Goal: Task Accomplishment & Management: Manage account settings

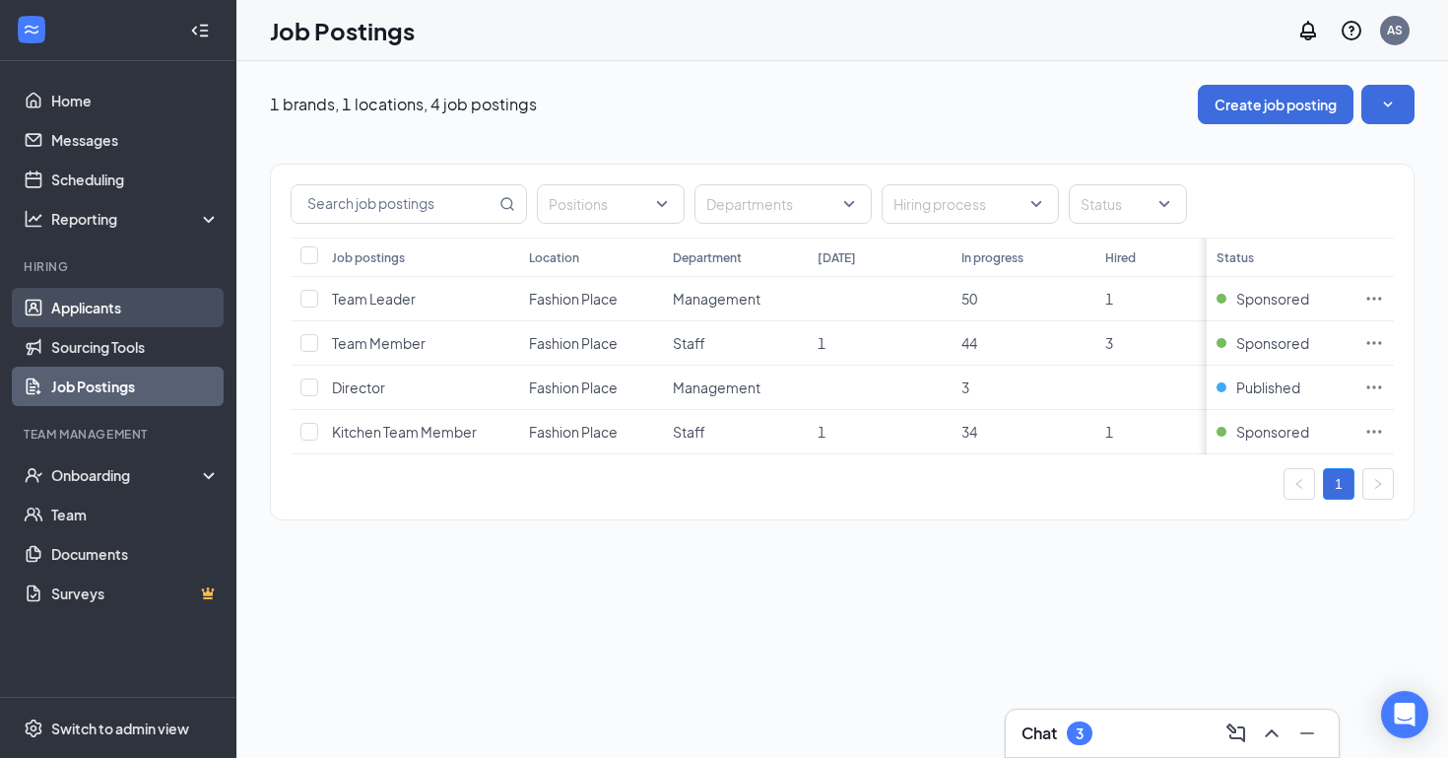
click at [120, 315] on link "Applicants" at bounding box center [135, 307] width 168 height 39
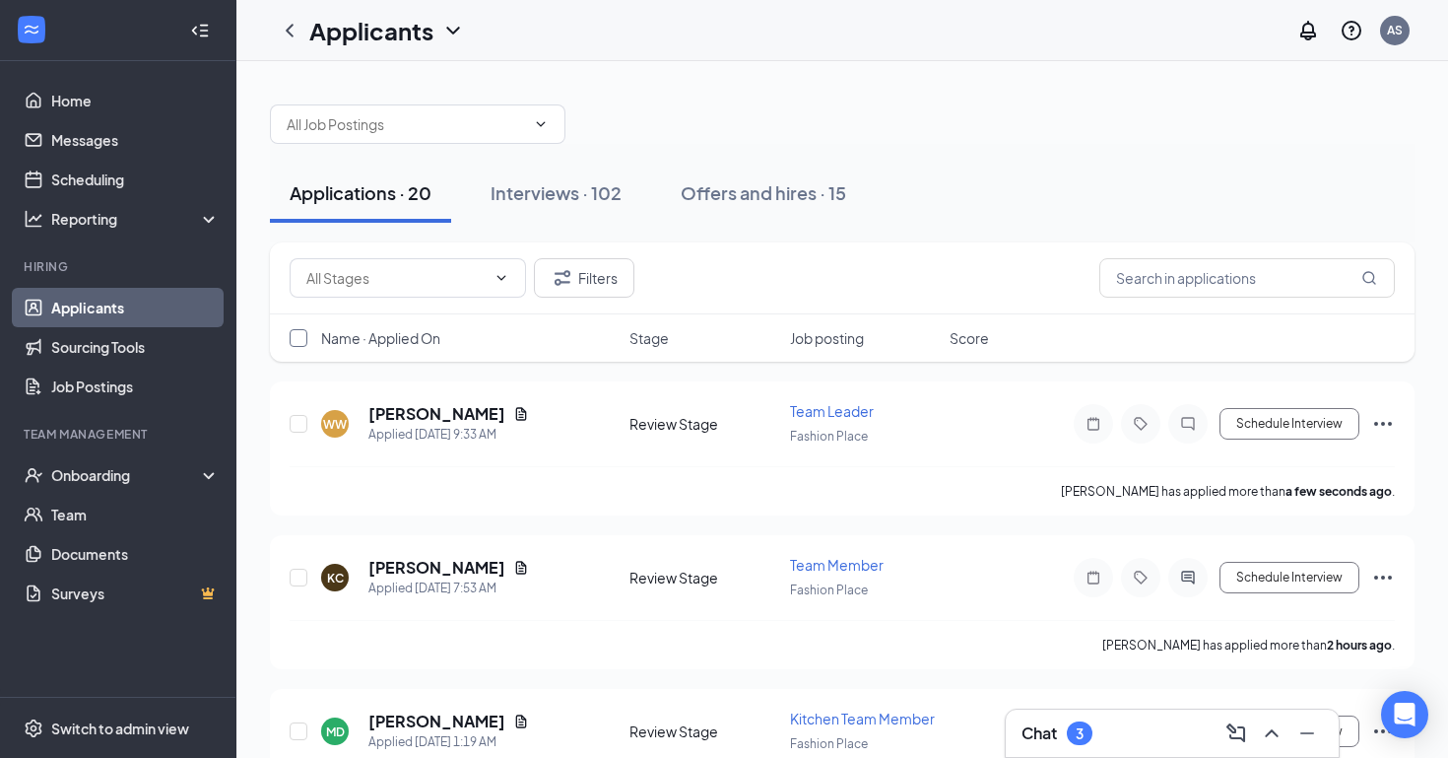
click at [294, 339] on input "checkbox" at bounding box center [299, 338] width 18 height 18
checkbox input "true"
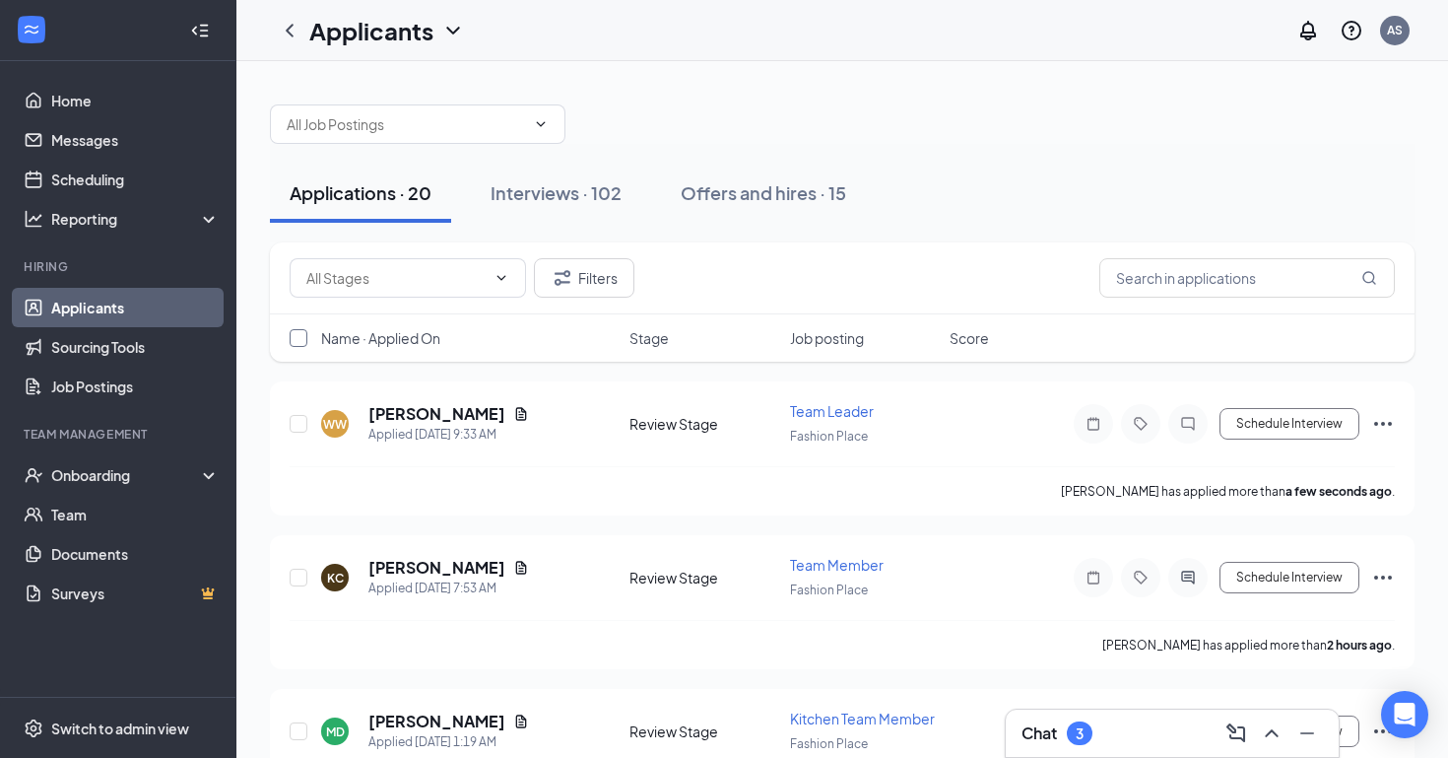
checkbox input "true"
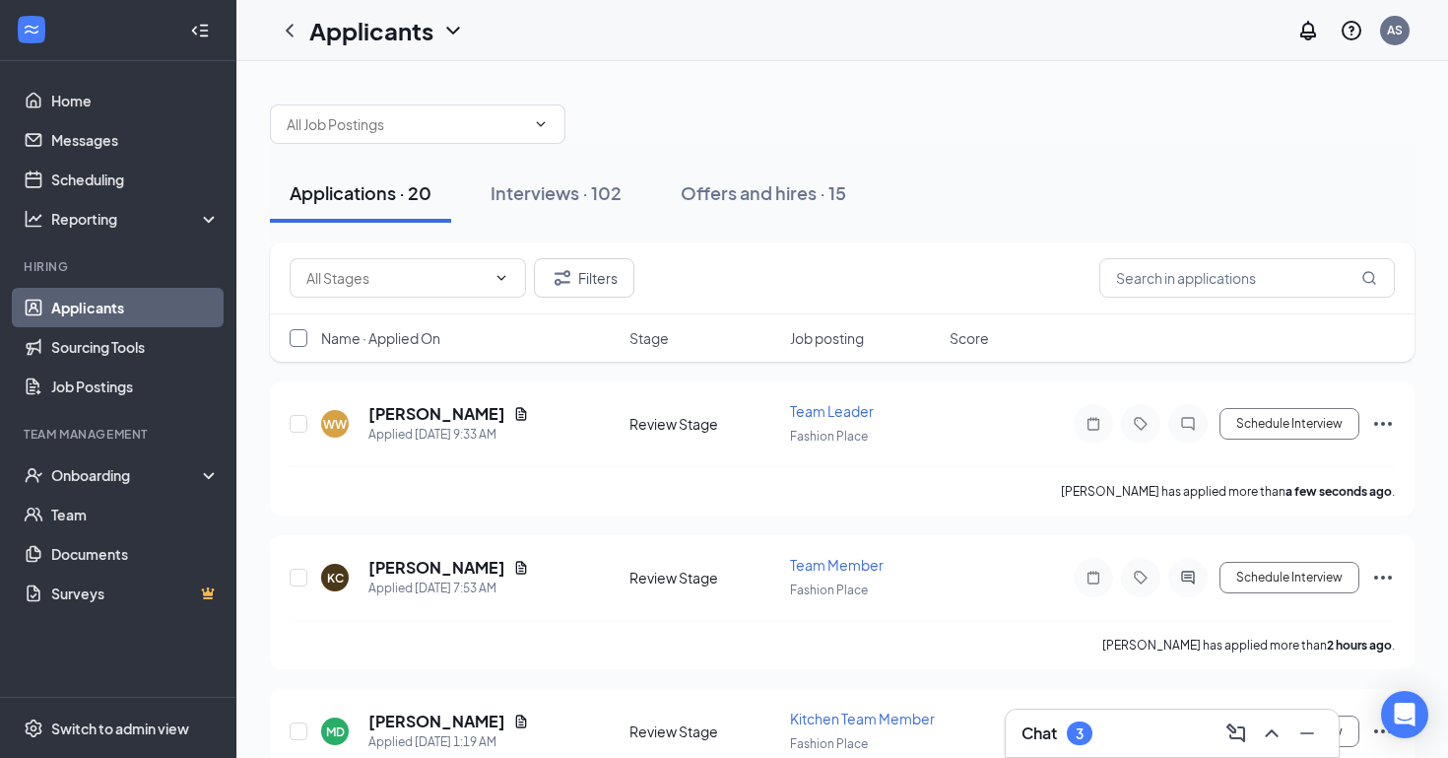
checkbox input "true"
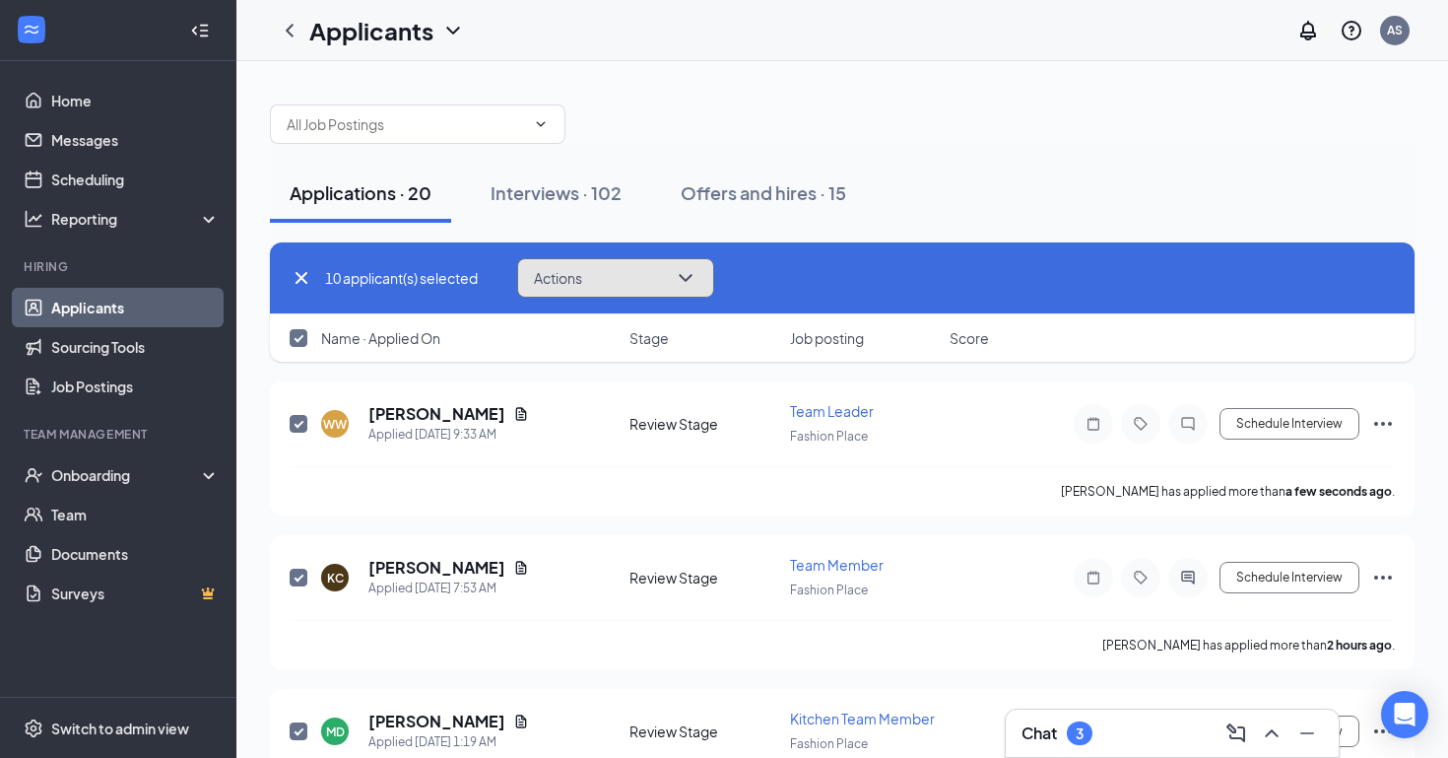
click at [681, 280] on icon "ChevronDown" at bounding box center [686, 278] width 24 height 24
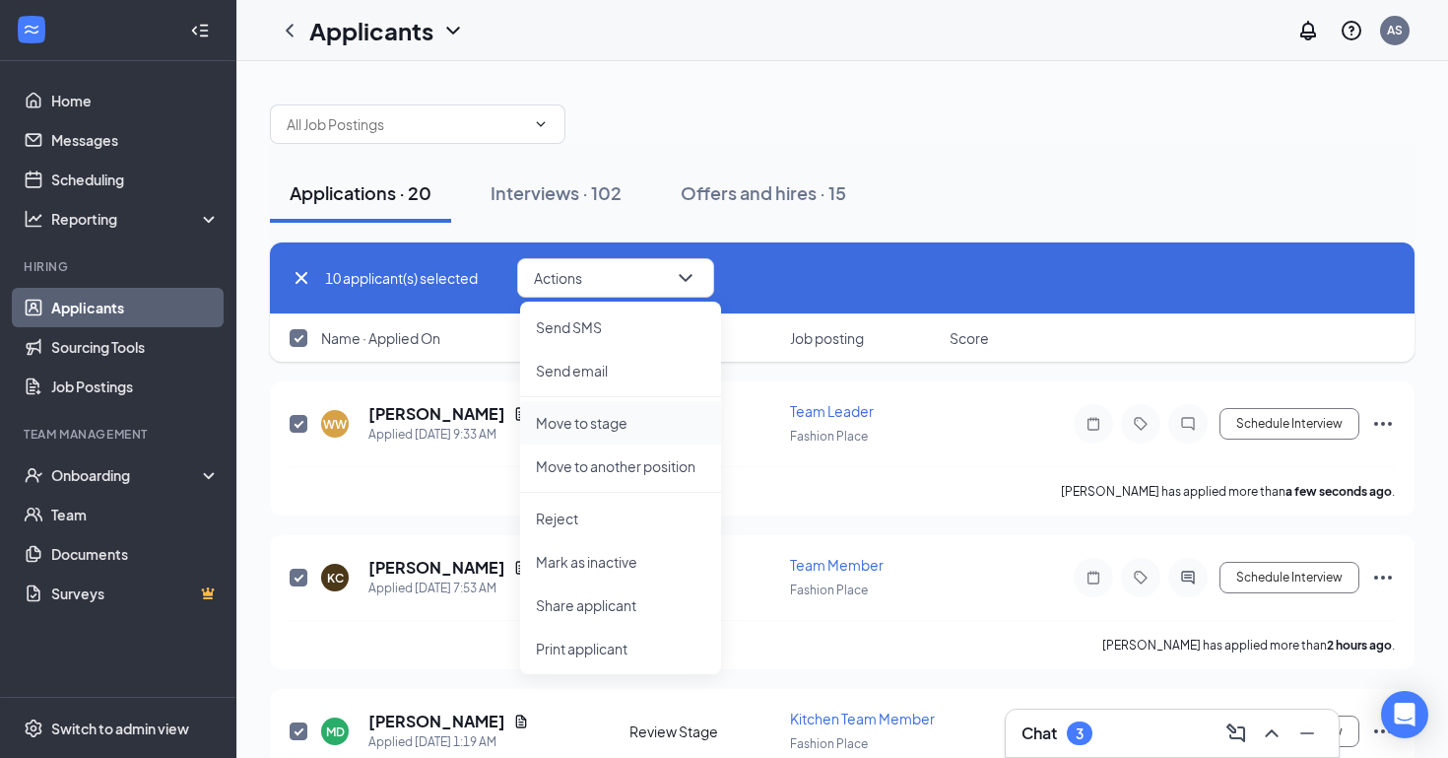
click at [621, 428] on p "Move to stage" at bounding box center [620, 423] width 169 height 20
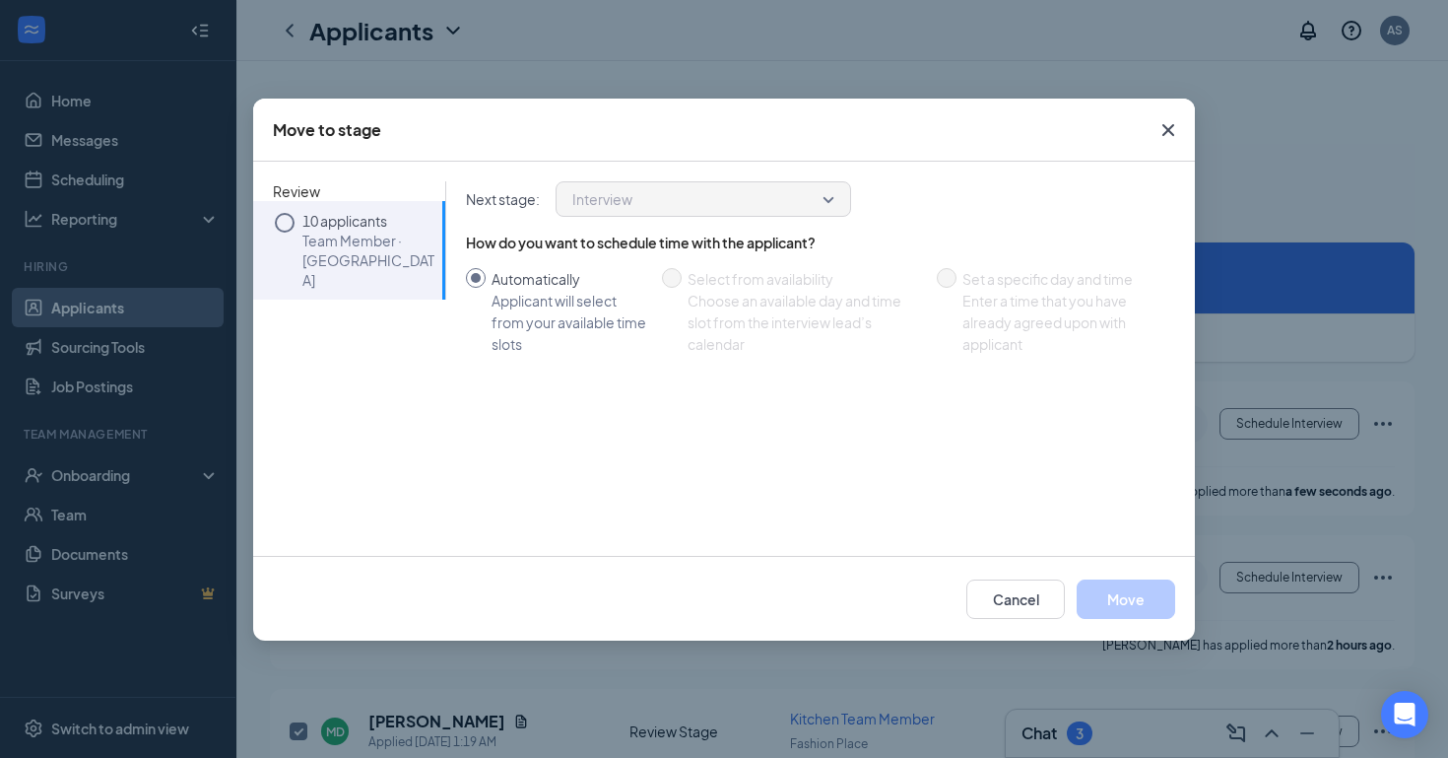
click at [286, 223] on icon "Circle" at bounding box center [285, 223] width 24 height 24
click at [287, 221] on icon "Circle" at bounding box center [285, 223] width 24 height 24
click at [295, 224] on icon "Circle" at bounding box center [285, 223] width 24 height 24
click at [283, 220] on icon "Circle" at bounding box center [285, 223] width 24 height 24
click at [1123, 608] on button "Move" at bounding box center [1126, 598] width 99 height 39
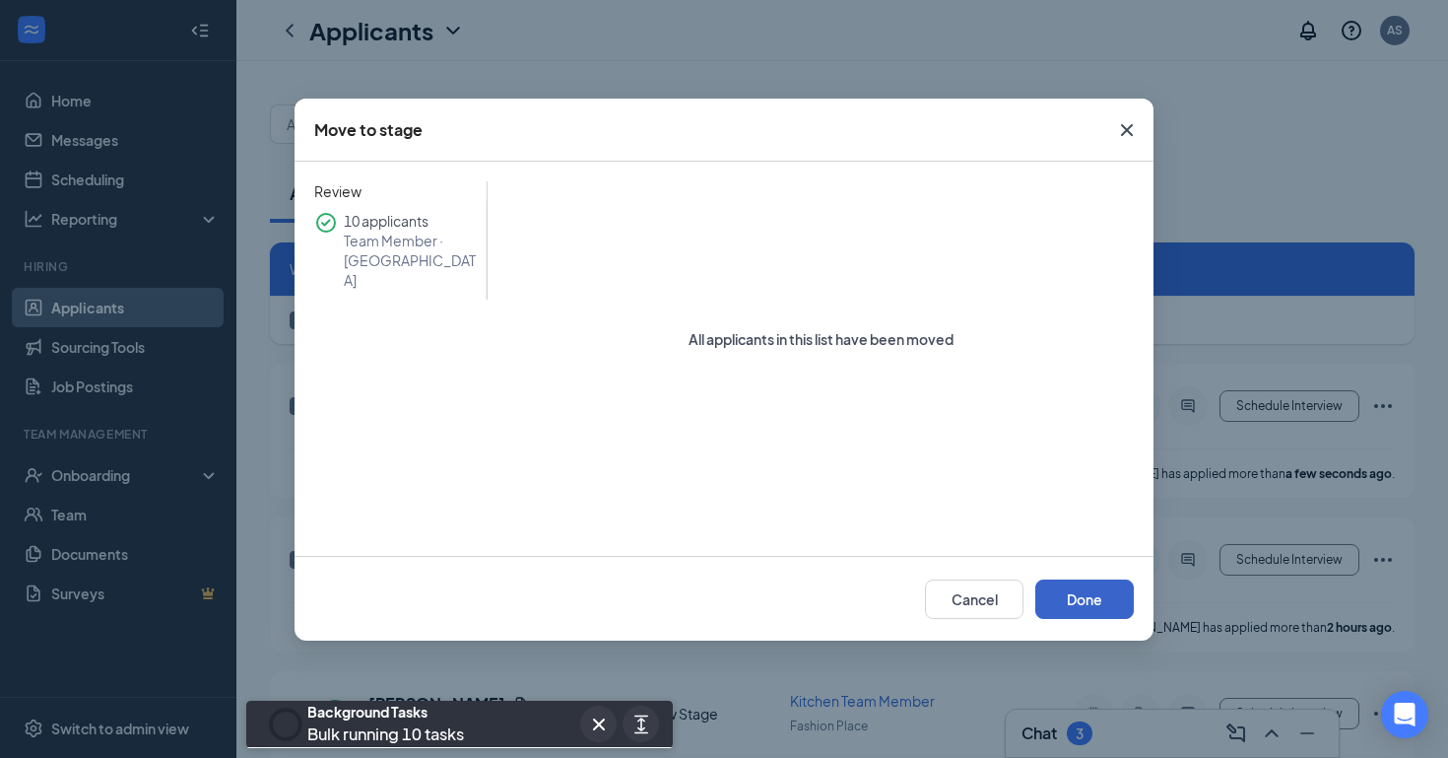
click at [1080, 595] on button "Done" at bounding box center [1085, 598] width 99 height 39
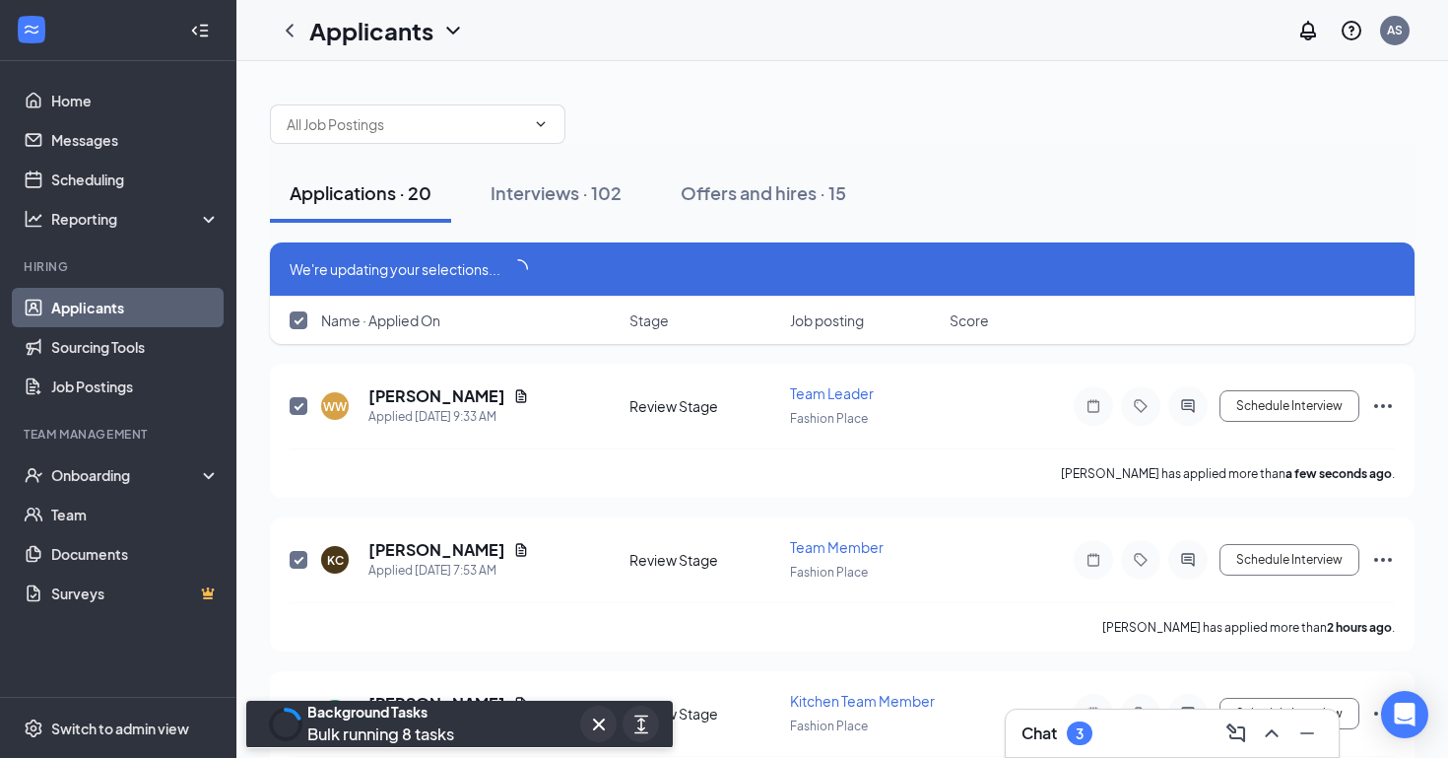
click at [1139, 728] on div "Chat 3" at bounding box center [1173, 733] width 302 height 32
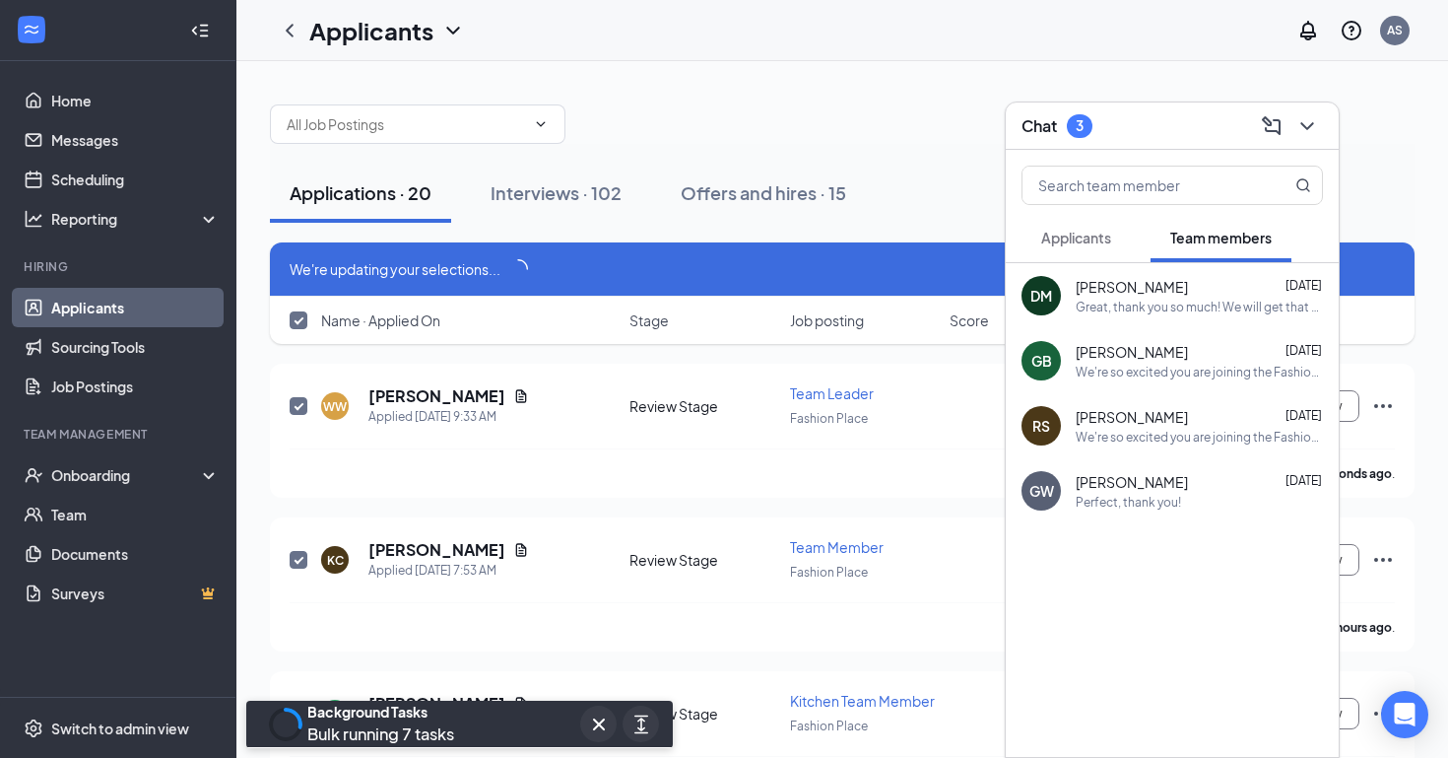
click at [1095, 247] on button "Applicants" at bounding box center [1076, 237] width 109 height 49
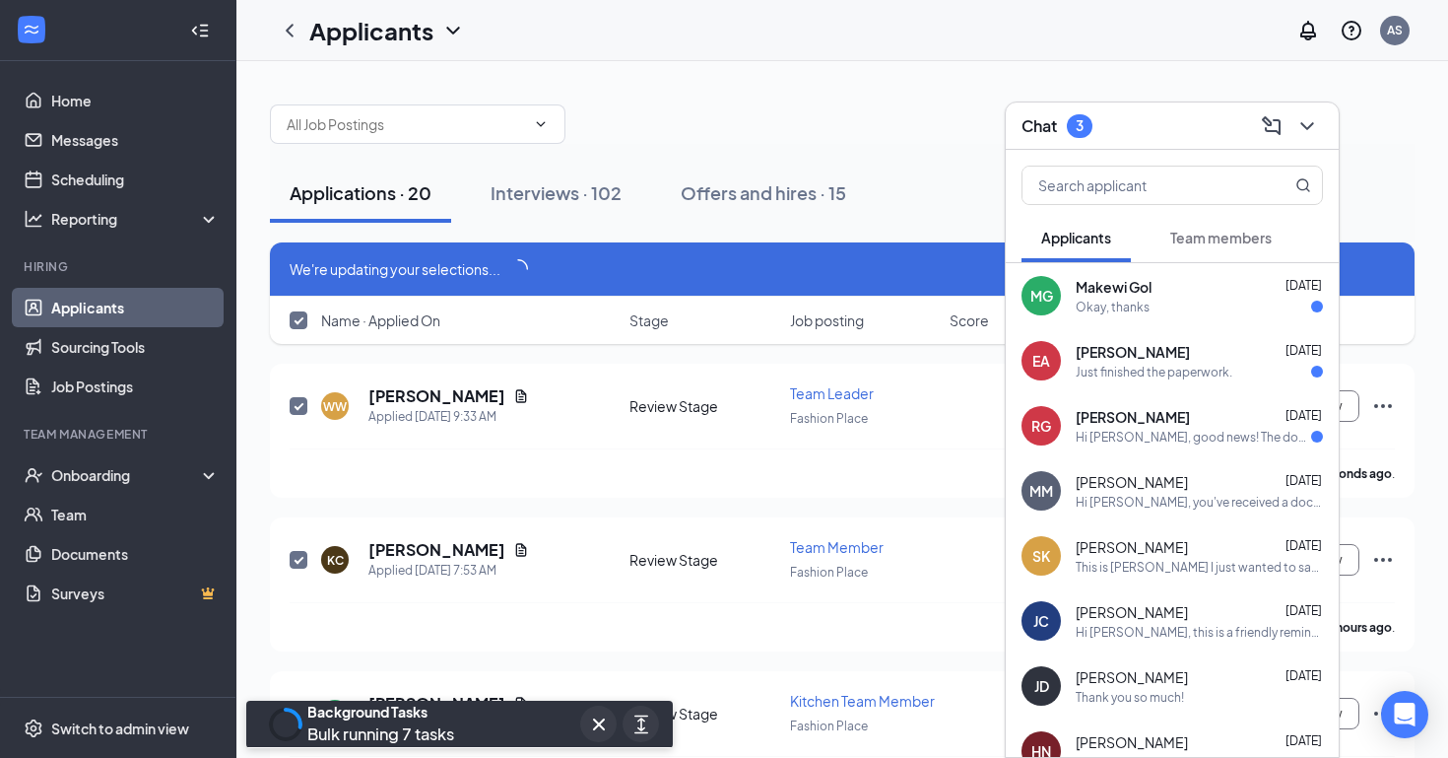
click at [1219, 413] on div "[PERSON_NAME] [DATE]" at bounding box center [1199, 417] width 247 height 20
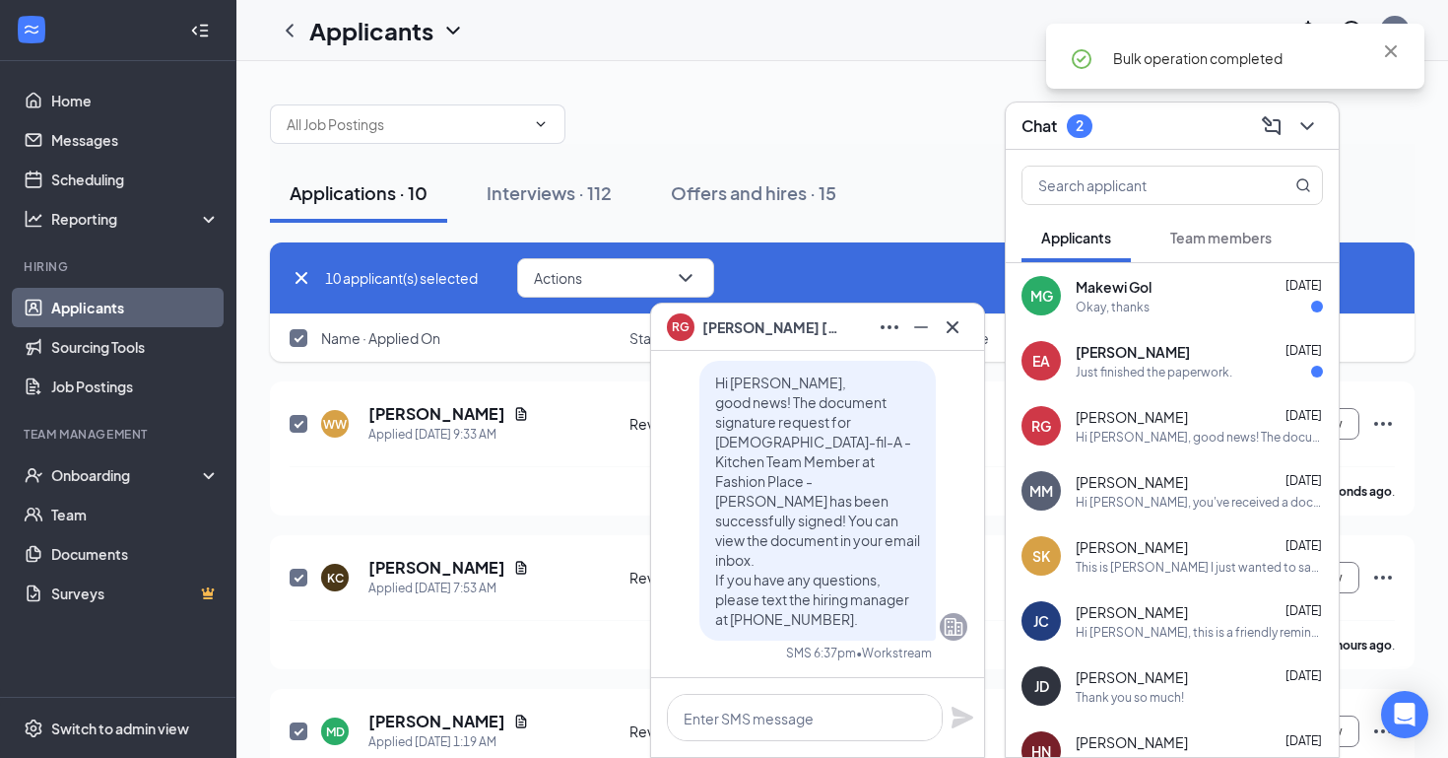
checkbox input "false"
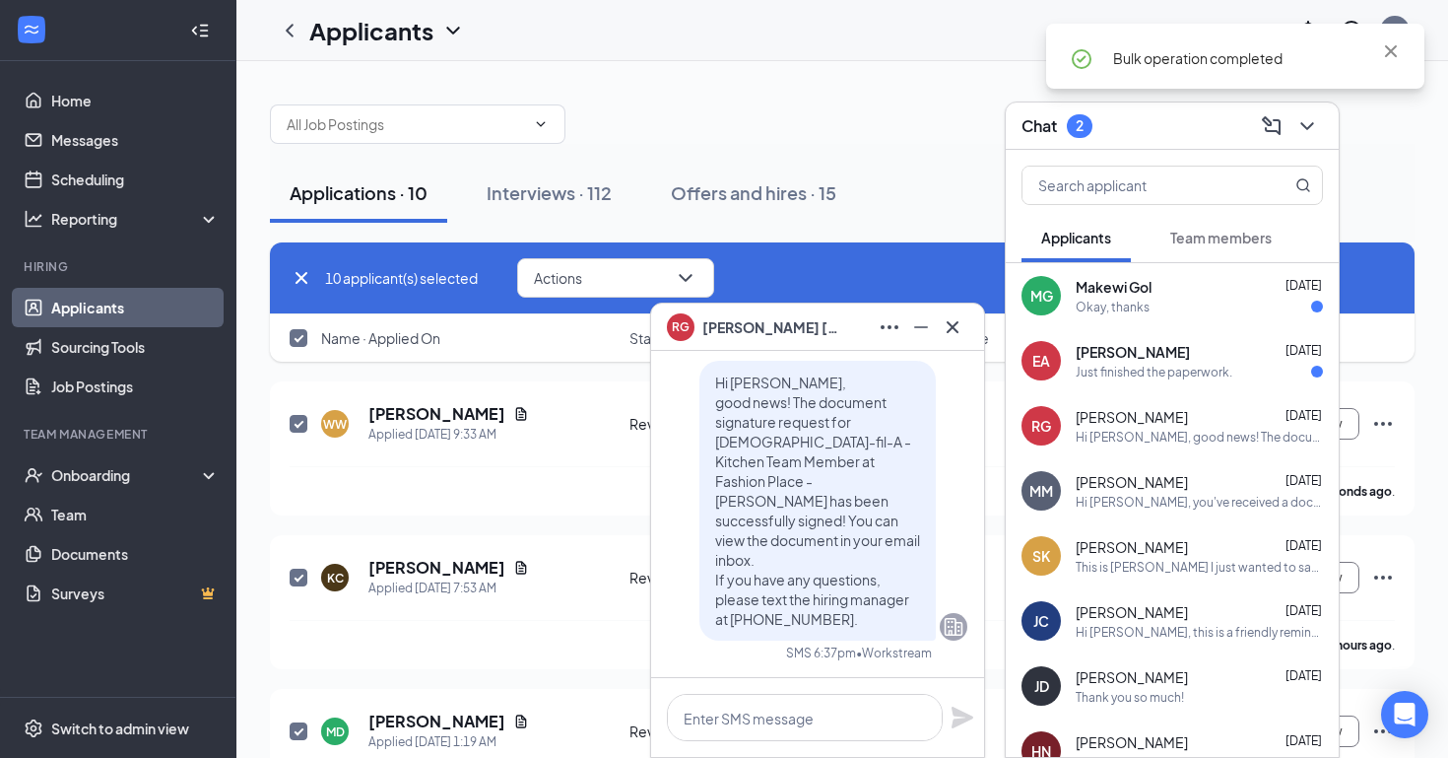
checkbox input "false"
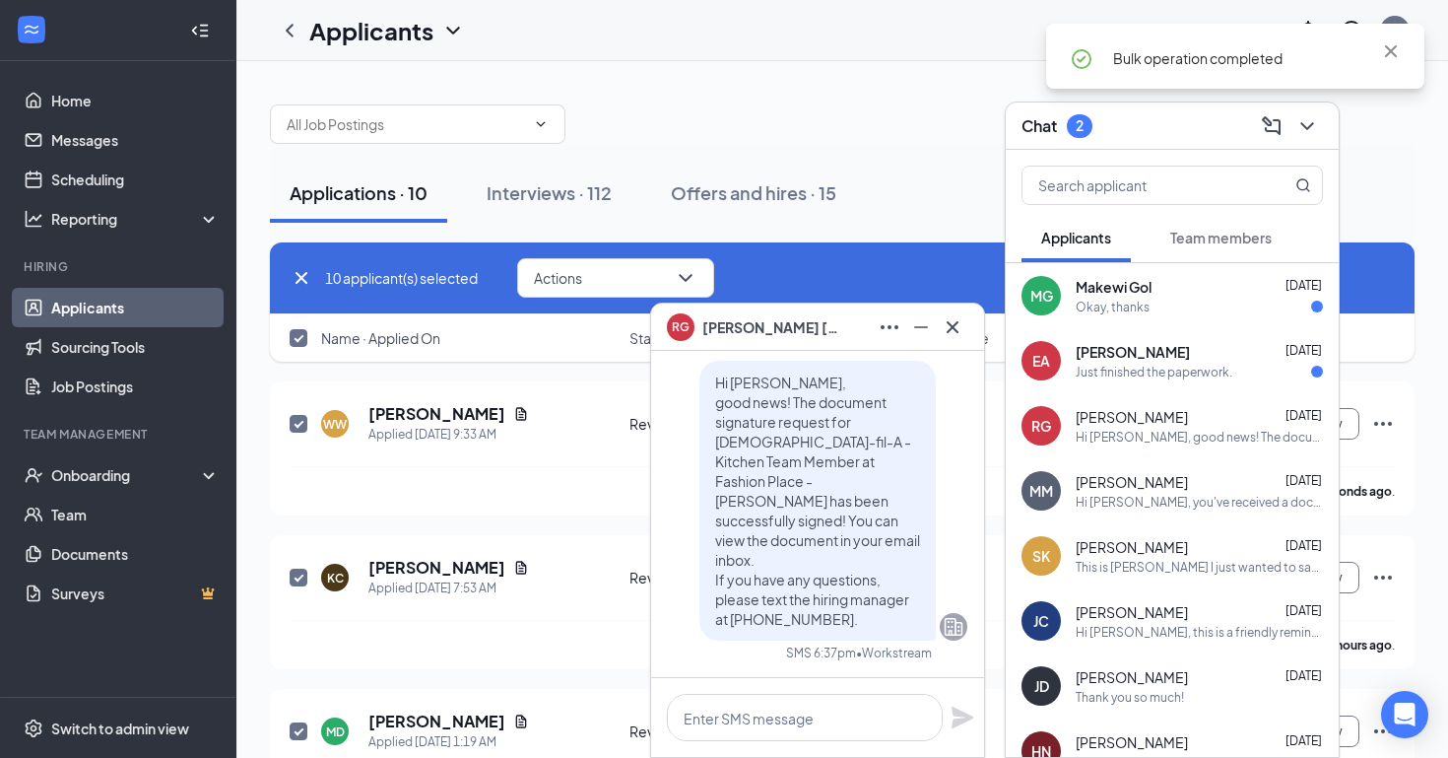
checkbox input "false"
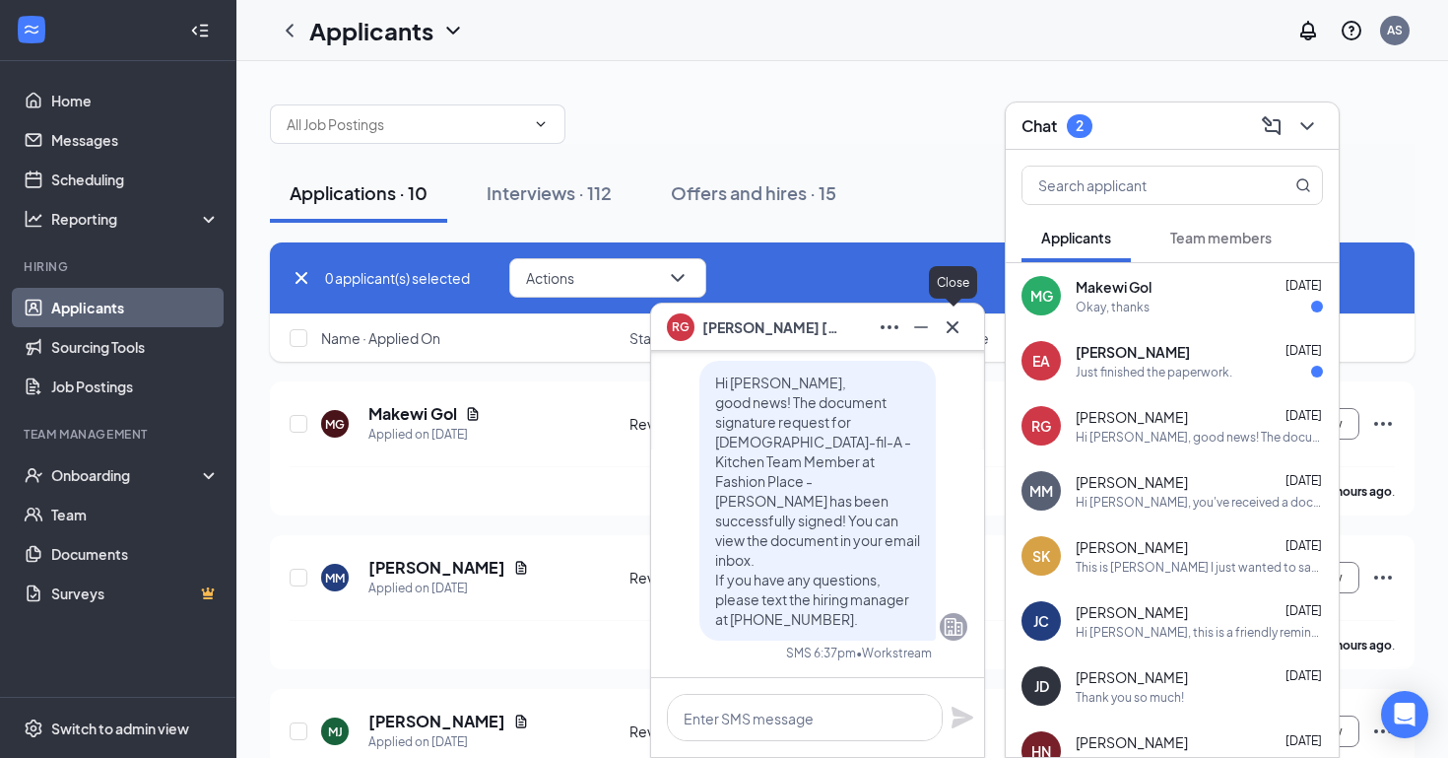
click at [958, 320] on icon "Cross" at bounding box center [953, 326] width 12 height 12
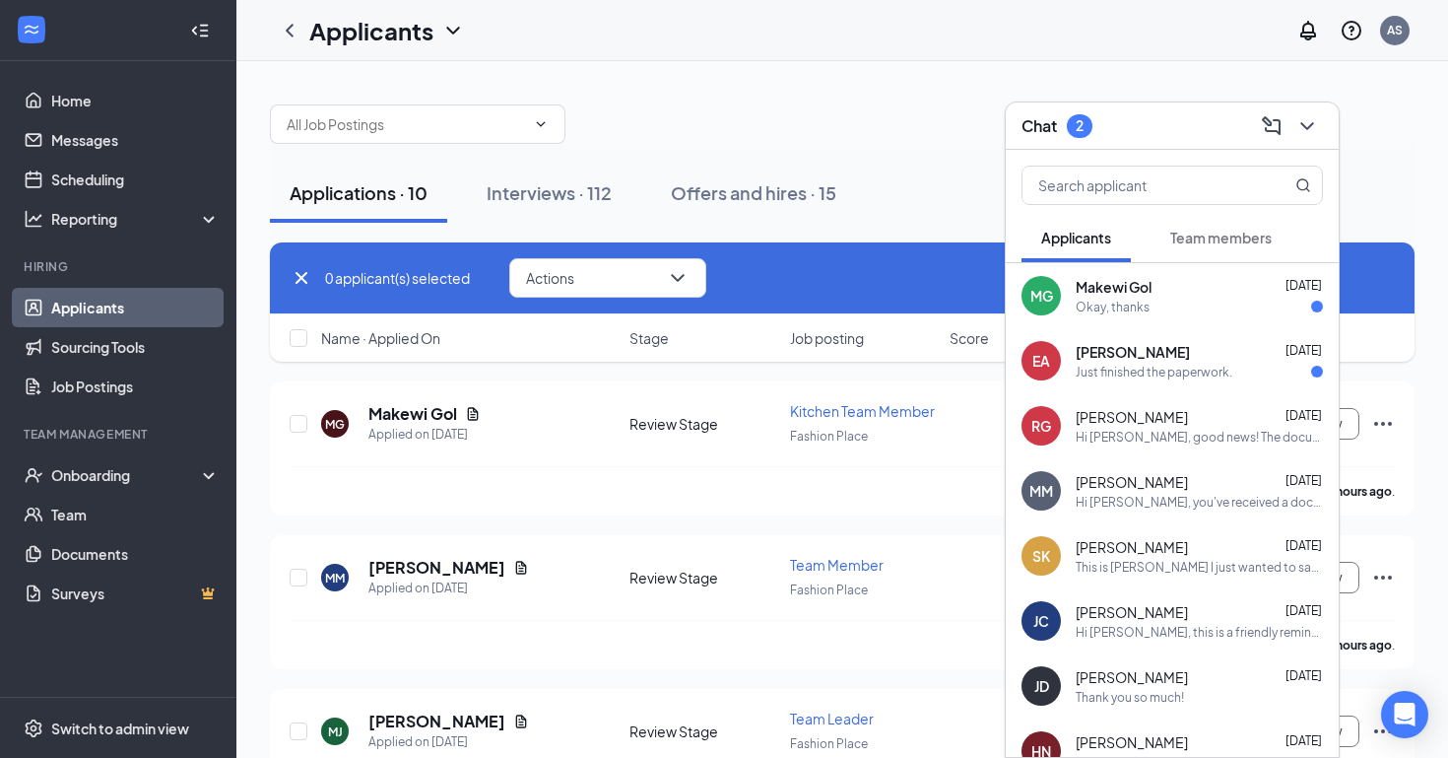
click at [1112, 365] on div "Just finished the paperwork." at bounding box center [1154, 372] width 157 height 17
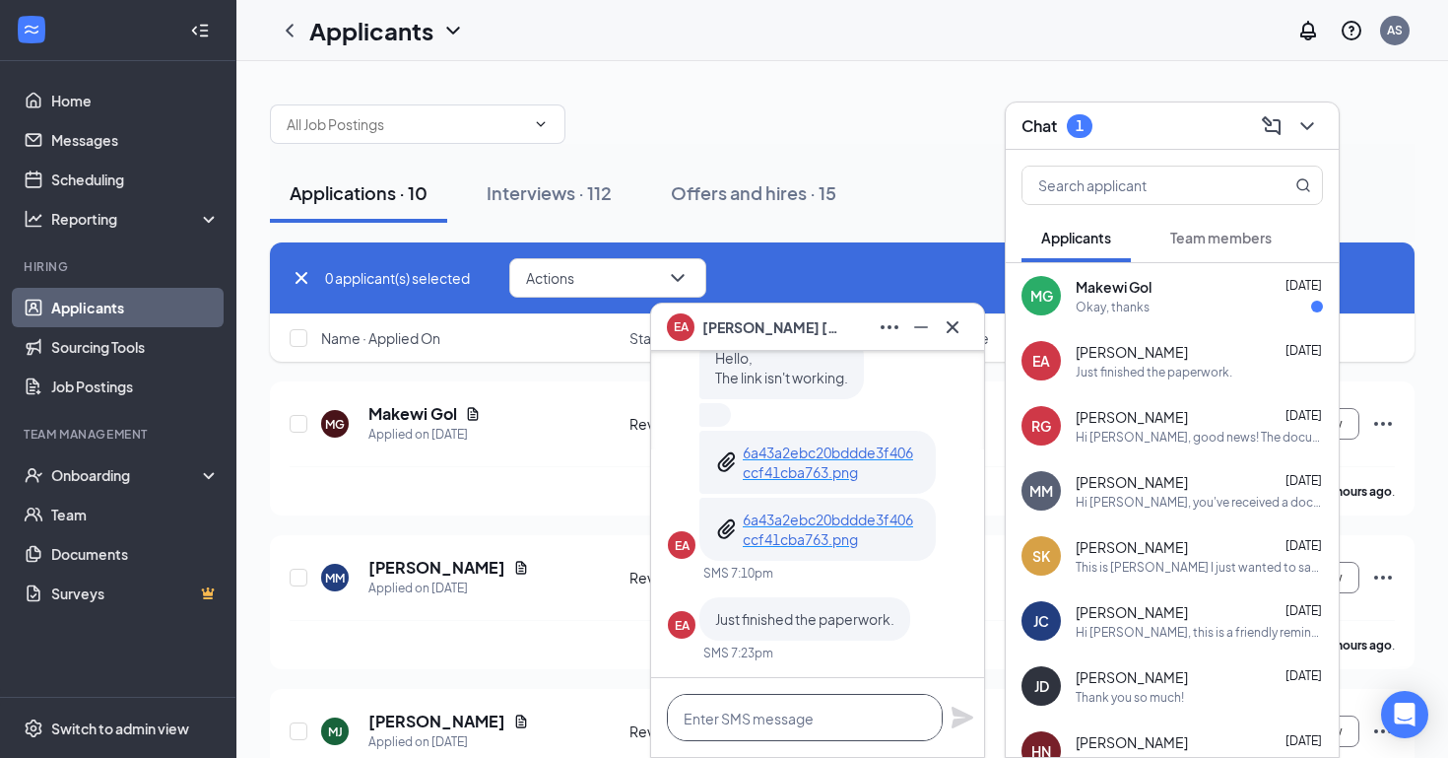
click at [751, 716] on textarea at bounding box center [805, 717] width 276 height 47
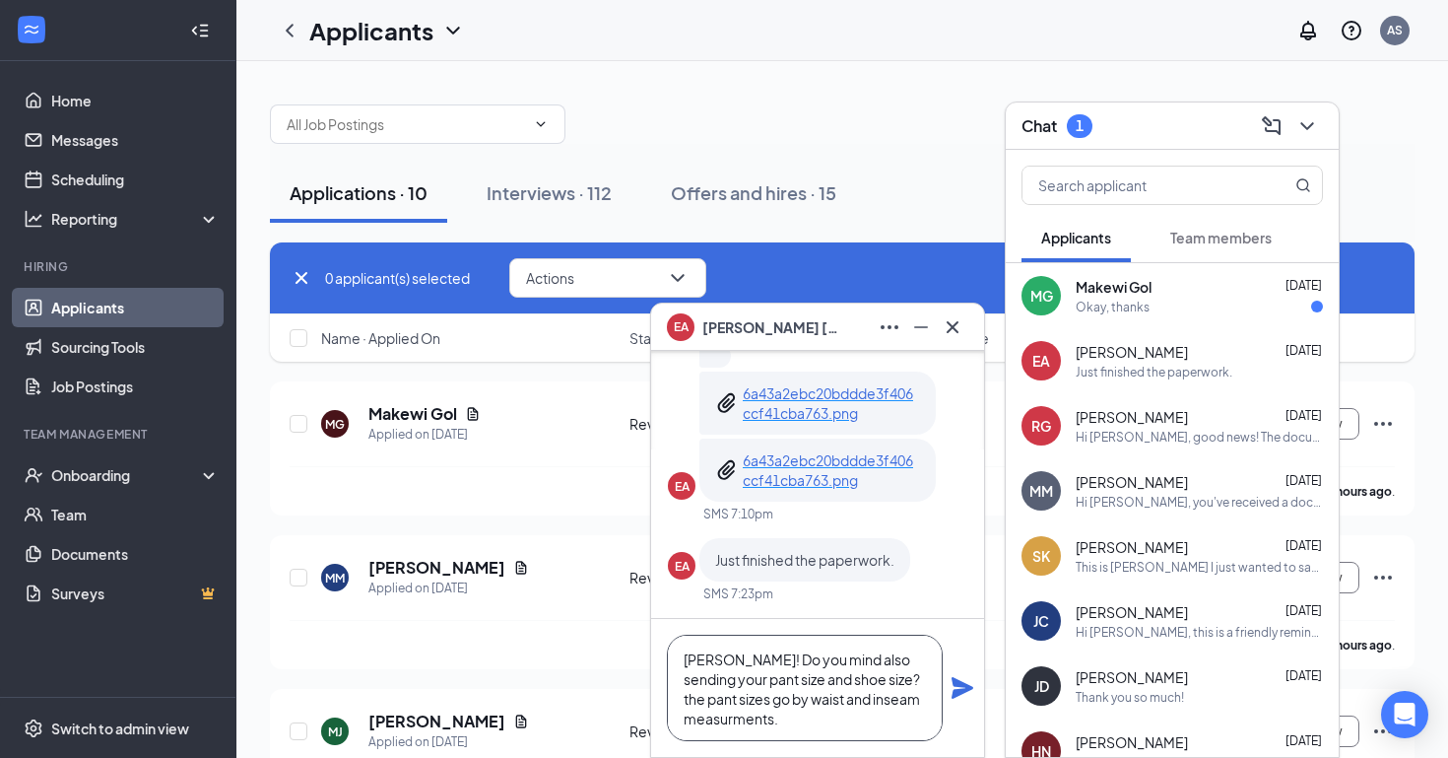
type textarea "[PERSON_NAME]! Do you mind also sending your pant size and shoe size? the pant …"
click at [953, 684] on icon "Plane" at bounding box center [963, 688] width 22 height 22
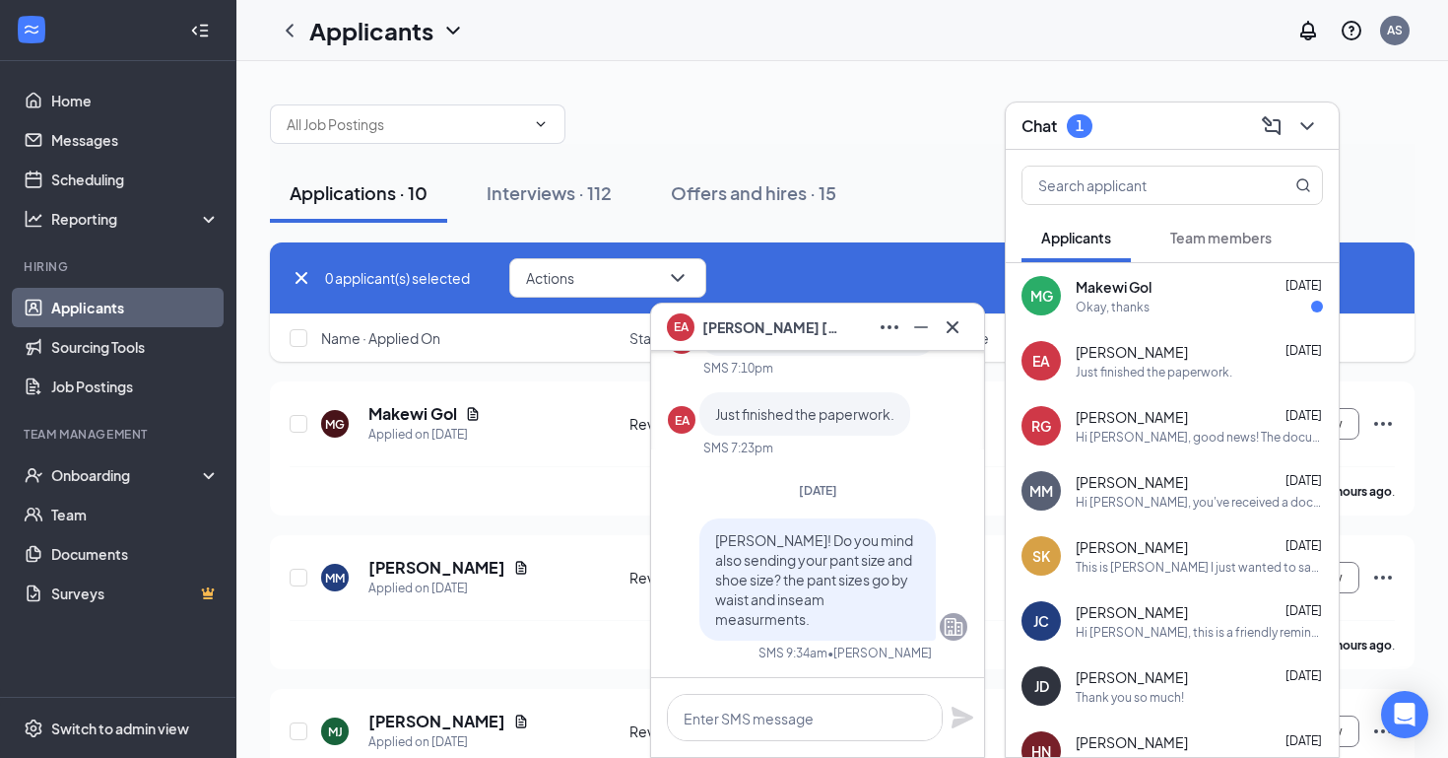
click at [1108, 299] on div "Okay, thanks" at bounding box center [1113, 307] width 74 height 17
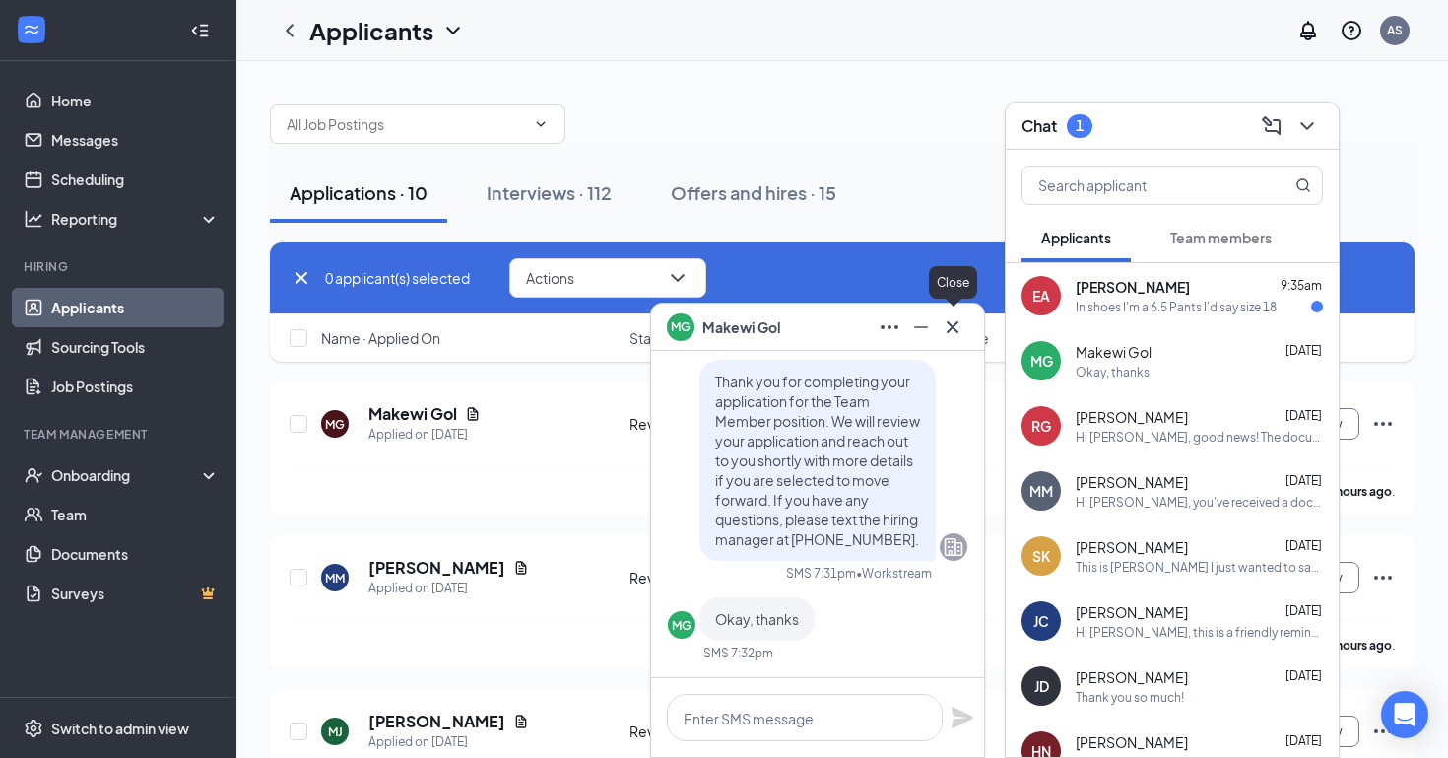
click at [960, 330] on icon "Cross" at bounding box center [953, 327] width 24 height 24
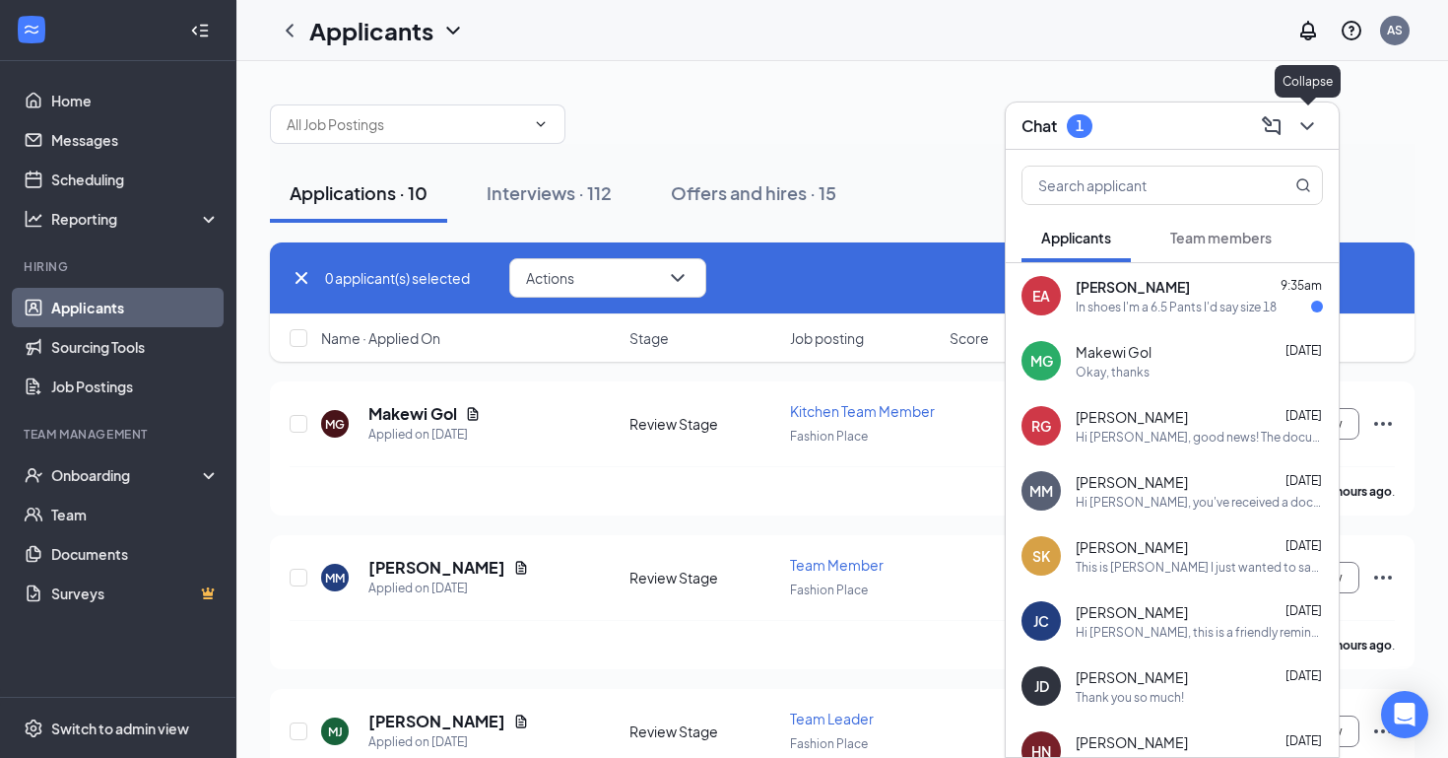
click at [1309, 119] on icon "ChevronDown" at bounding box center [1308, 126] width 24 height 24
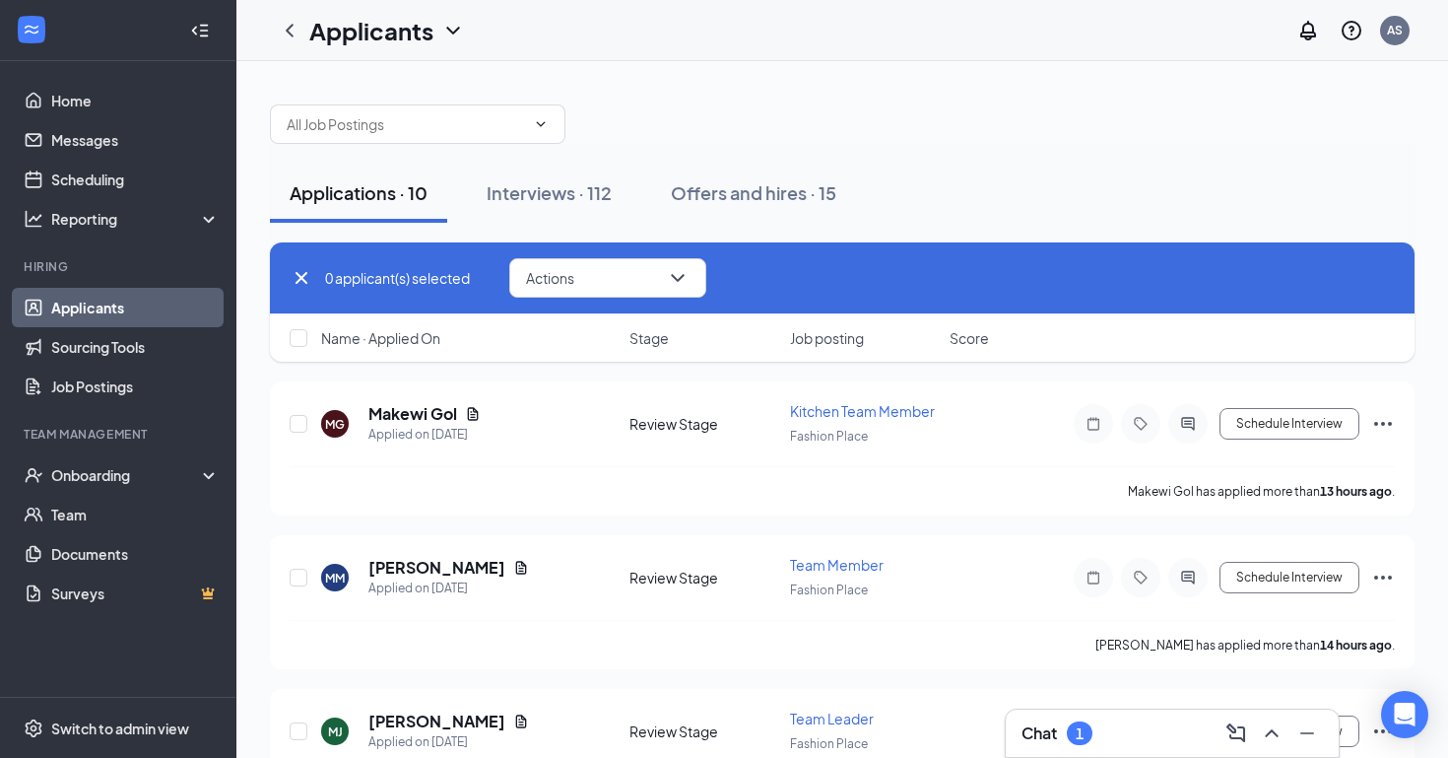
click at [302, 277] on icon "Cross" at bounding box center [302, 278] width 12 height 12
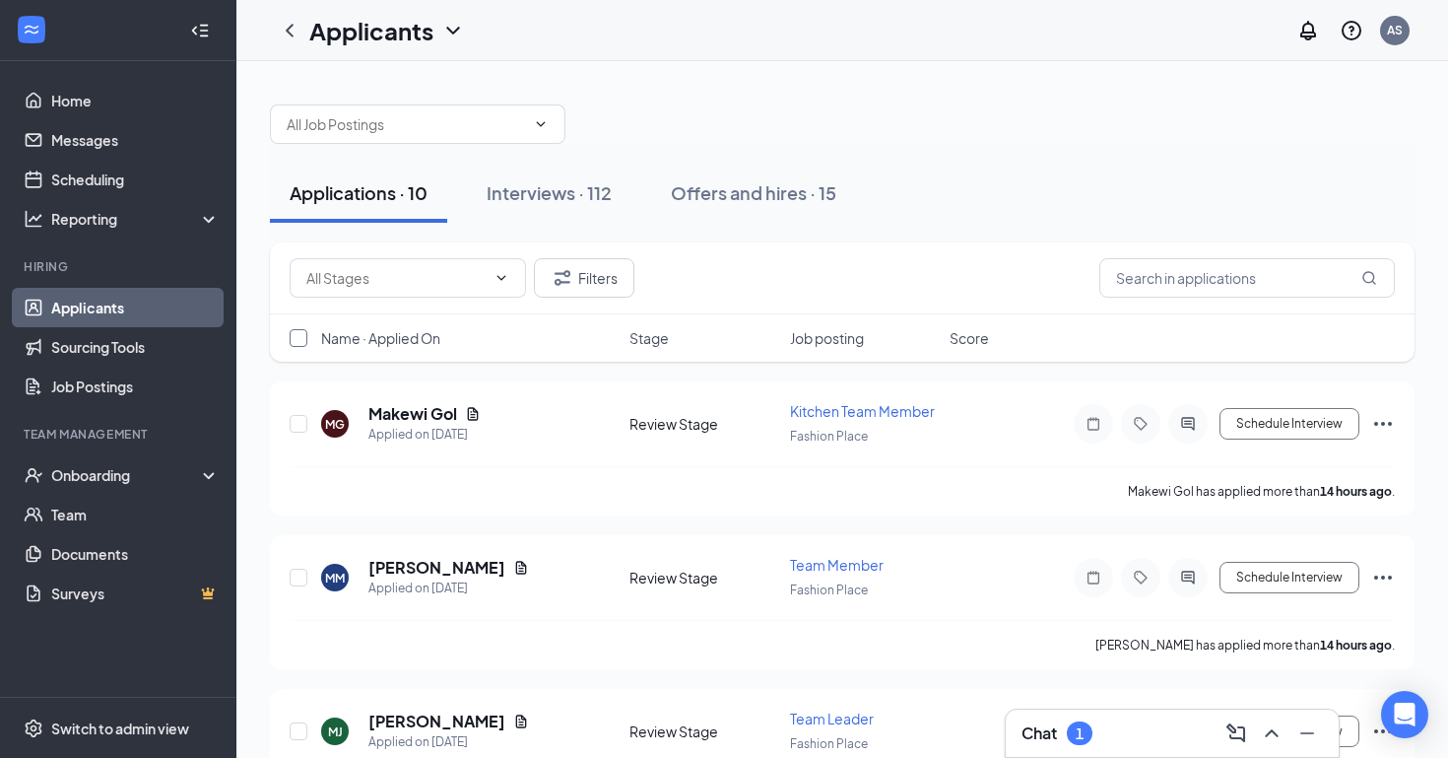
click at [299, 340] on input "checkbox" at bounding box center [299, 338] width 18 height 18
checkbox input "true"
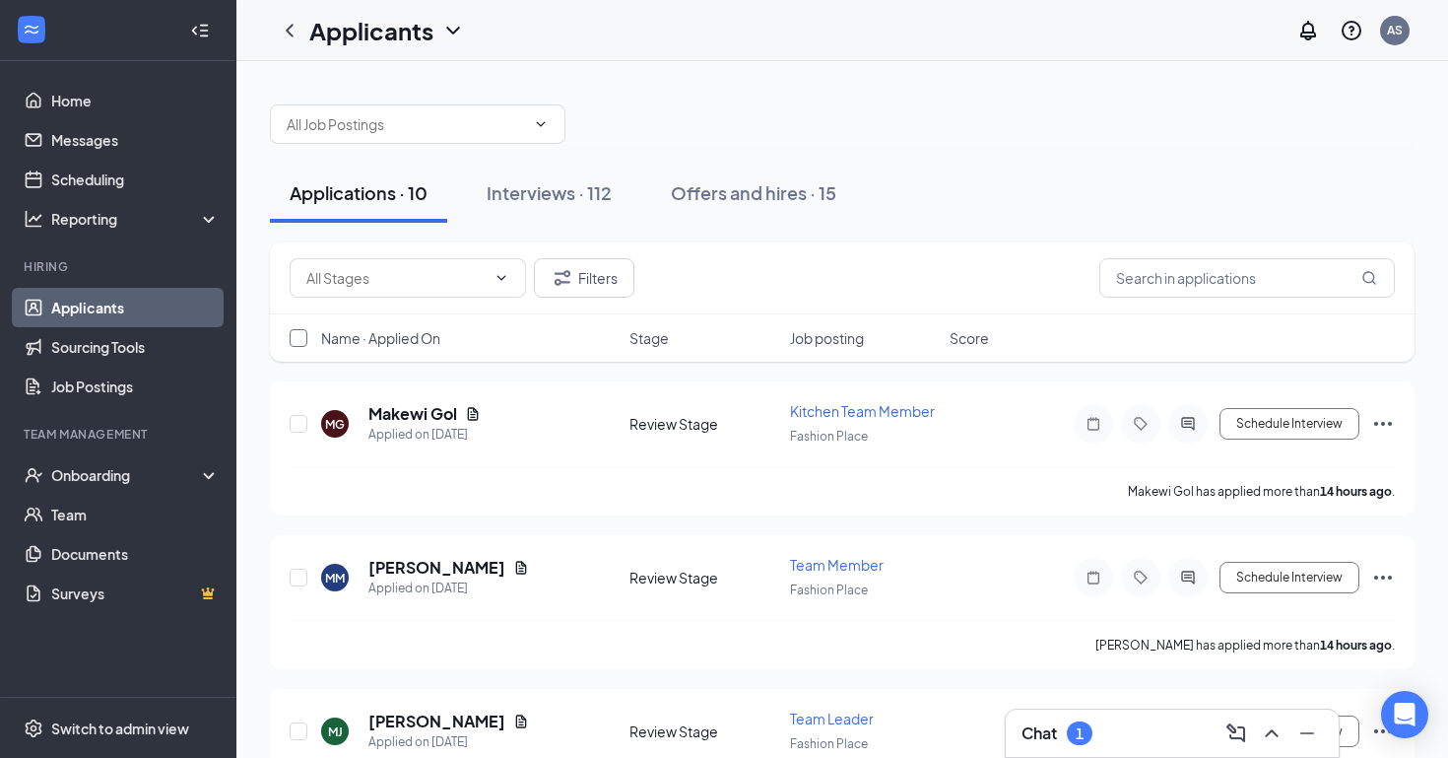
checkbox input "true"
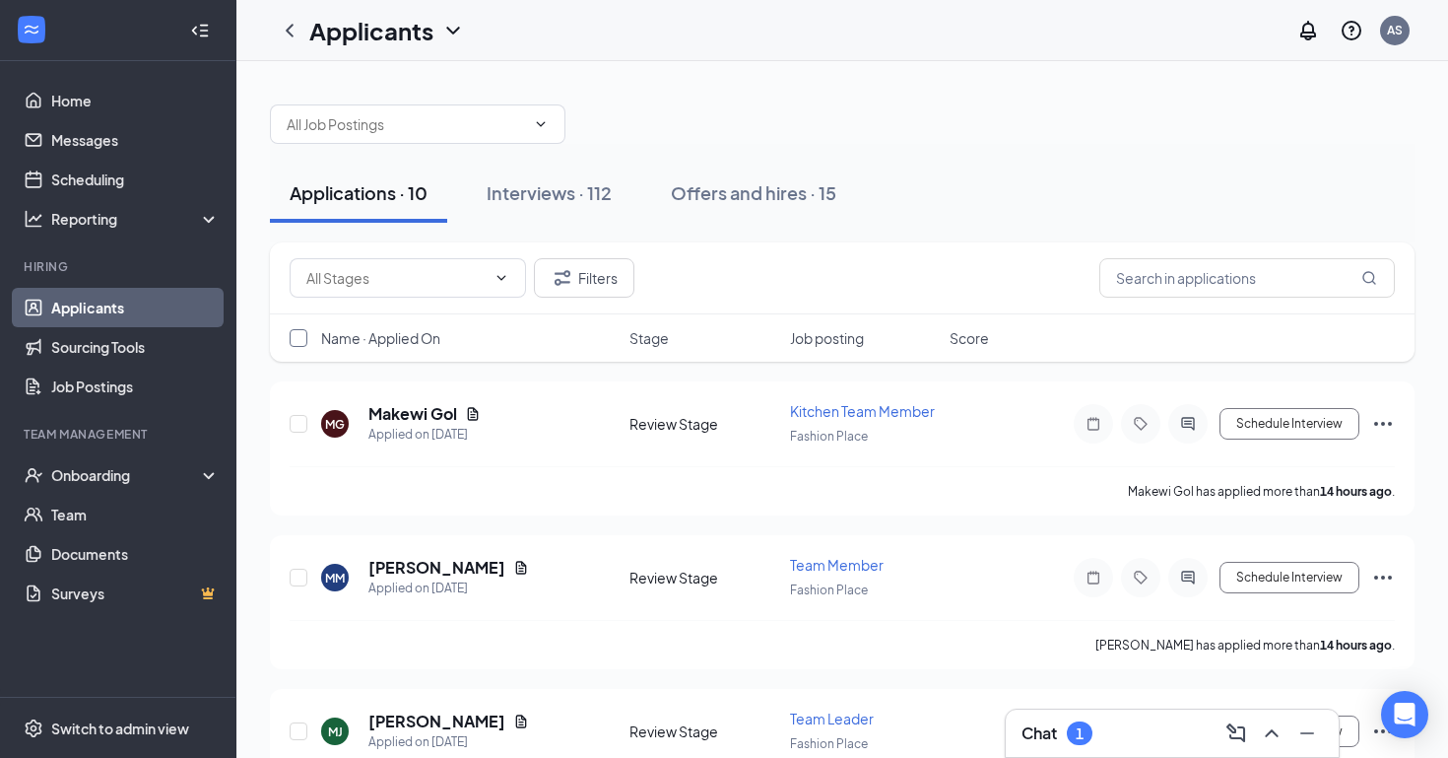
checkbox input "true"
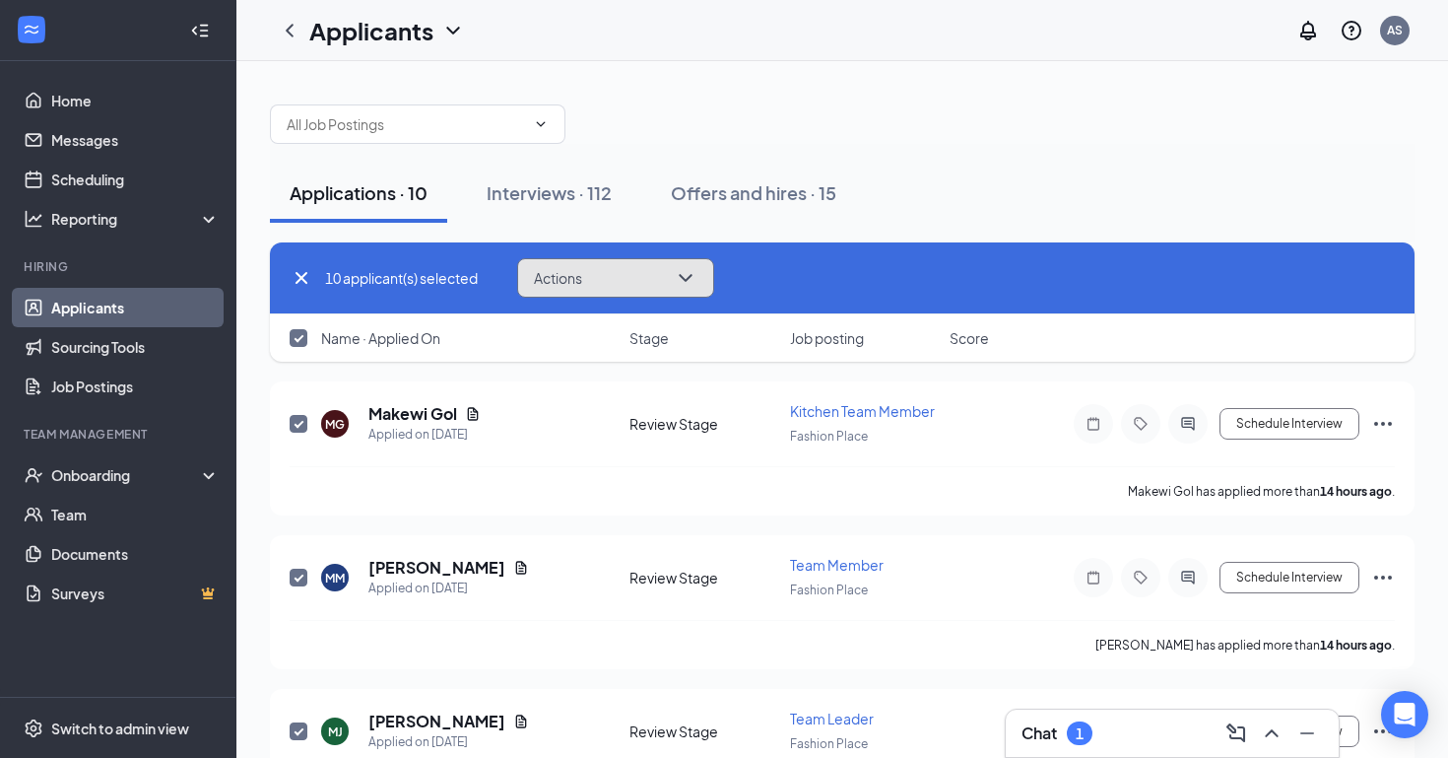
click at [678, 282] on icon "ChevronDown" at bounding box center [686, 278] width 24 height 24
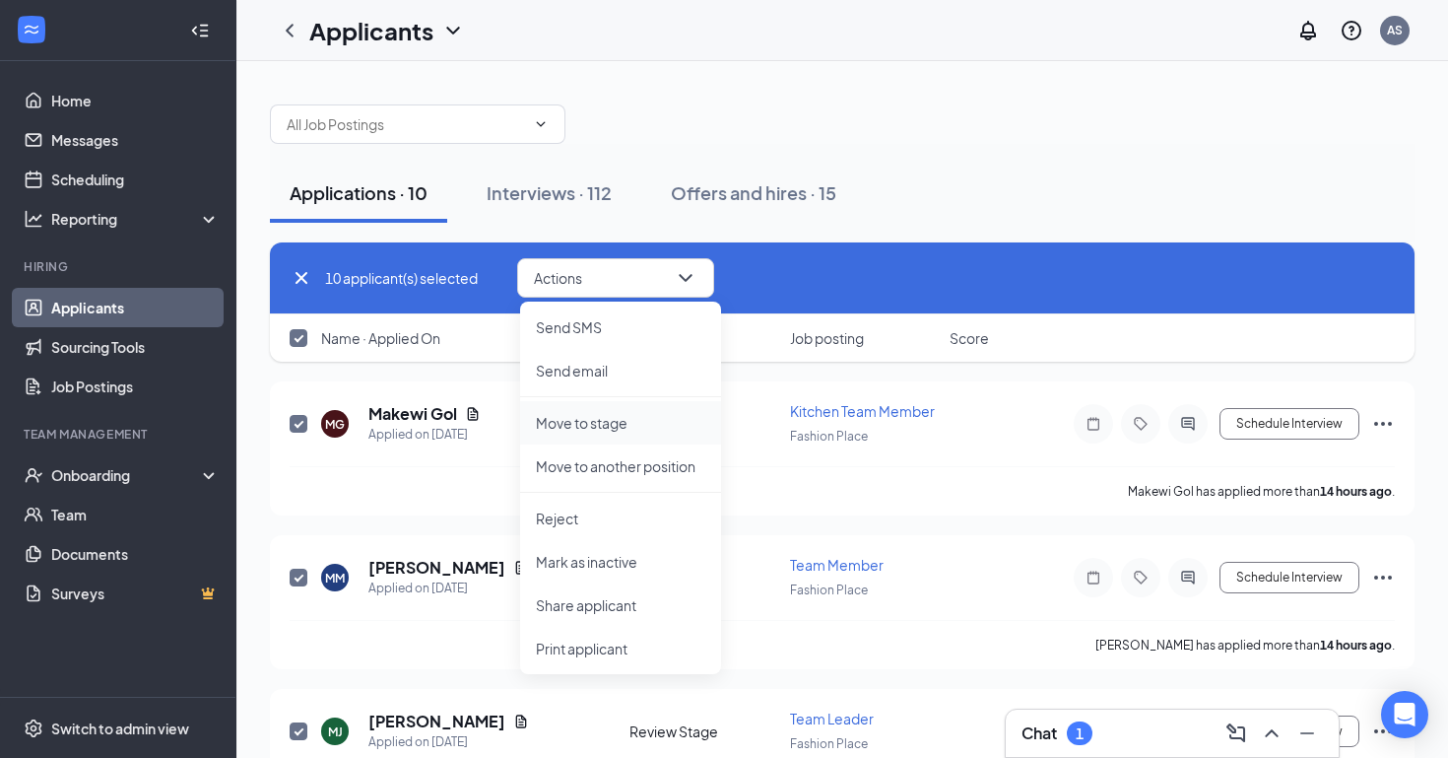
click at [645, 427] on p "Move to stage" at bounding box center [620, 423] width 169 height 20
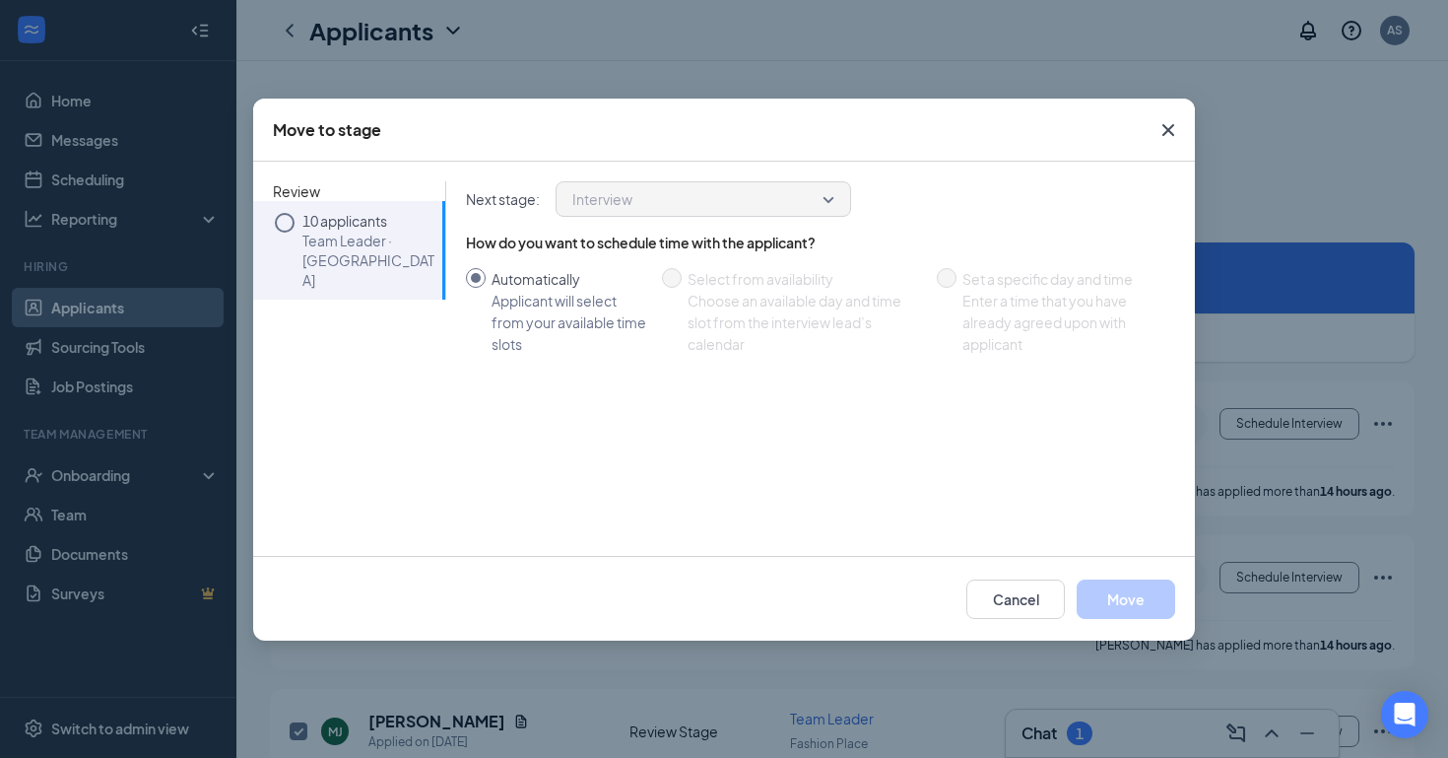
click at [284, 227] on icon "Circle" at bounding box center [285, 223] width 24 height 24
click at [1117, 600] on button "Move" at bounding box center [1126, 598] width 99 height 39
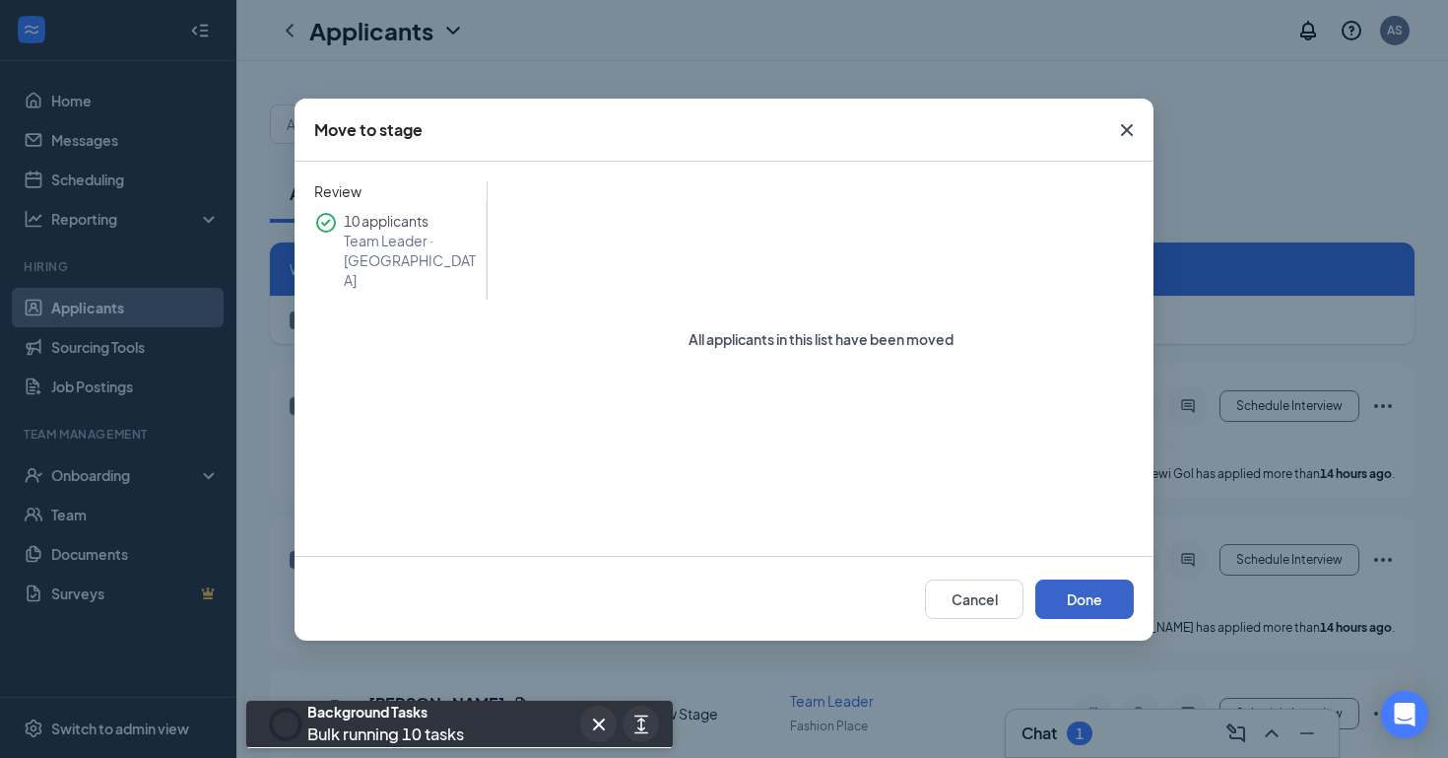
click at [1086, 591] on button "Done" at bounding box center [1085, 598] width 99 height 39
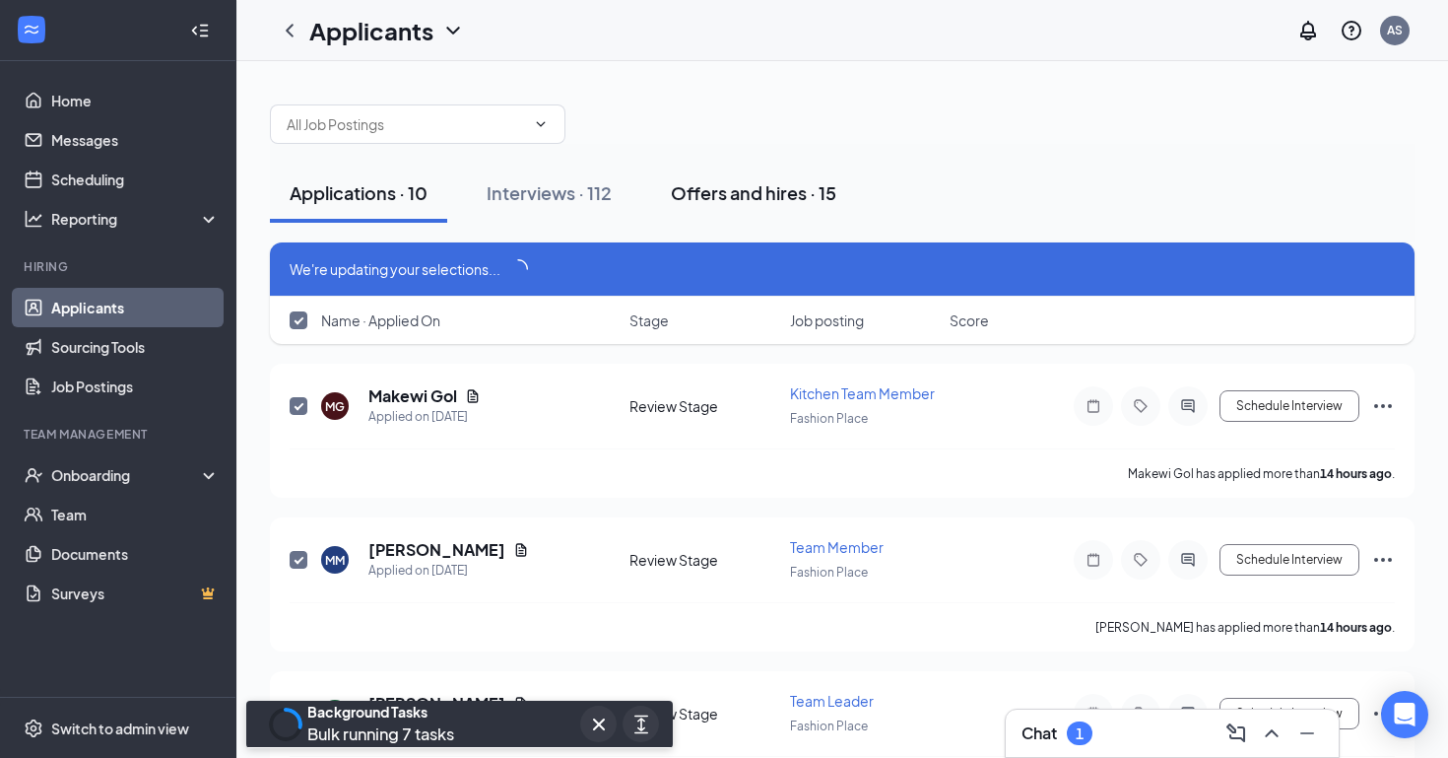
click at [785, 192] on div "Offers and hires · 15" at bounding box center [754, 192] width 166 height 25
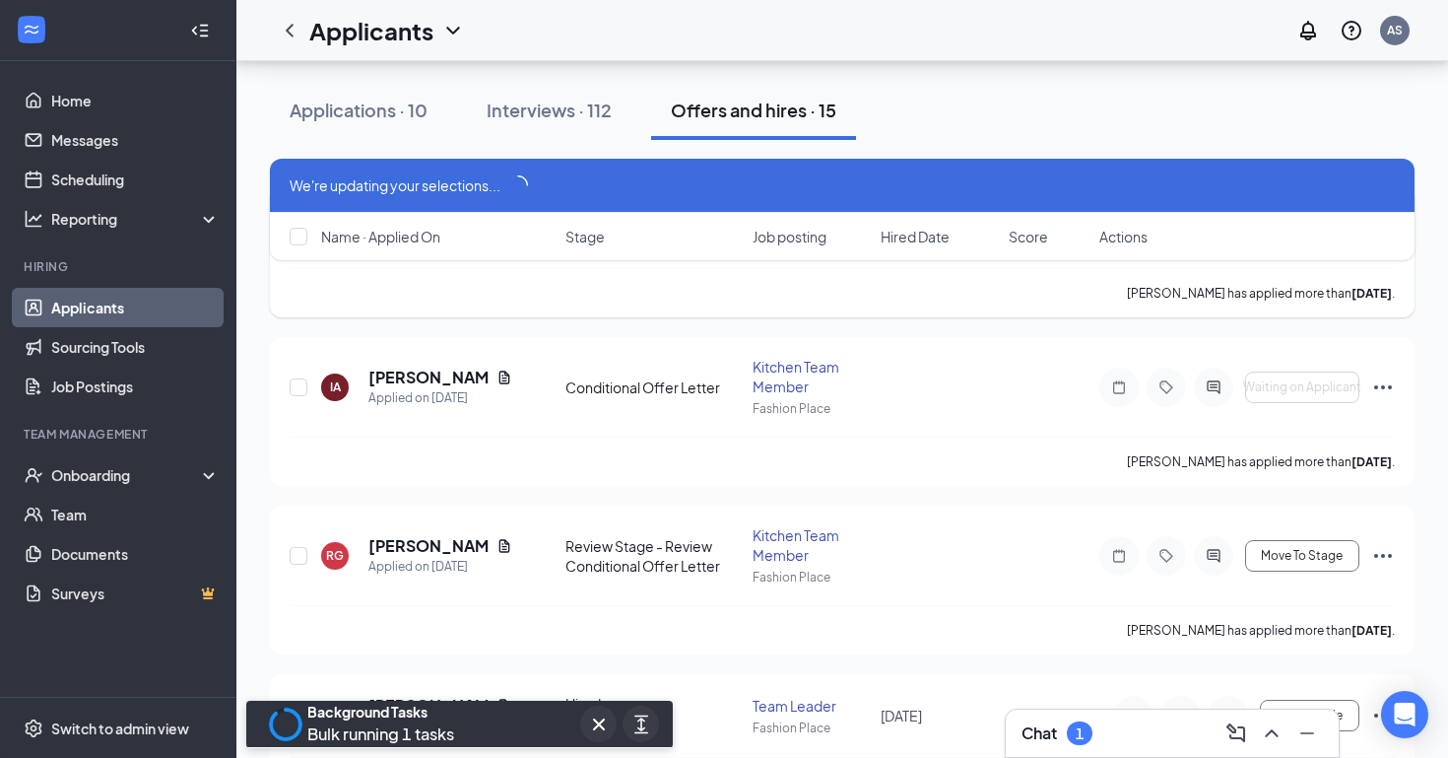
scroll to position [649, 0]
click at [1308, 549] on span "Move To Stage" at bounding box center [1302, 553] width 82 height 14
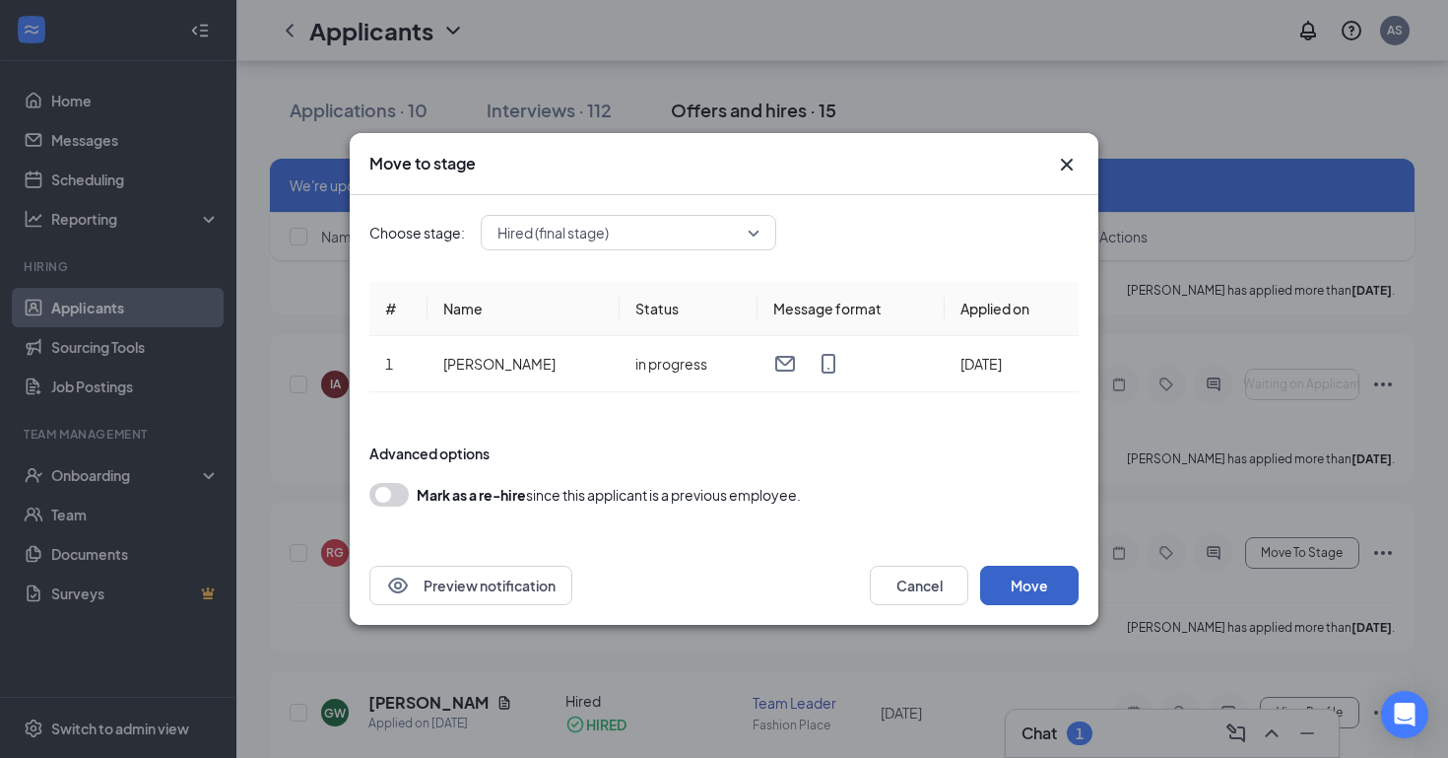
click at [1036, 589] on button "Move" at bounding box center [1029, 585] width 99 height 39
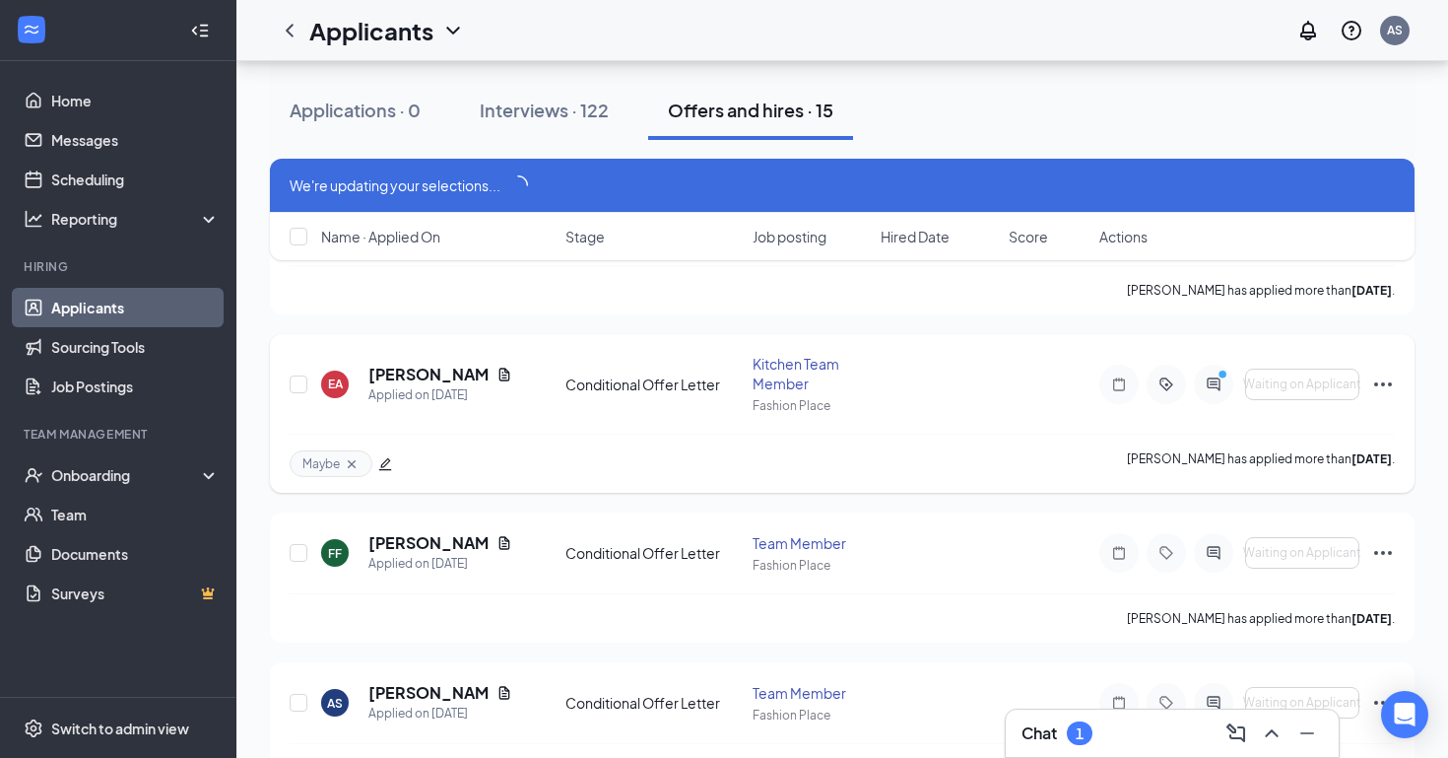
scroll to position [1612, 0]
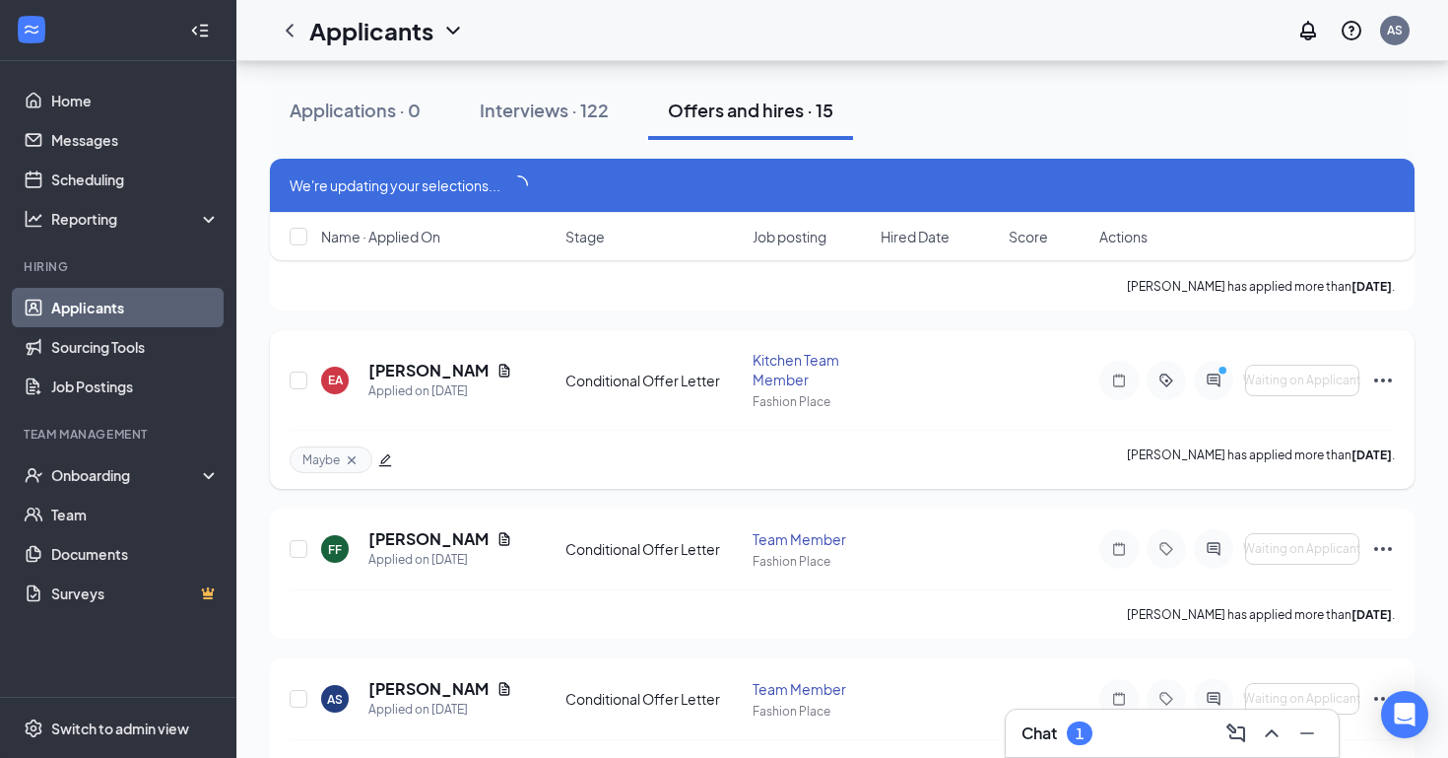
click at [352, 461] on icon "Cross" at bounding box center [352, 460] width 16 height 16
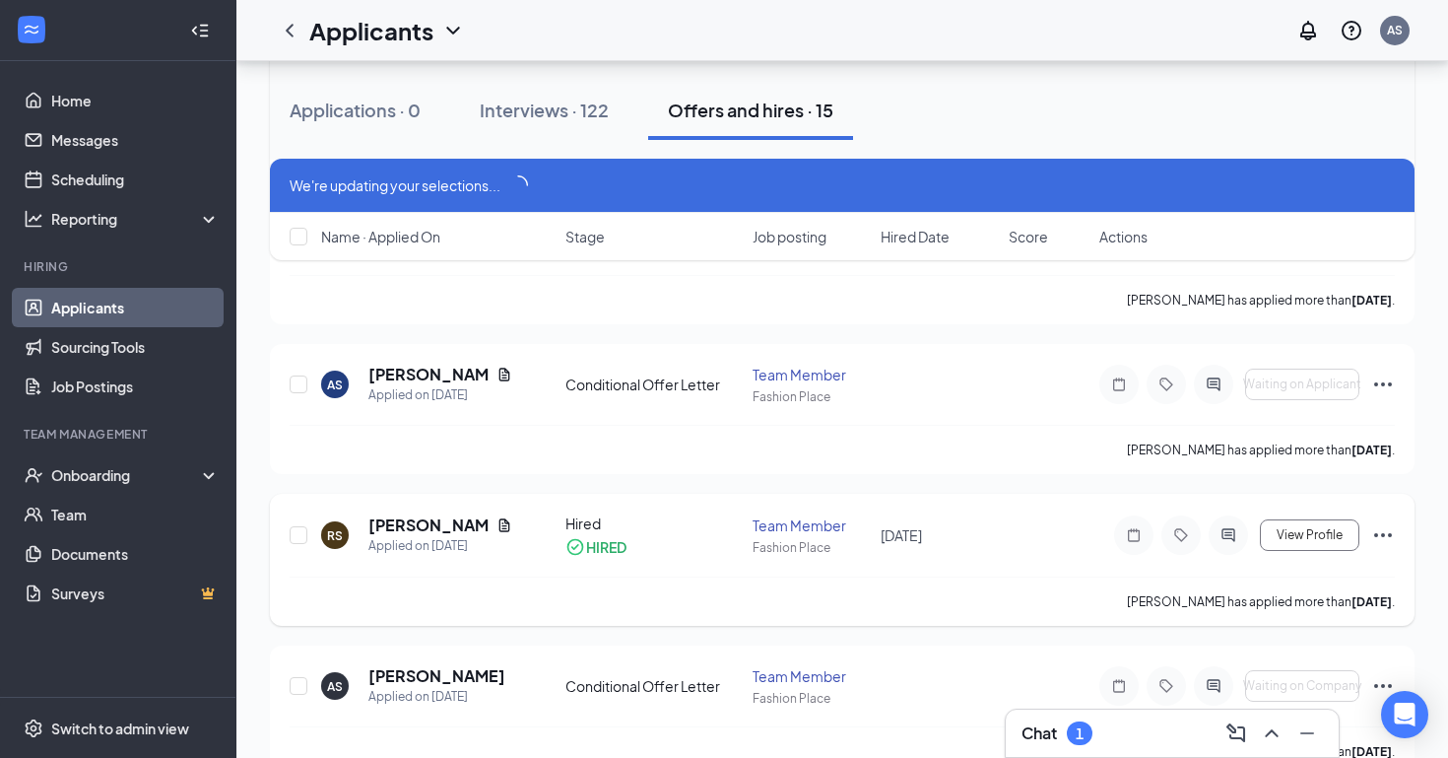
scroll to position [1904, 0]
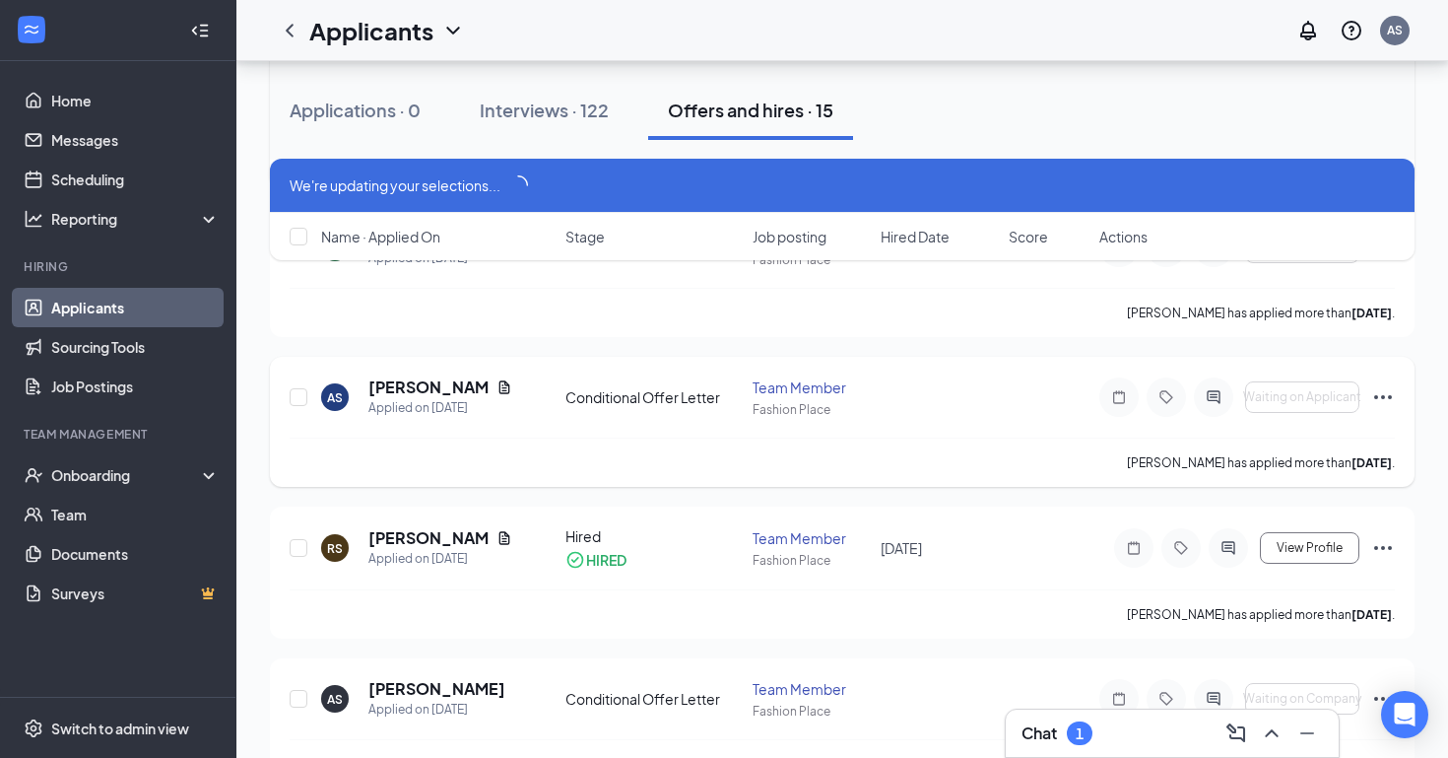
click at [1388, 391] on icon "Ellipses" at bounding box center [1384, 397] width 24 height 24
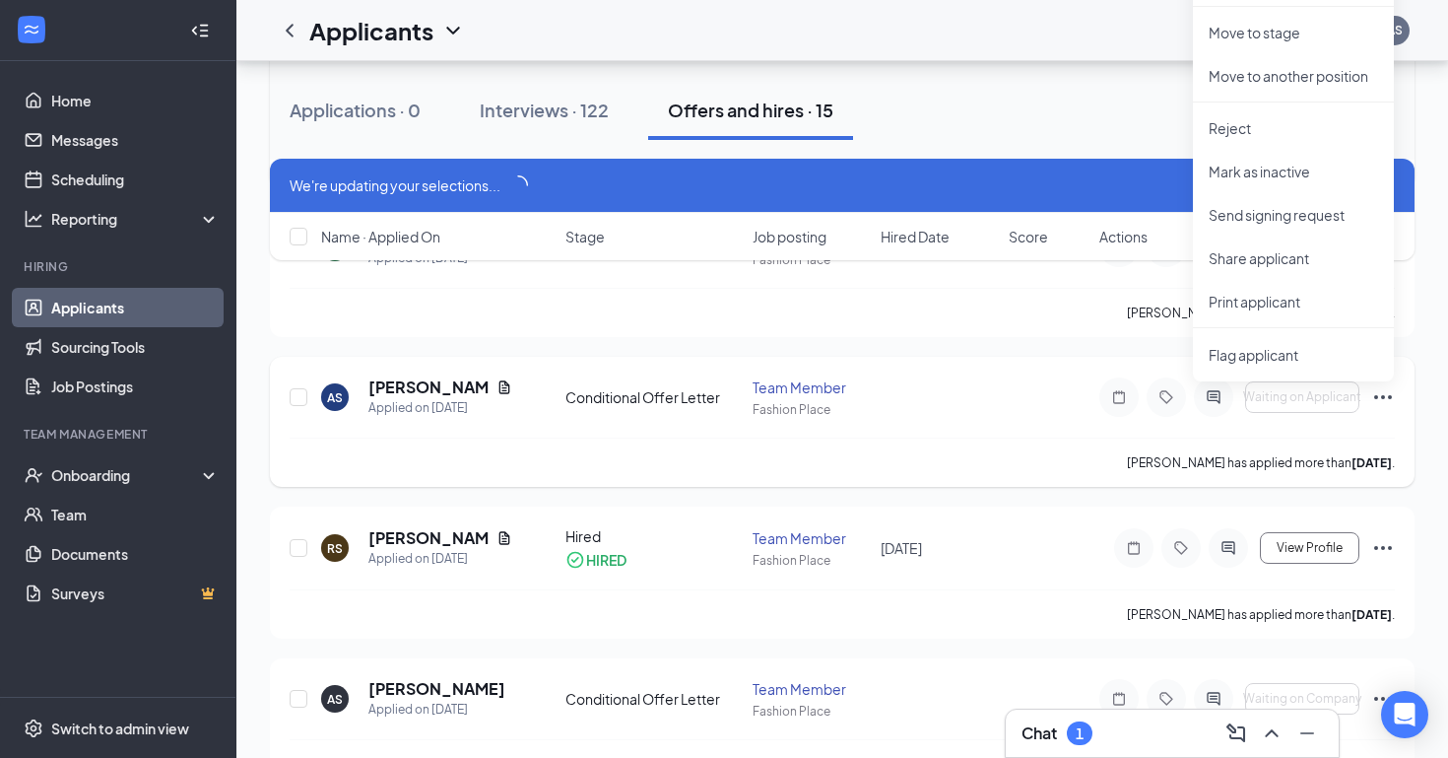
click at [1388, 391] on icon "Ellipses" at bounding box center [1384, 397] width 24 height 24
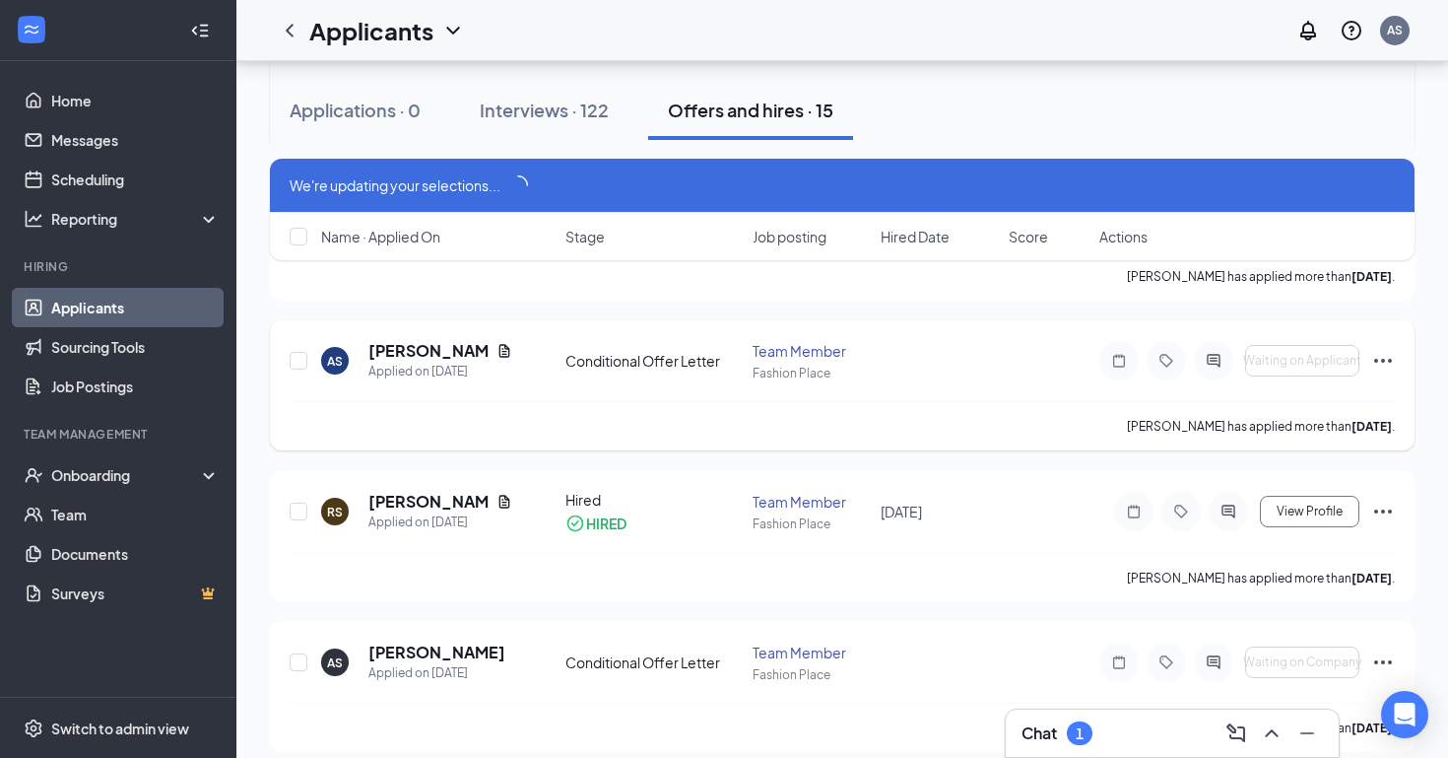
scroll to position [1943, 0]
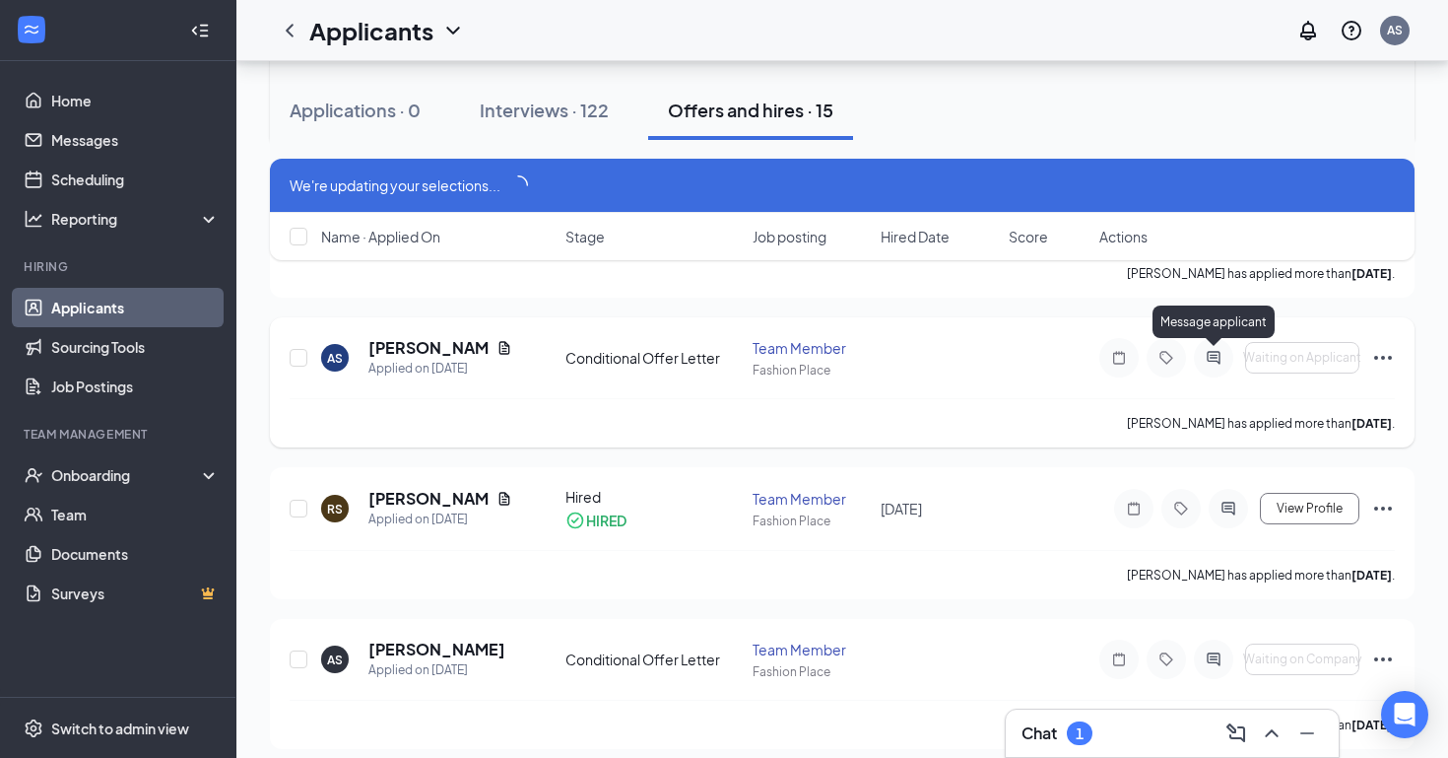
click at [1217, 356] on icon "ActiveChat" at bounding box center [1214, 358] width 24 height 16
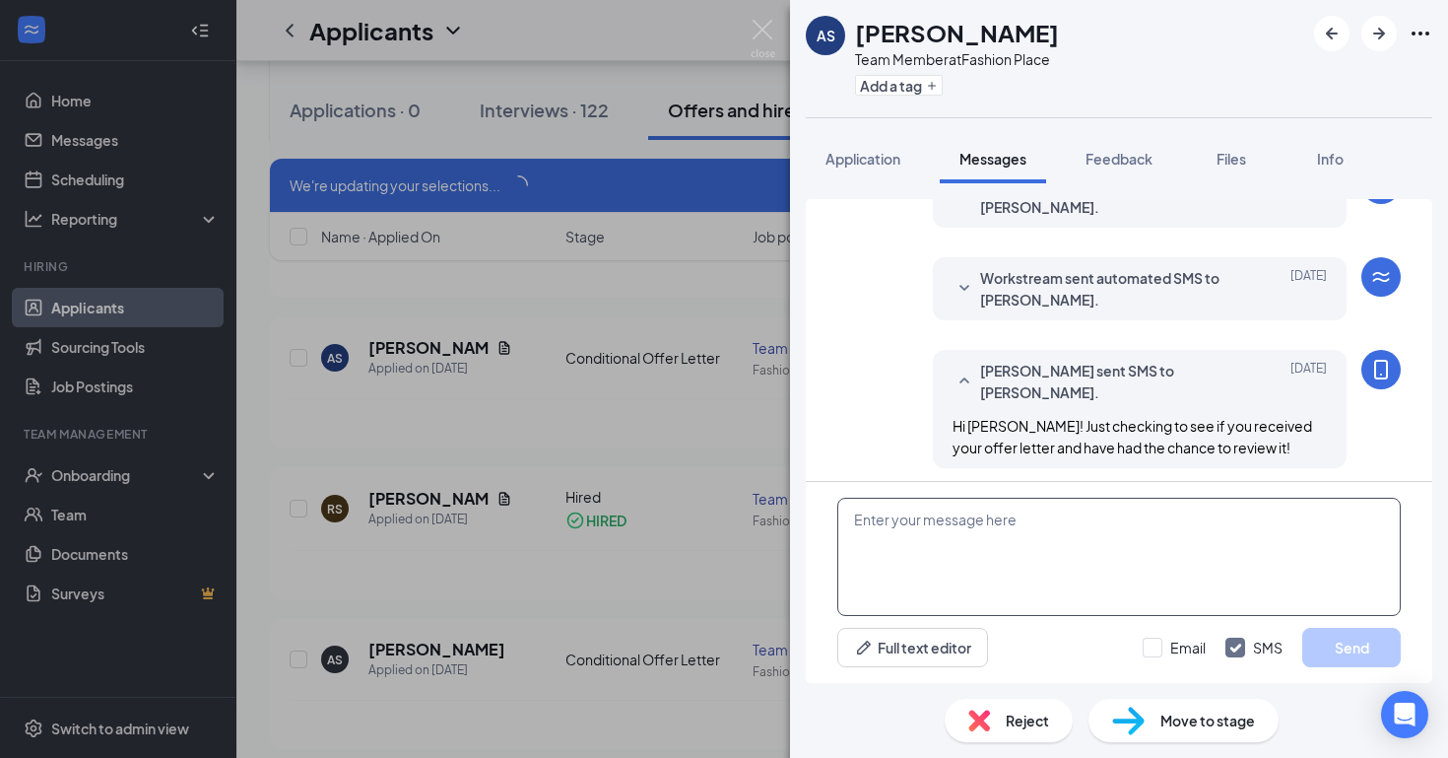
scroll to position [171, 0]
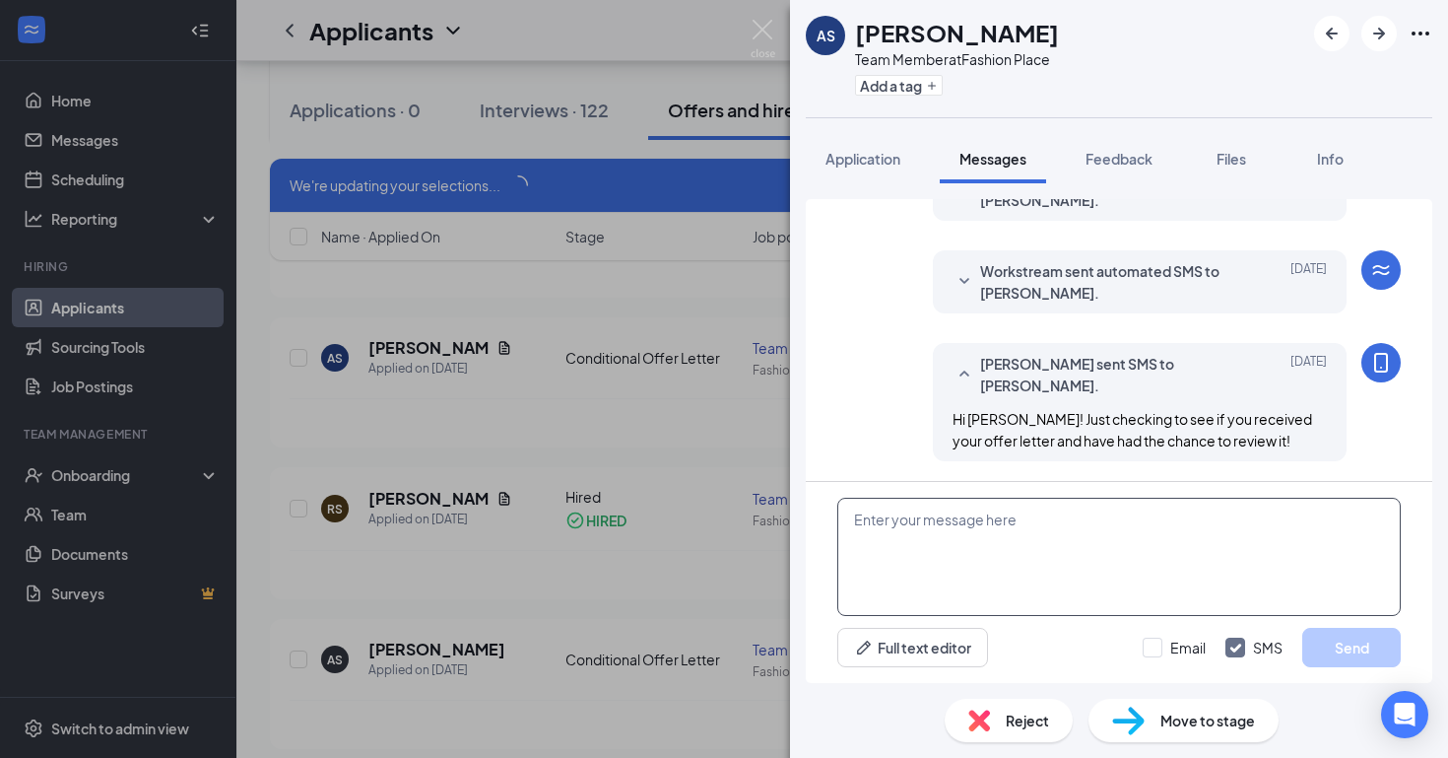
click at [1015, 534] on textarea at bounding box center [1120, 557] width 564 height 118
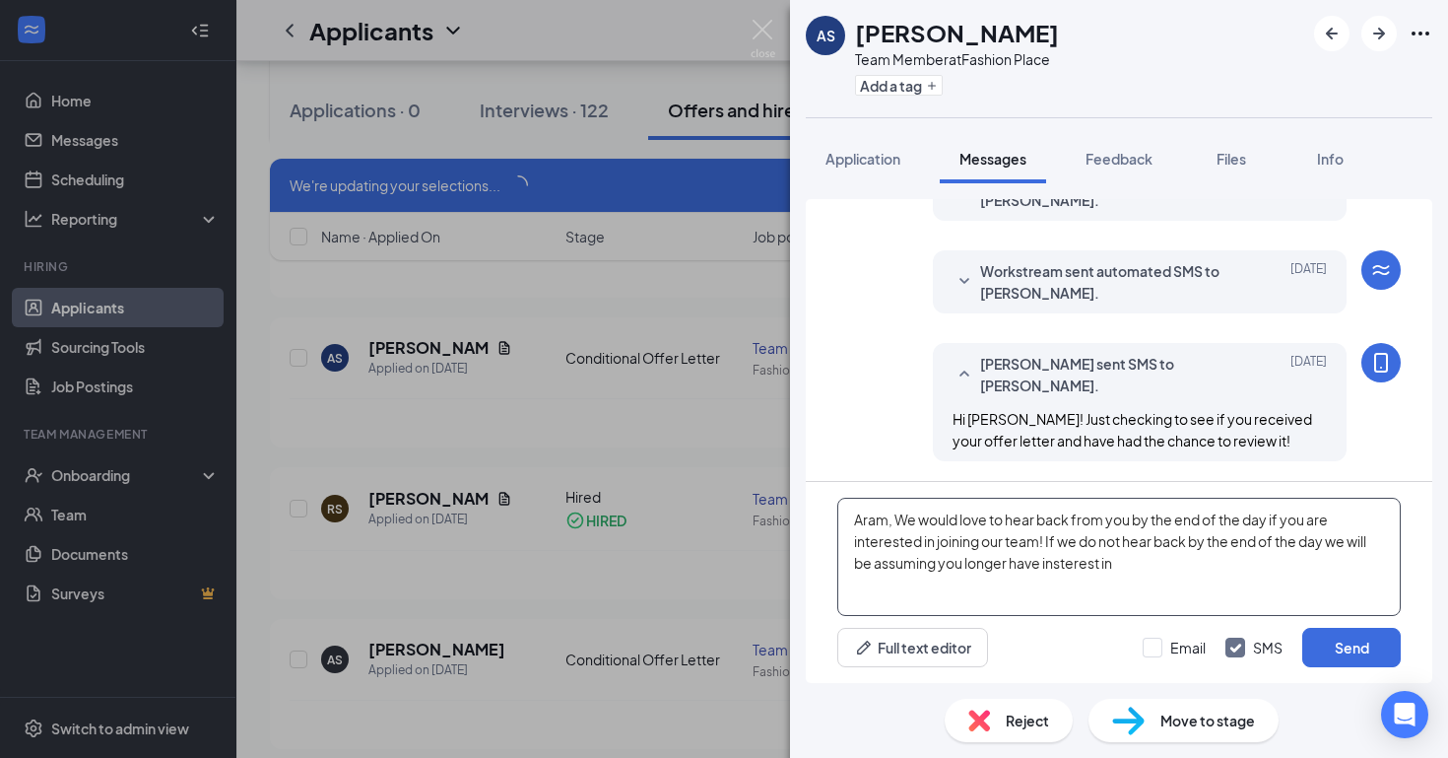
click at [1069, 563] on textarea "Aram, We would love to hear back from you by the end of the day if you are inte…" at bounding box center [1120, 557] width 564 height 118
click at [1087, 563] on textarea "Aram, We would love to hear back from you by the end of the day if you are inte…" at bounding box center [1120, 557] width 564 height 118
click at [1095, 563] on textarea "Aram, We would love to hear back from you by the end of the day if you are inte…" at bounding box center [1120, 557] width 564 height 118
click at [1099, 564] on textarea "Aram, We would love to hear back from you by the end of the day if you are inte…" at bounding box center [1120, 557] width 564 height 118
click at [1165, 565] on textarea "Aram, We would love to hear back from you by the end of the day if you are inte…" at bounding box center [1120, 557] width 564 height 118
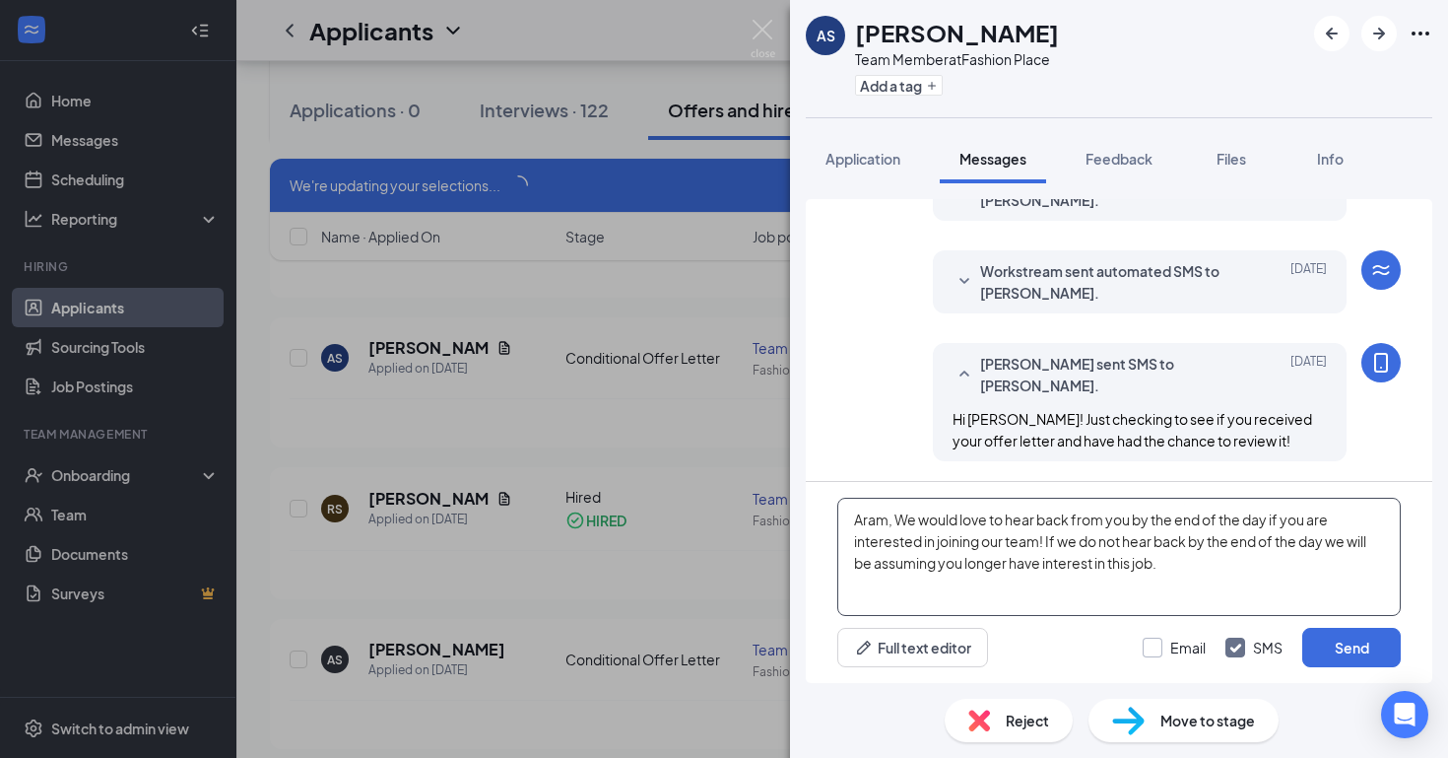
type textarea "Aram, We would love to hear back from you by the end of the day if you are inte…"
click at [1166, 642] on input "Email" at bounding box center [1174, 647] width 63 height 20
checkbox input "true"
click at [1219, 573] on textarea "Aram, We would love to hear back from you by the end of the day if you are inte…" at bounding box center [1120, 557] width 564 height 118
type textarea "Aram, We would love to hear back from you by the end of the day if you are inte…"
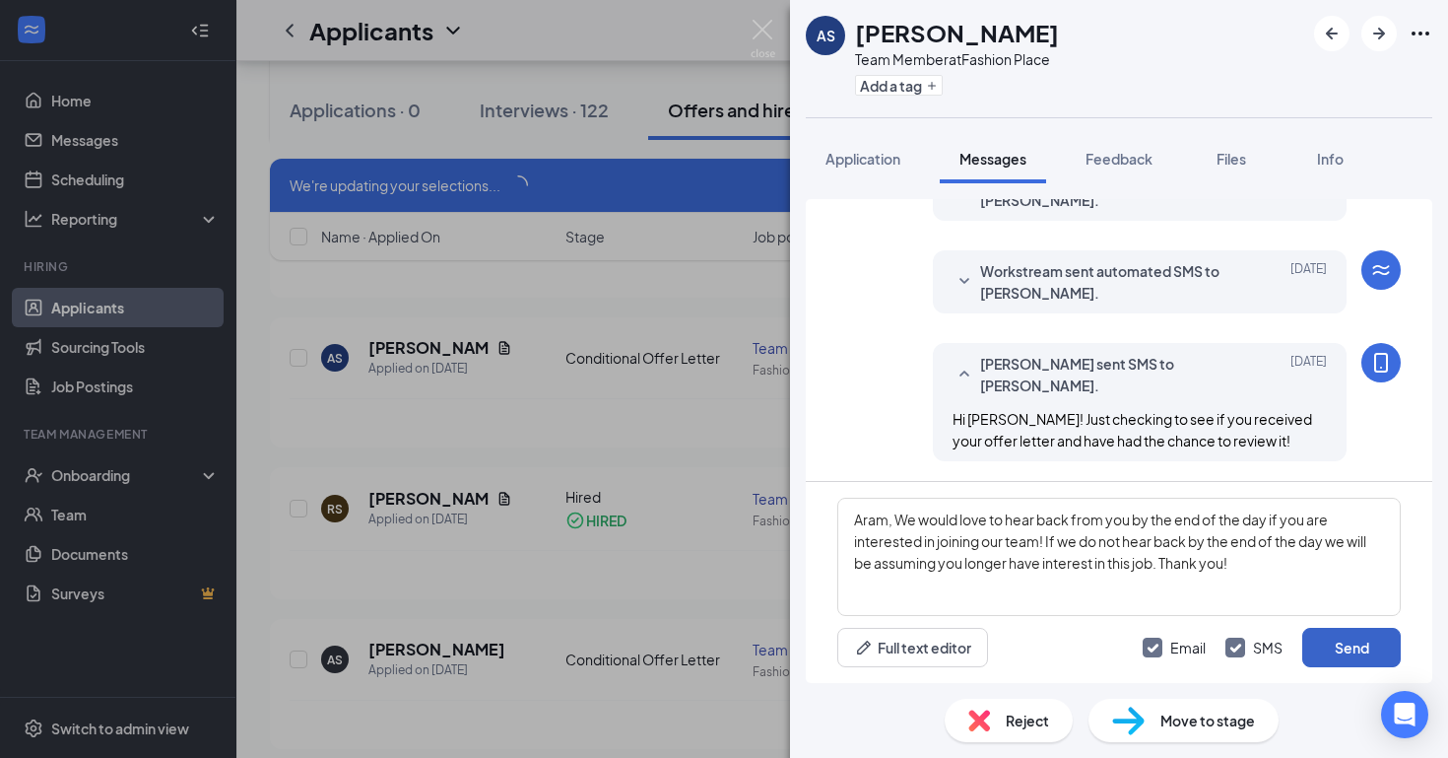
click at [1329, 642] on button "Send" at bounding box center [1352, 647] width 99 height 39
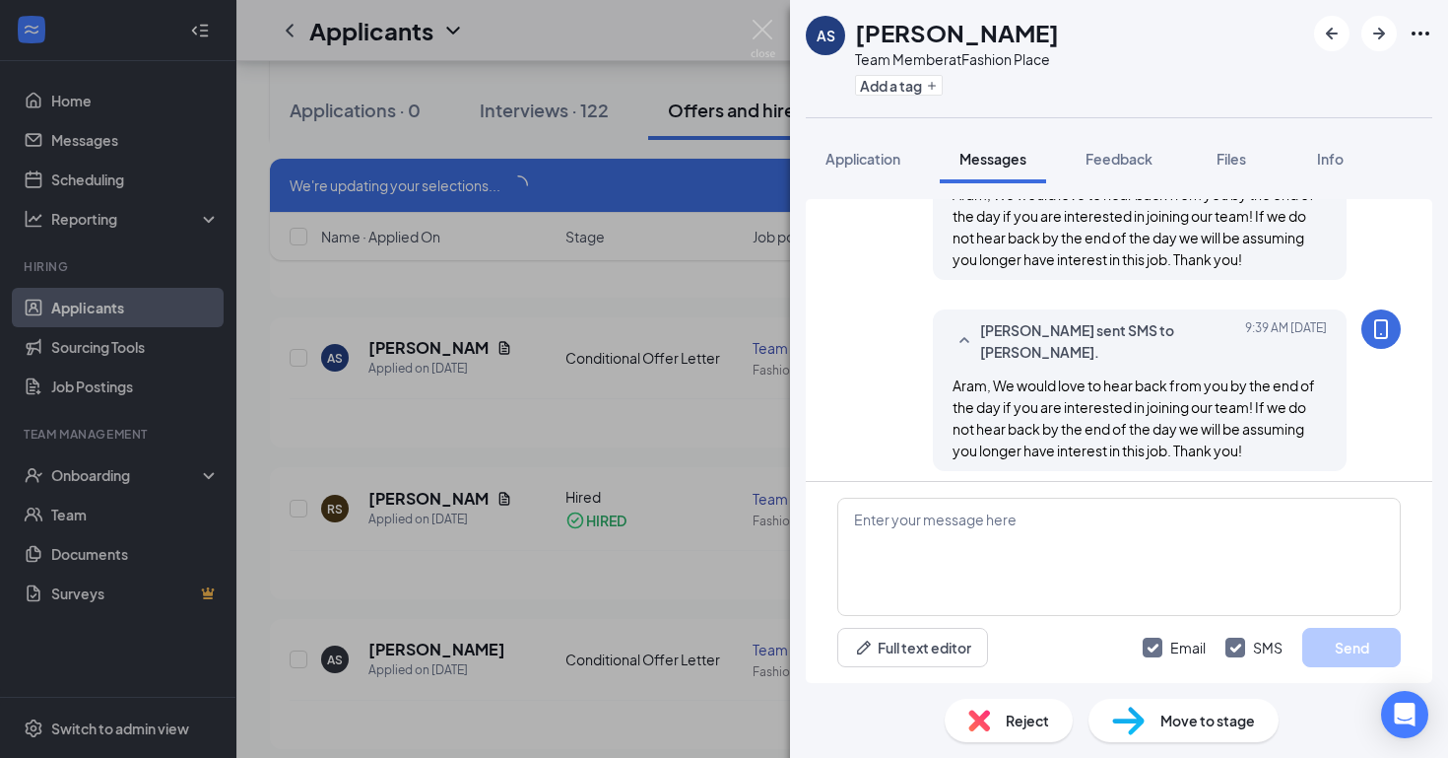
scroll to position [554, 0]
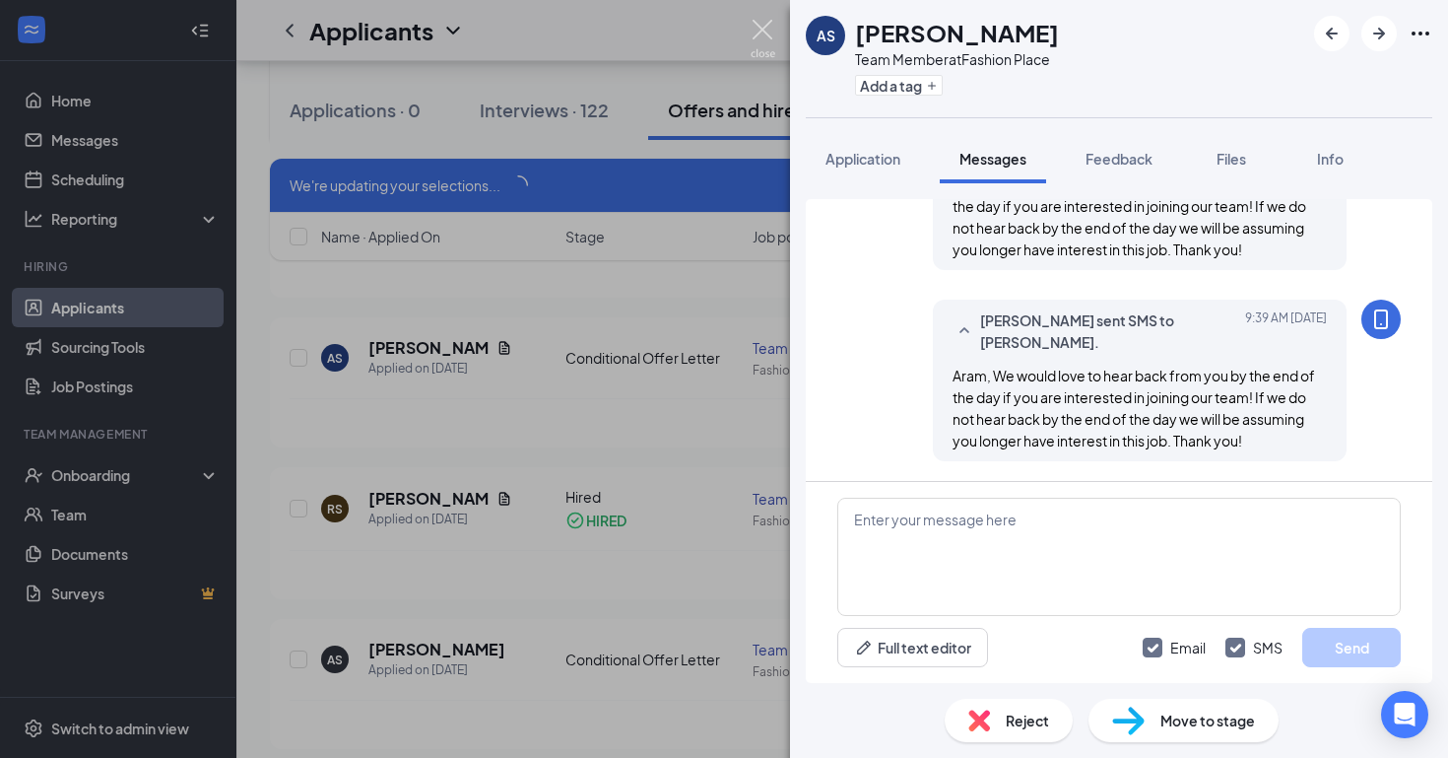
click at [767, 27] on img at bounding box center [763, 39] width 25 height 38
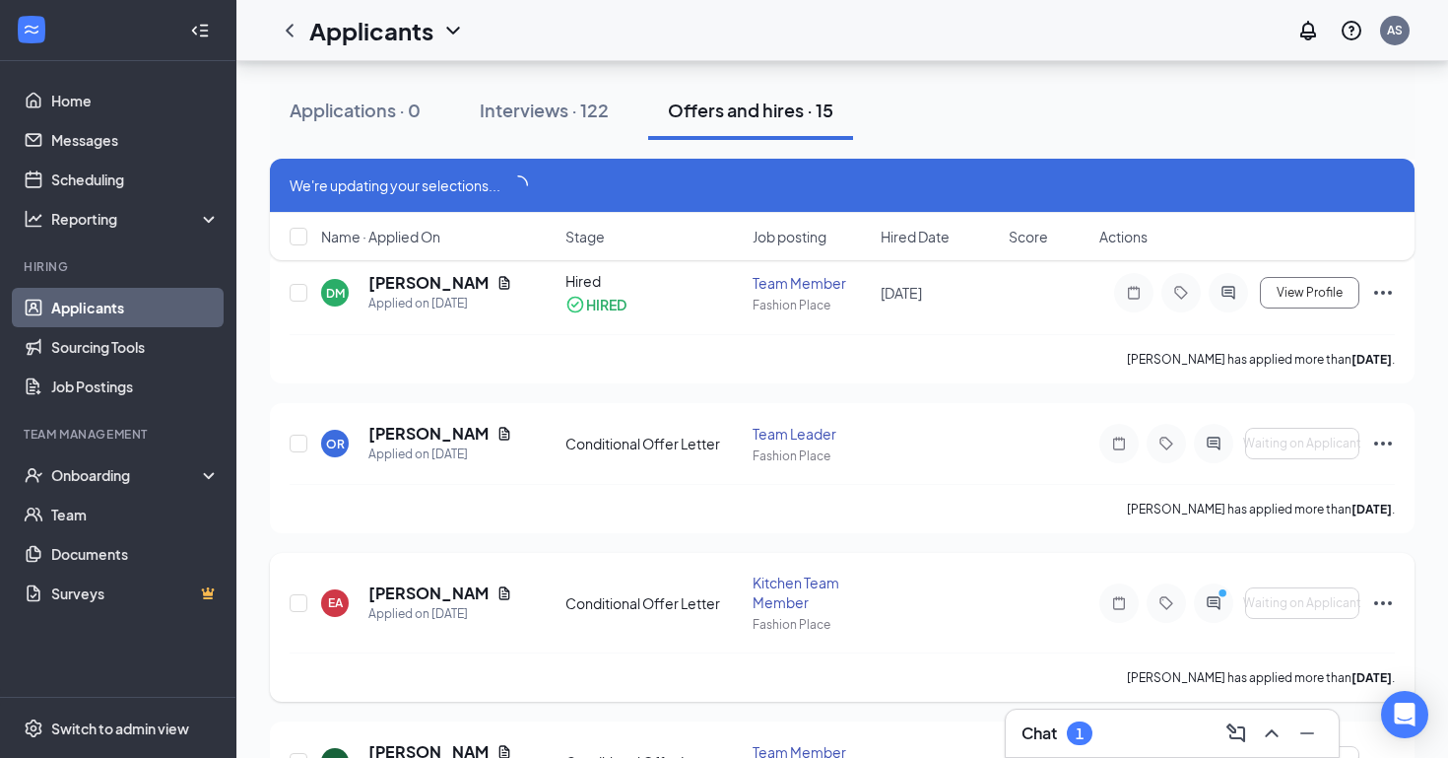
scroll to position [1366, 0]
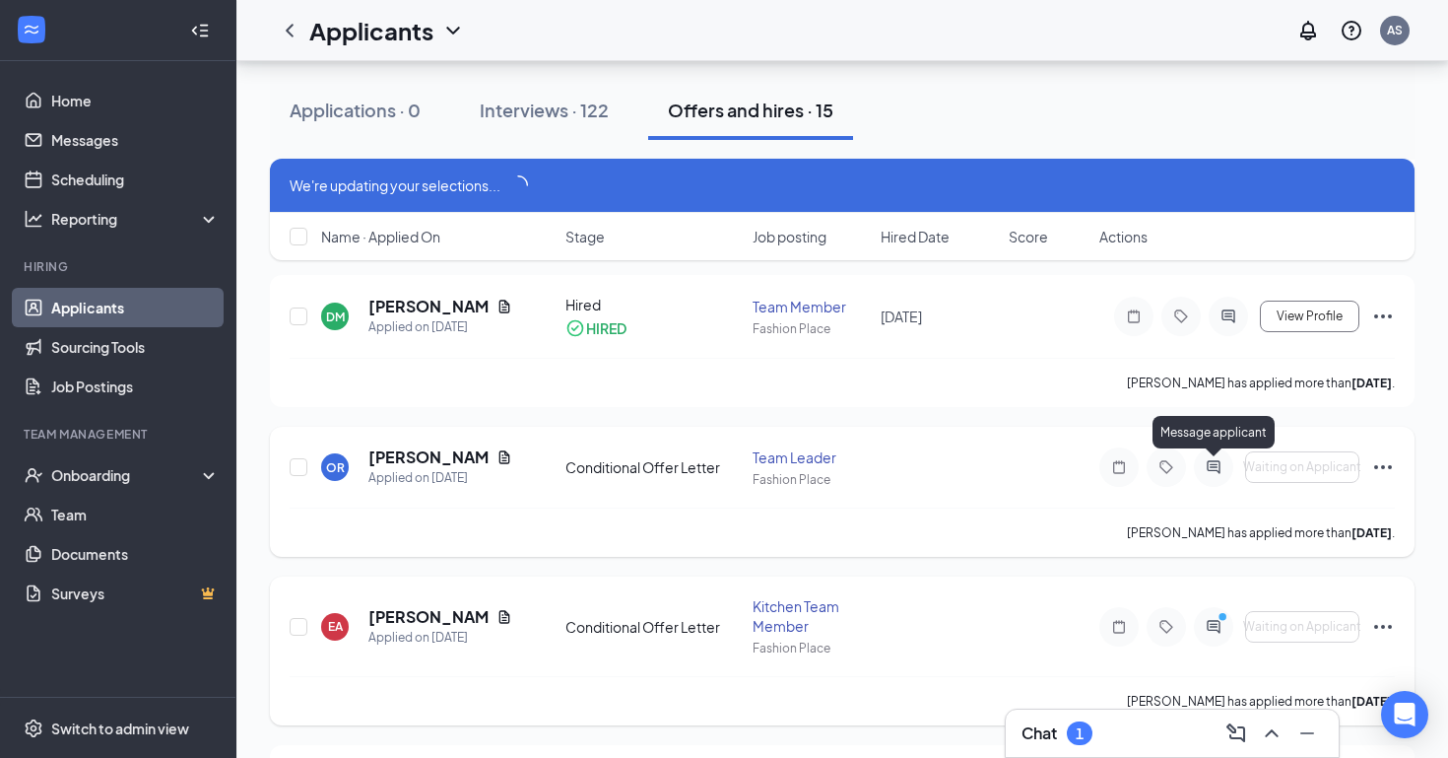
click at [1210, 465] on icon "ActiveChat" at bounding box center [1214, 467] width 24 height 16
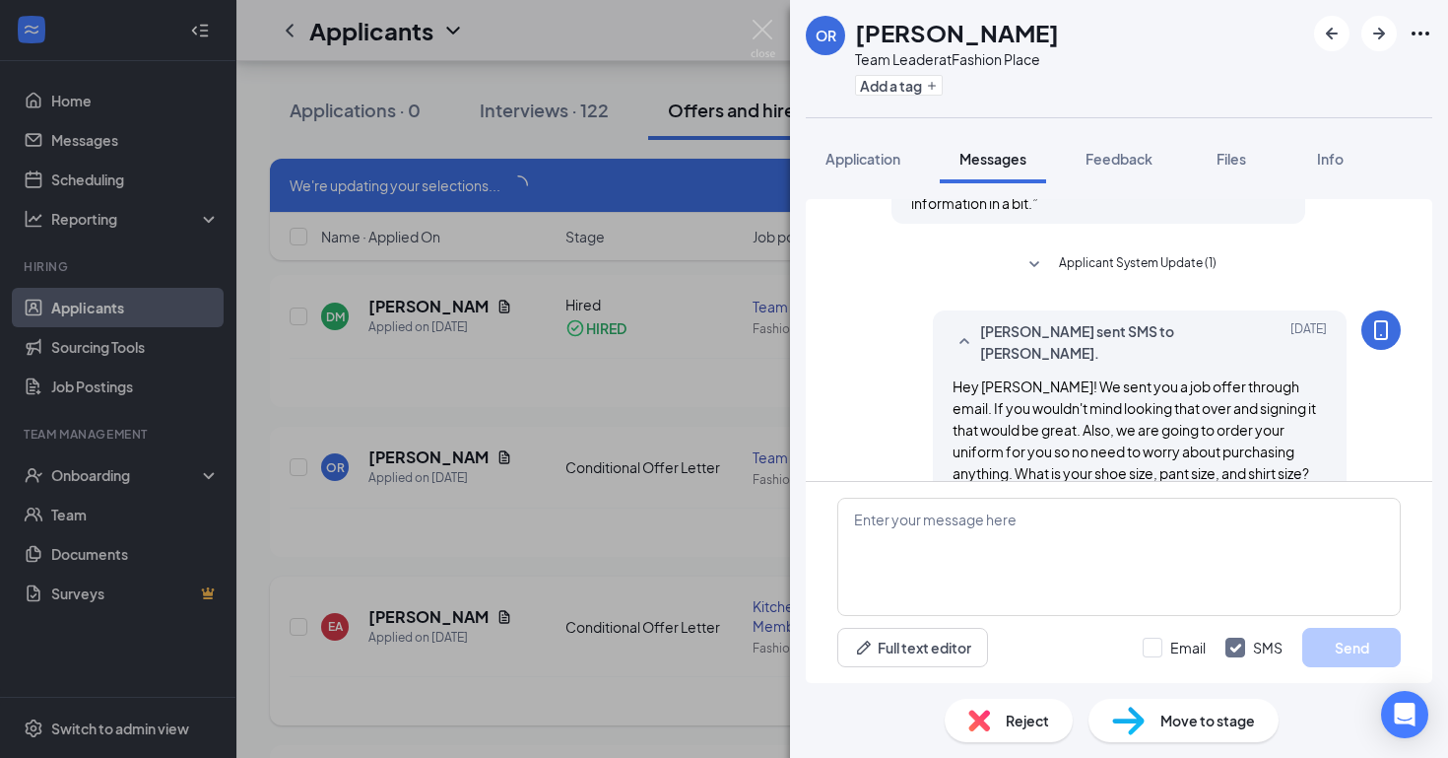
scroll to position [1437, 0]
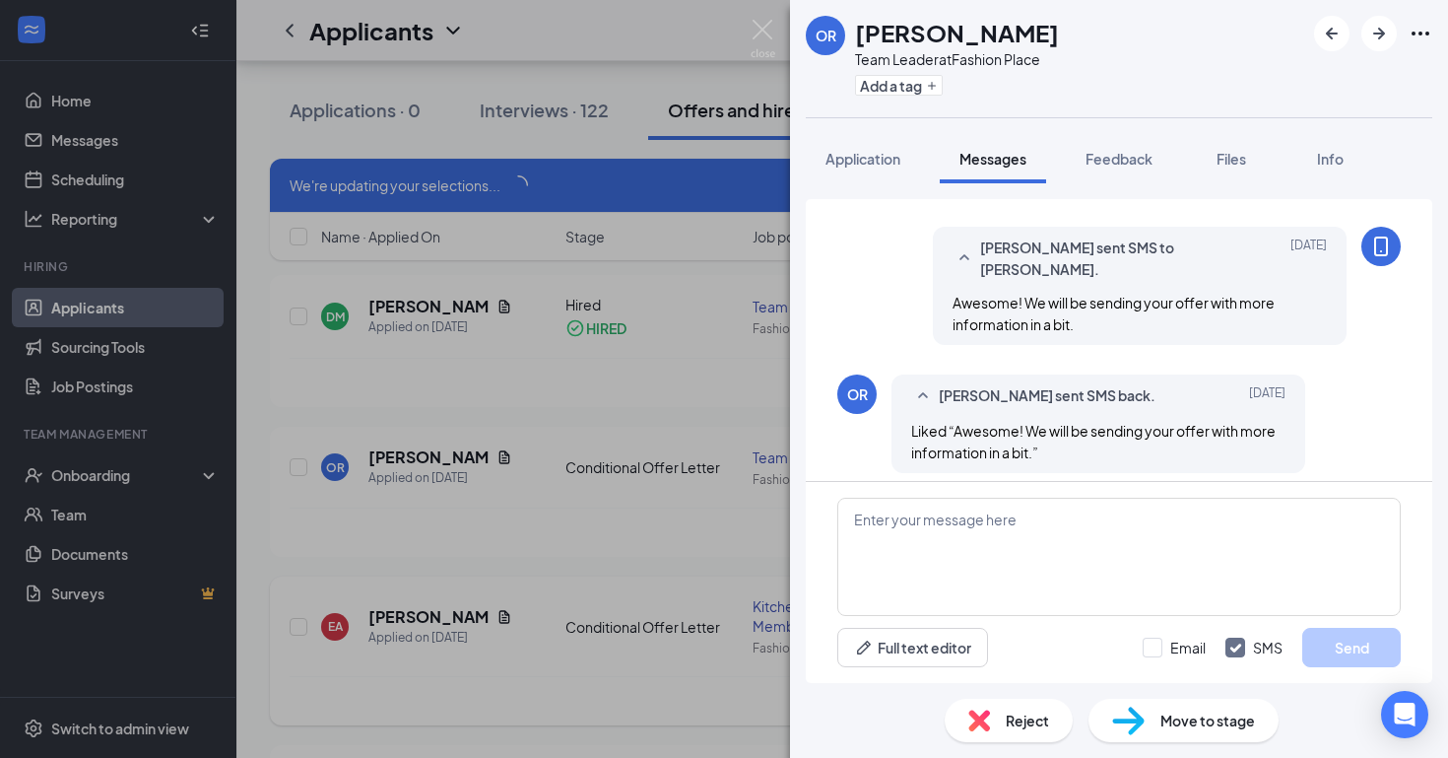
scroll to position [1437, 0]
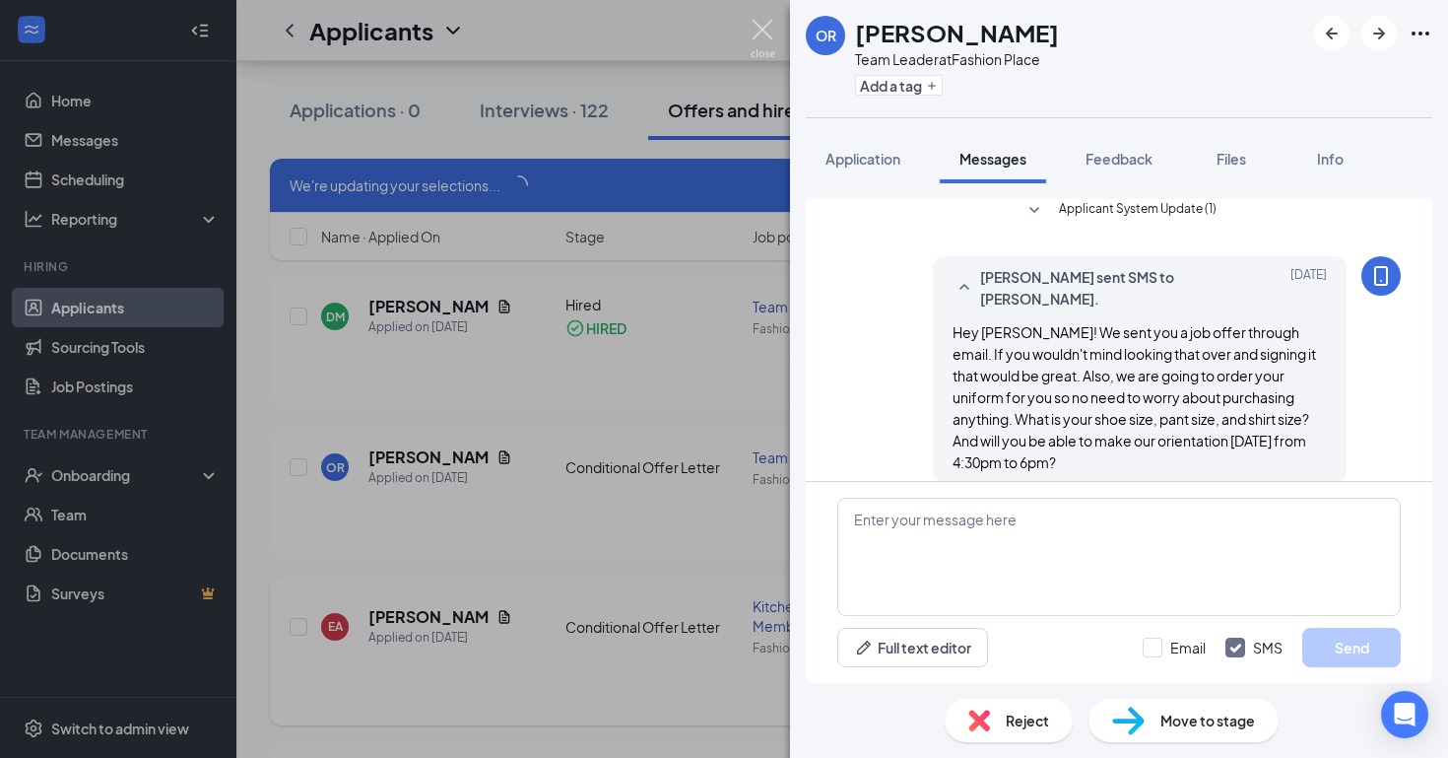
click at [763, 35] on img at bounding box center [763, 39] width 25 height 38
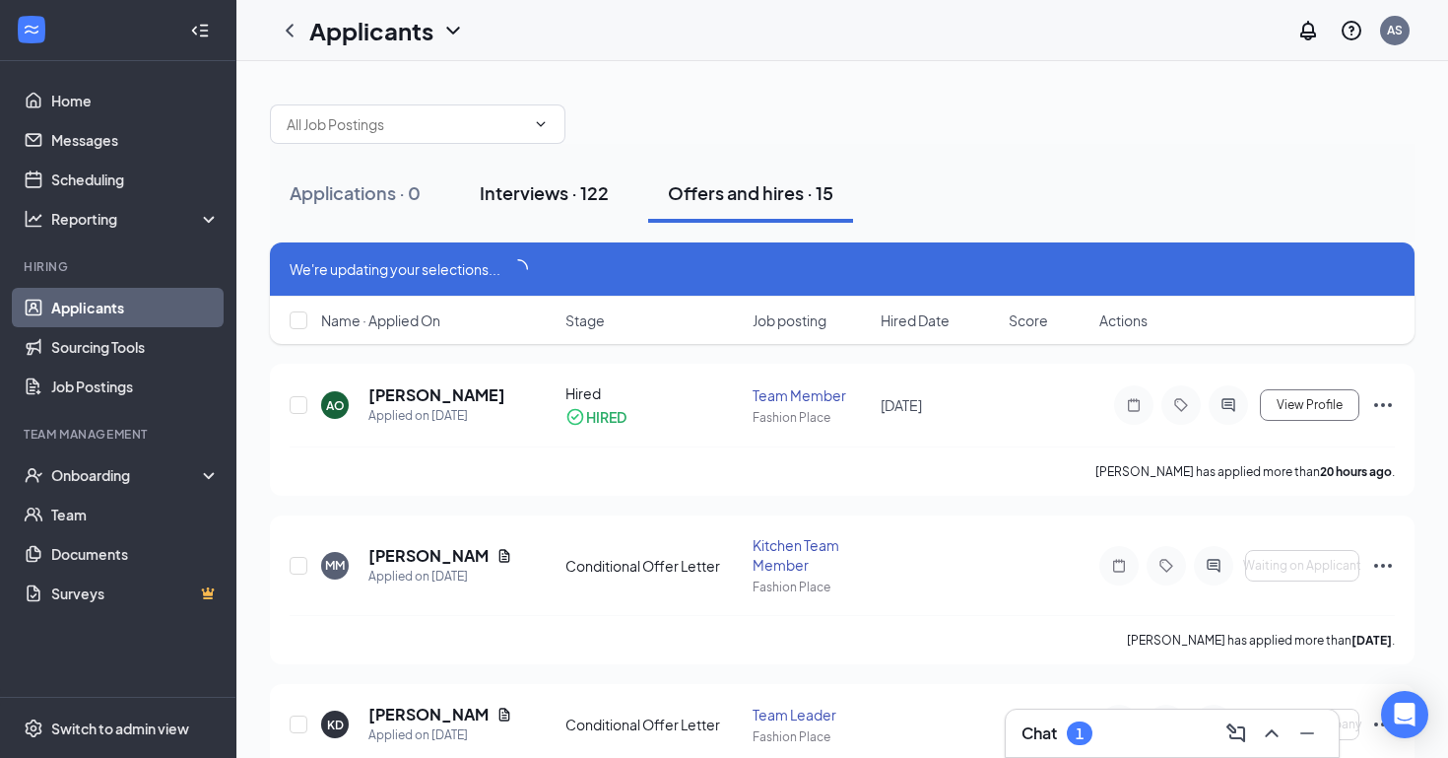
click at [534, 176] on button "Interviews · 122" at bounding box center [544, 193] width 168 height 59
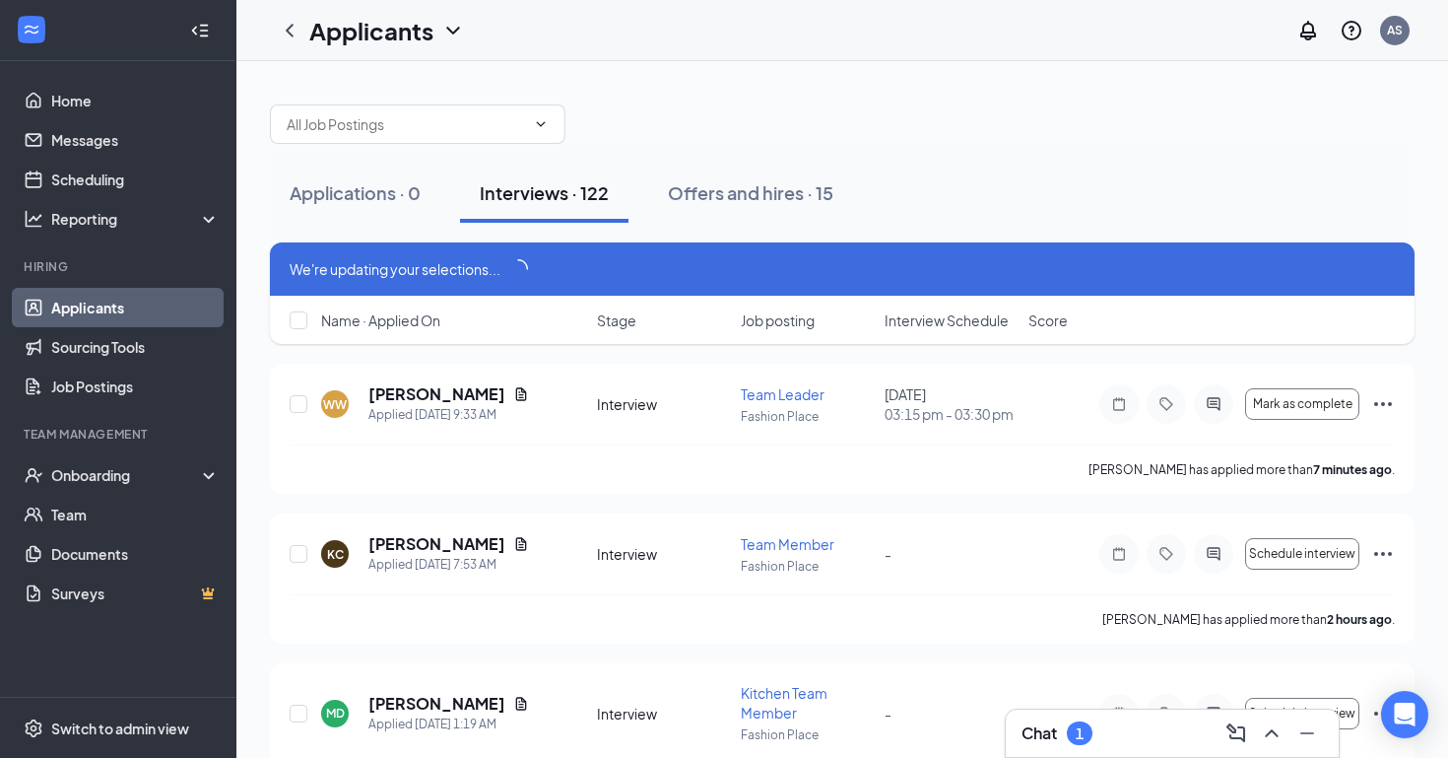
click at [943, 316] on span "Interview Schedule" at bounding box center [947, 320] width 124 height 20
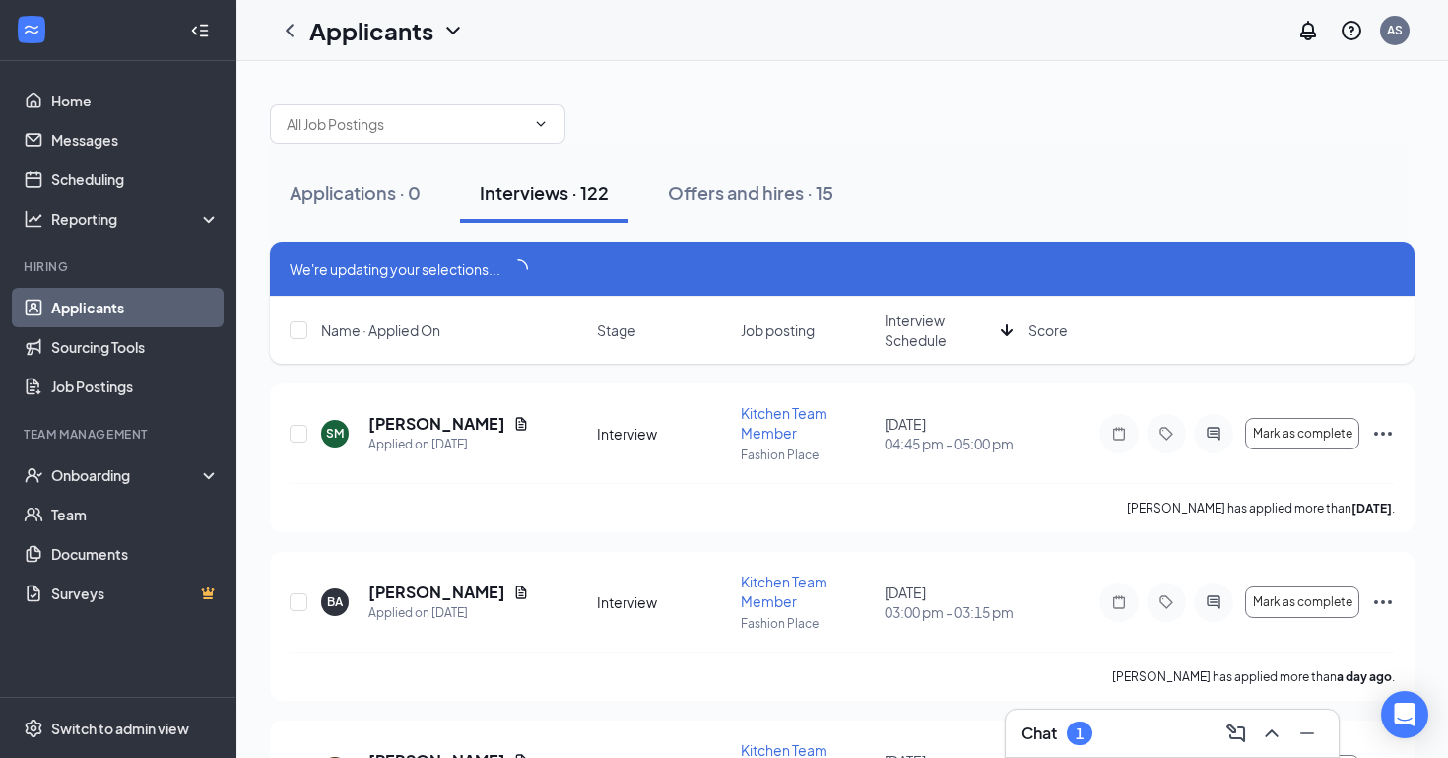
click at [936, 330] on span "Interview Schedule" at bounding box center [939, 329] width 108 height 39
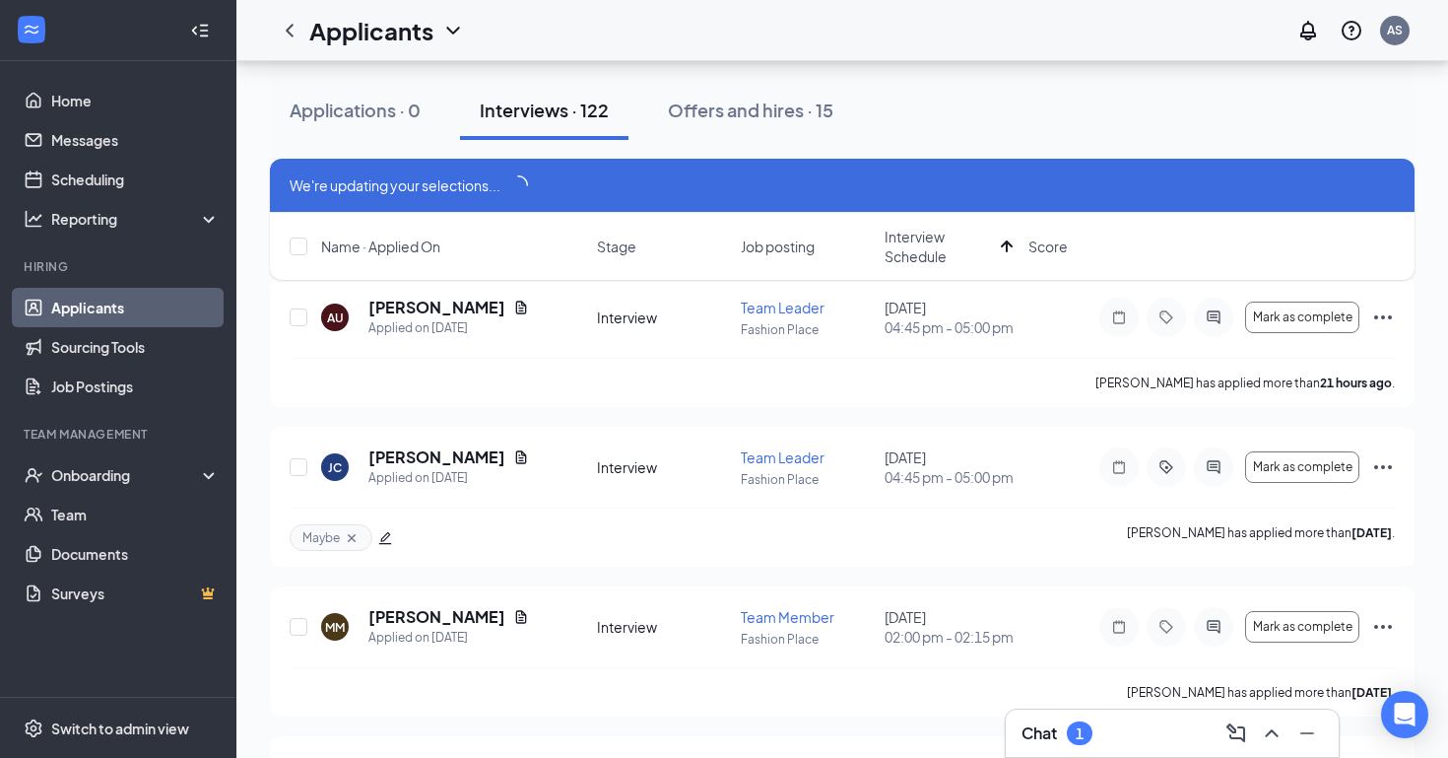
scroll to position [3753, 0]
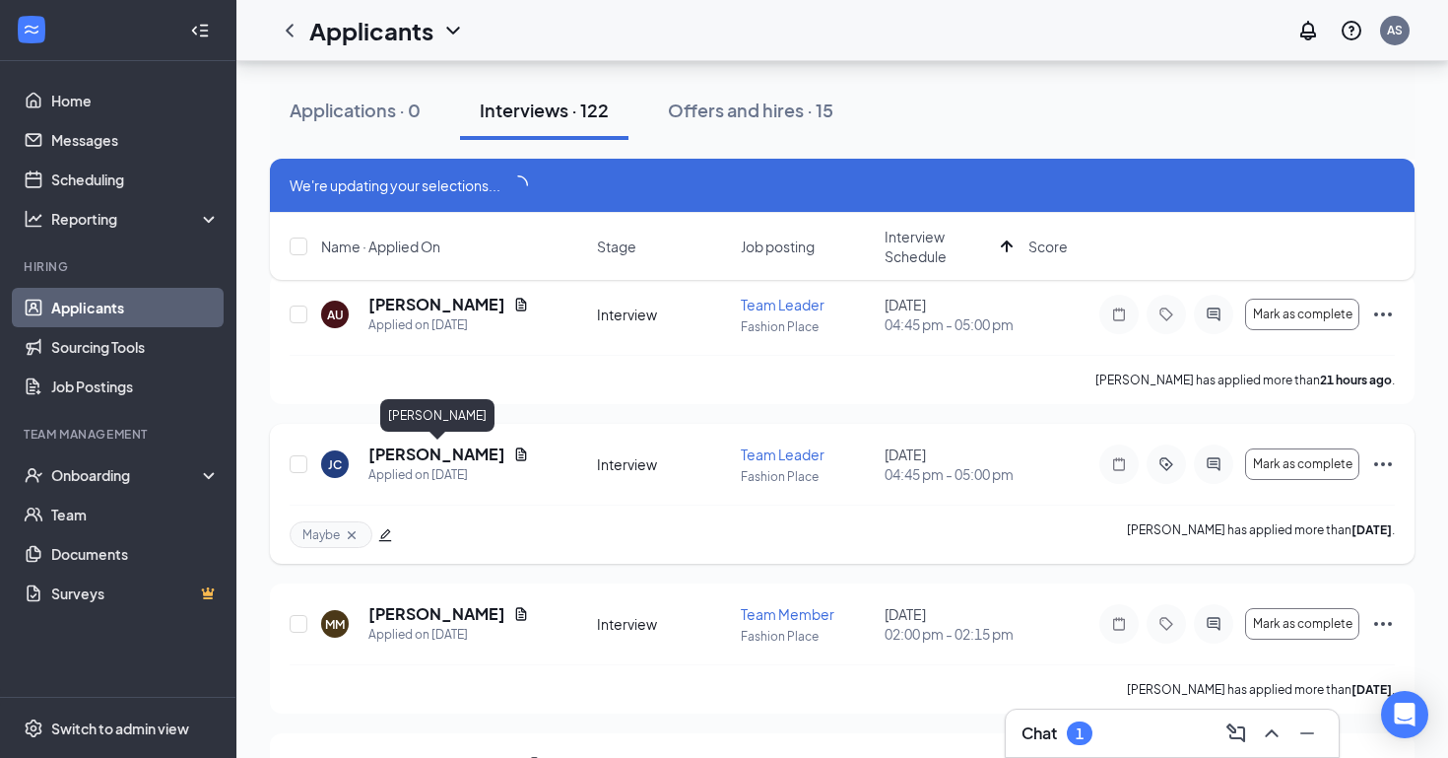
click at [422, 454] on h5 "[PERSON_NAME]" at bounding box center [437, 454] width 137 height 22
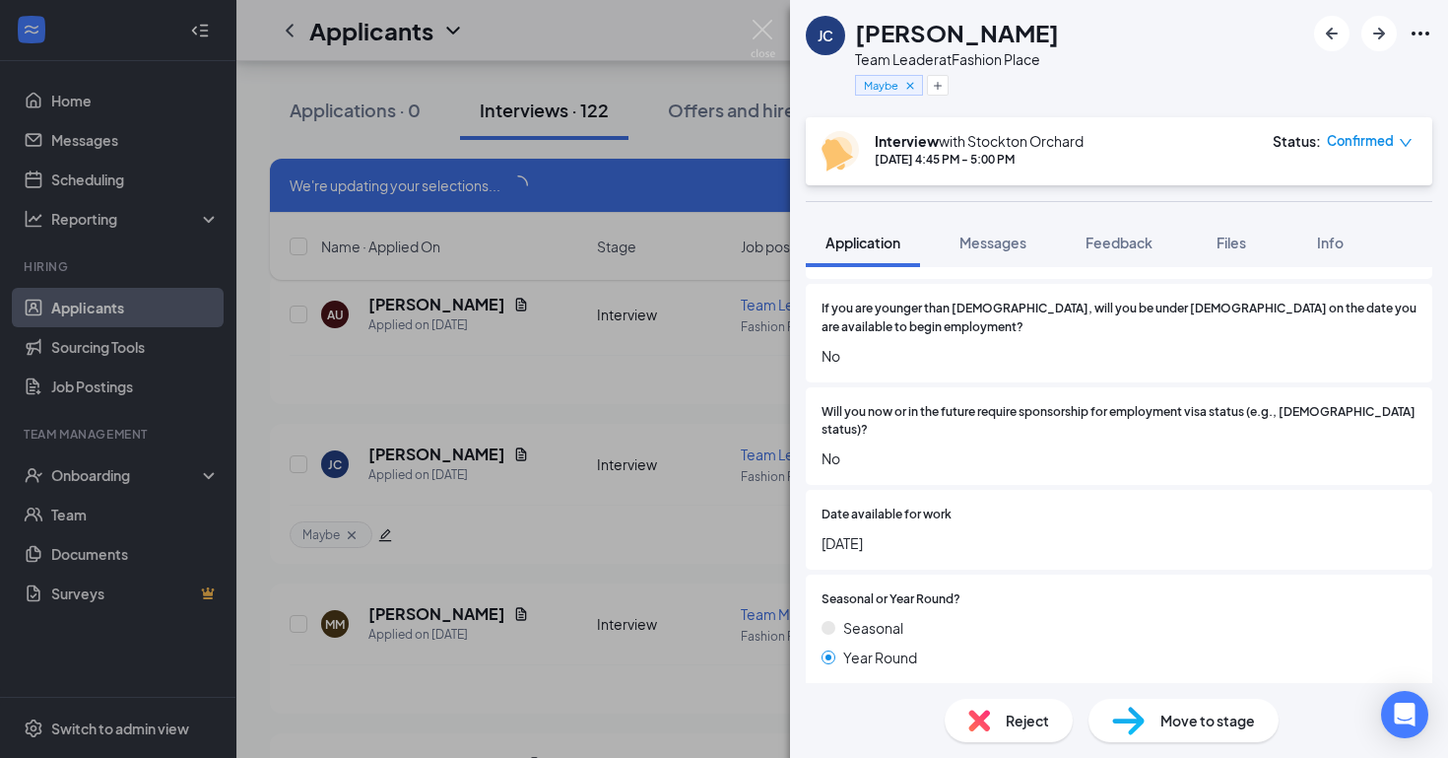
scroll to position [446, 0]
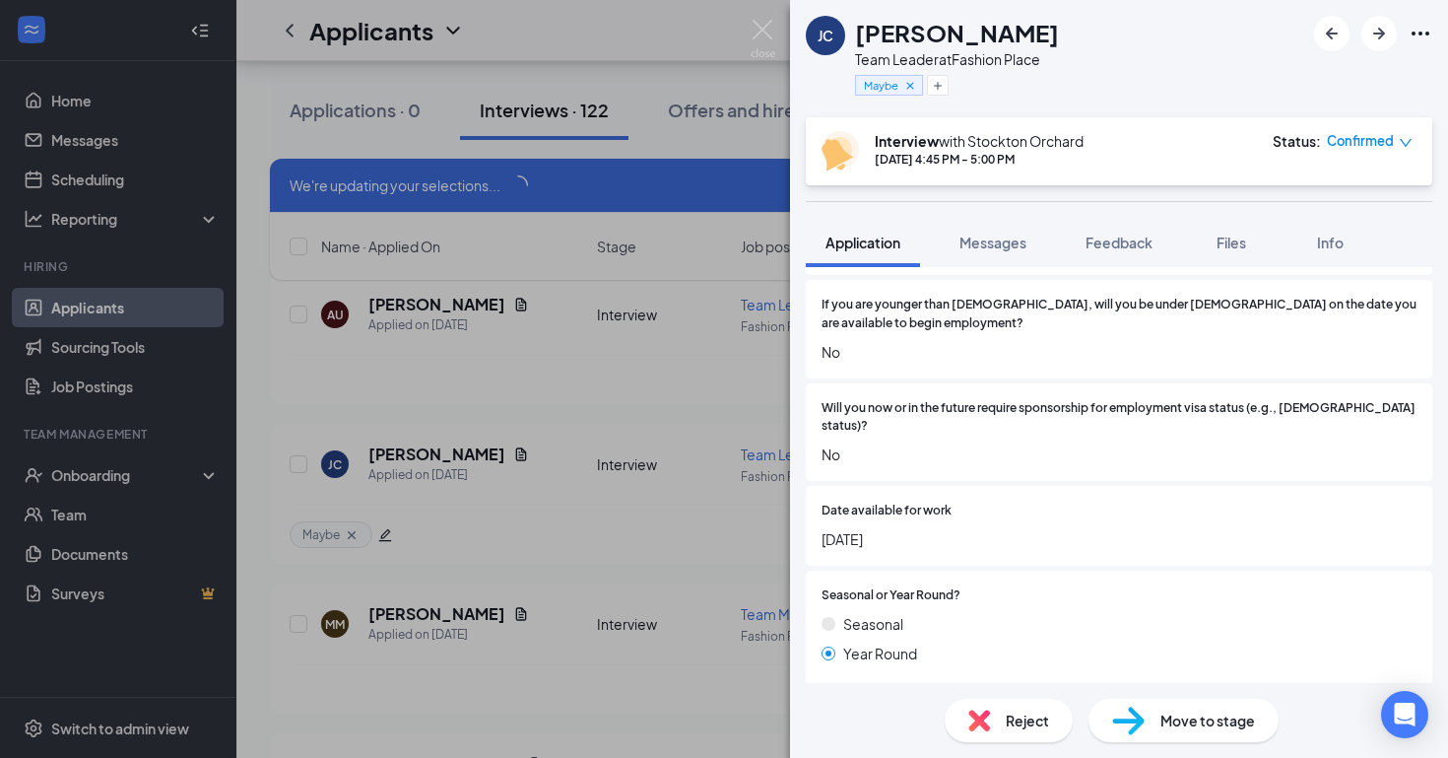
click at [1013, 715] on span "Reject" at bounding box center [1027, 720] width 43 height 22
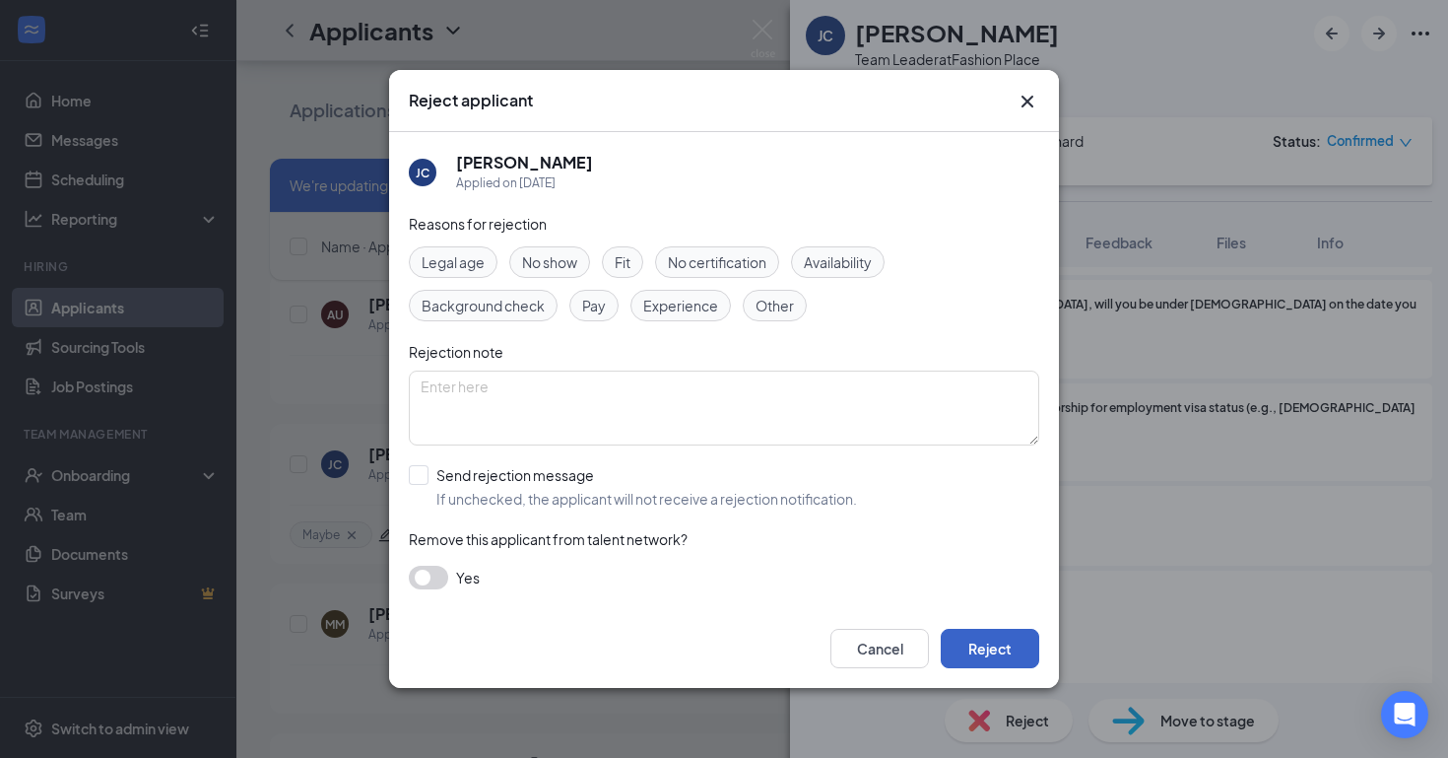
click at [995, 644] on button "Reject" at bounding box center [990, 648] width 99 height 39
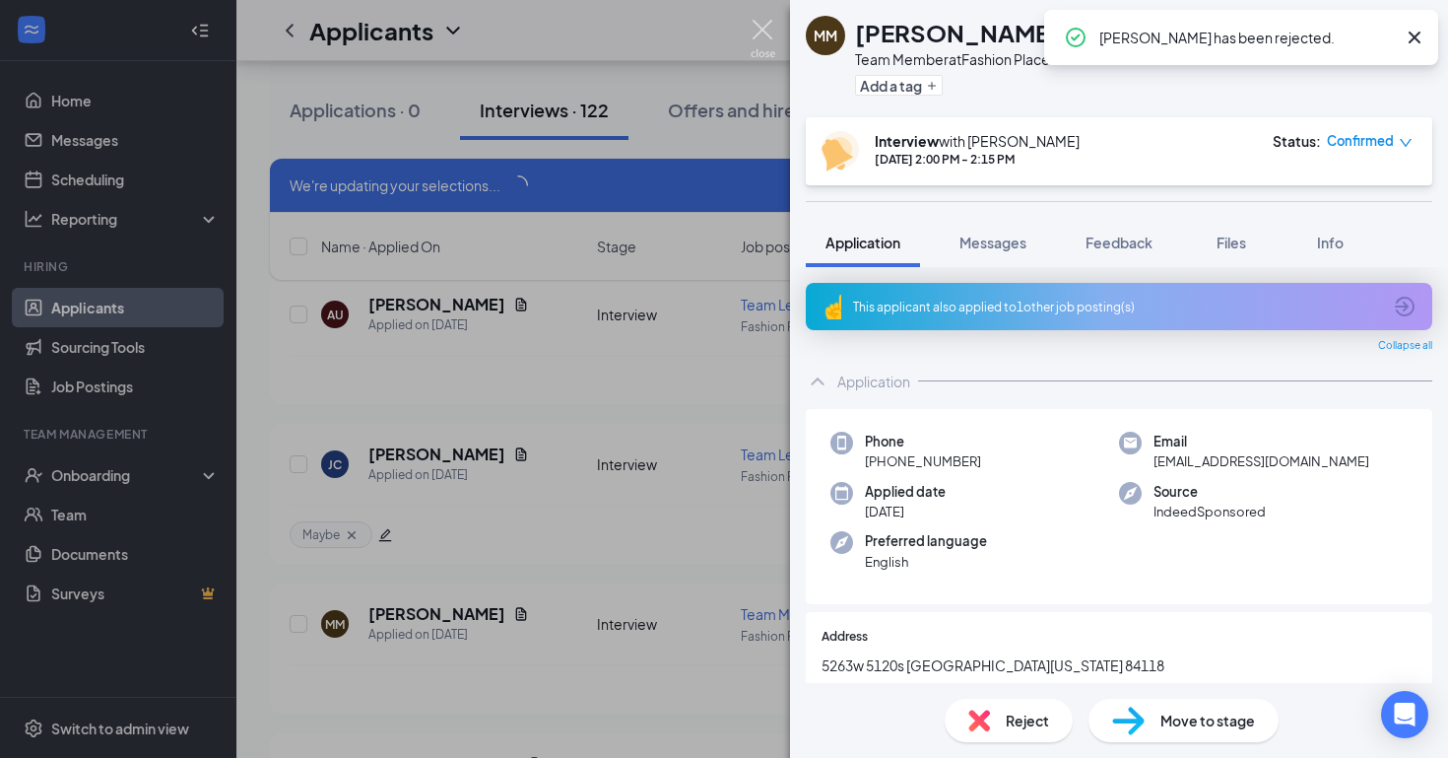
click at [763, 34] on img at bounding box center [763, 39] width 25 height 38
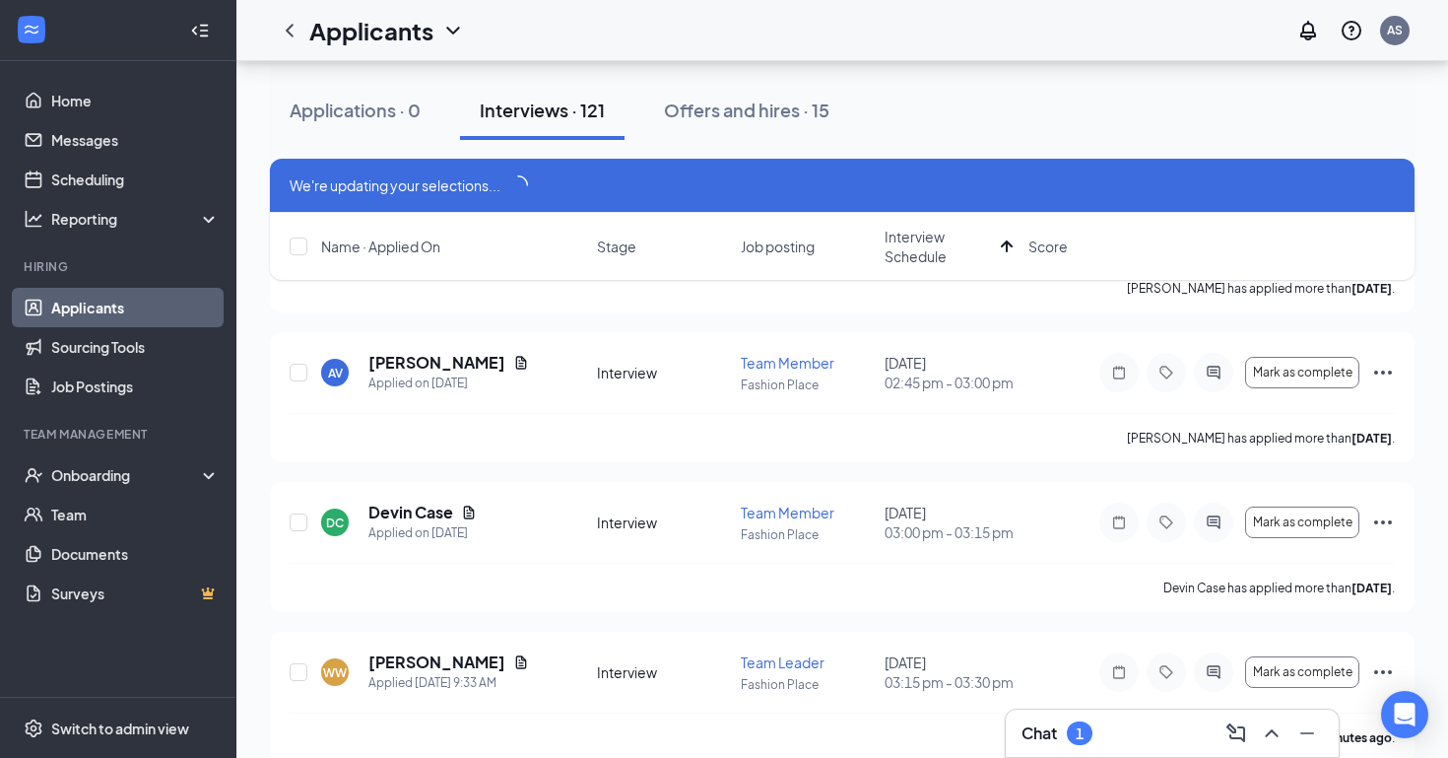
scroll to position [4298, 0]
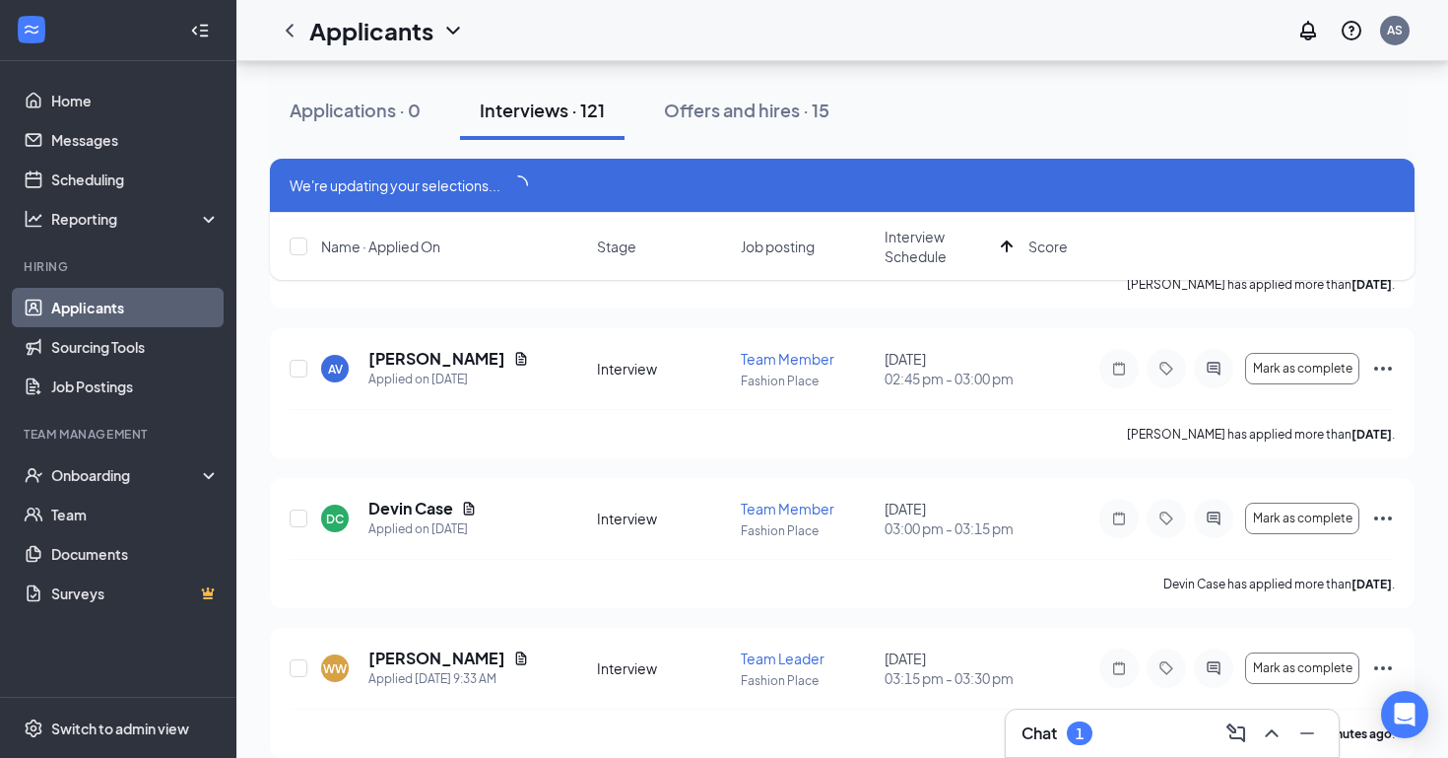
click at [1077, 725] on div "1" at bounding box center [1080, 733] width 8 height 17
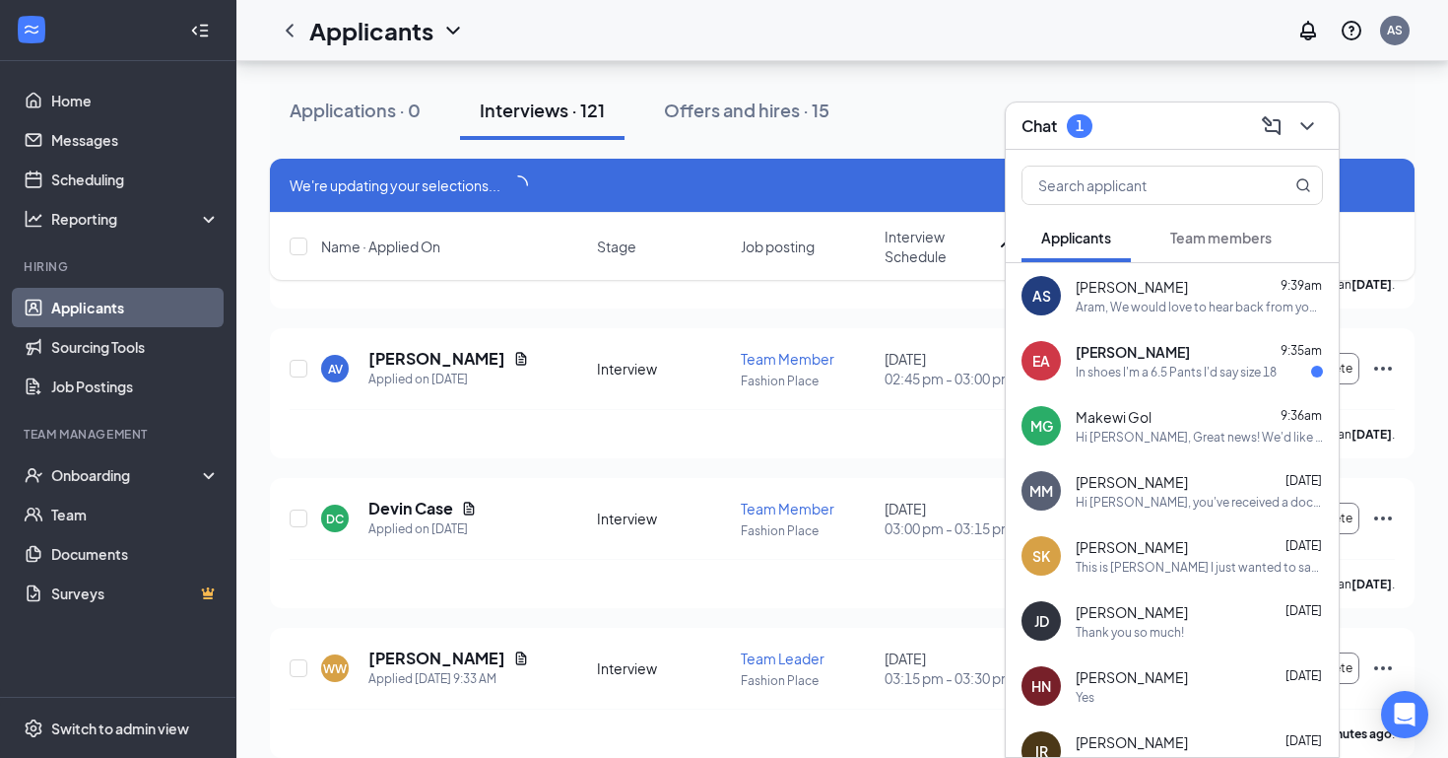
click at [1164, 358] on span "[PERSON_NAME]" at bounding box center [1133, 352] width 114 height 20
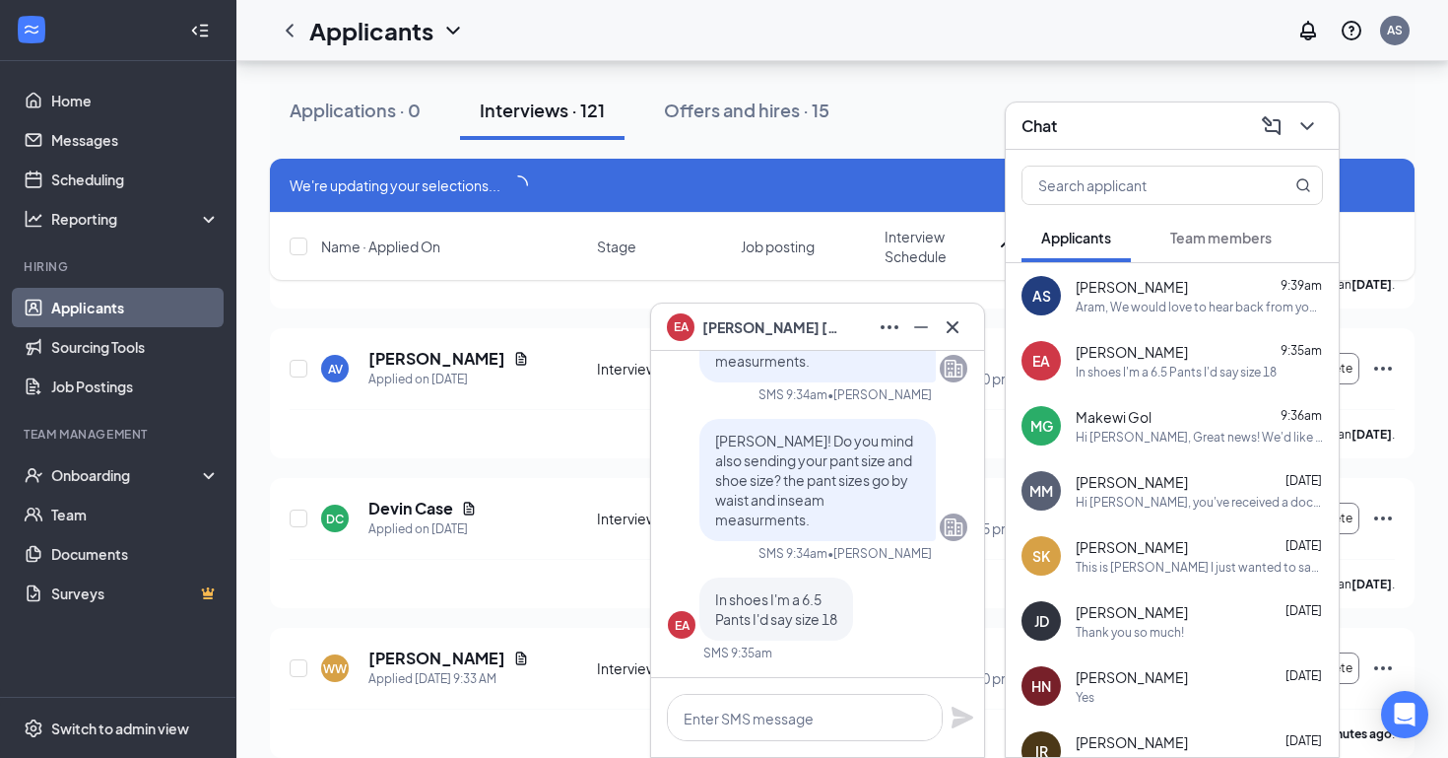
scroll to position [4314, 0]
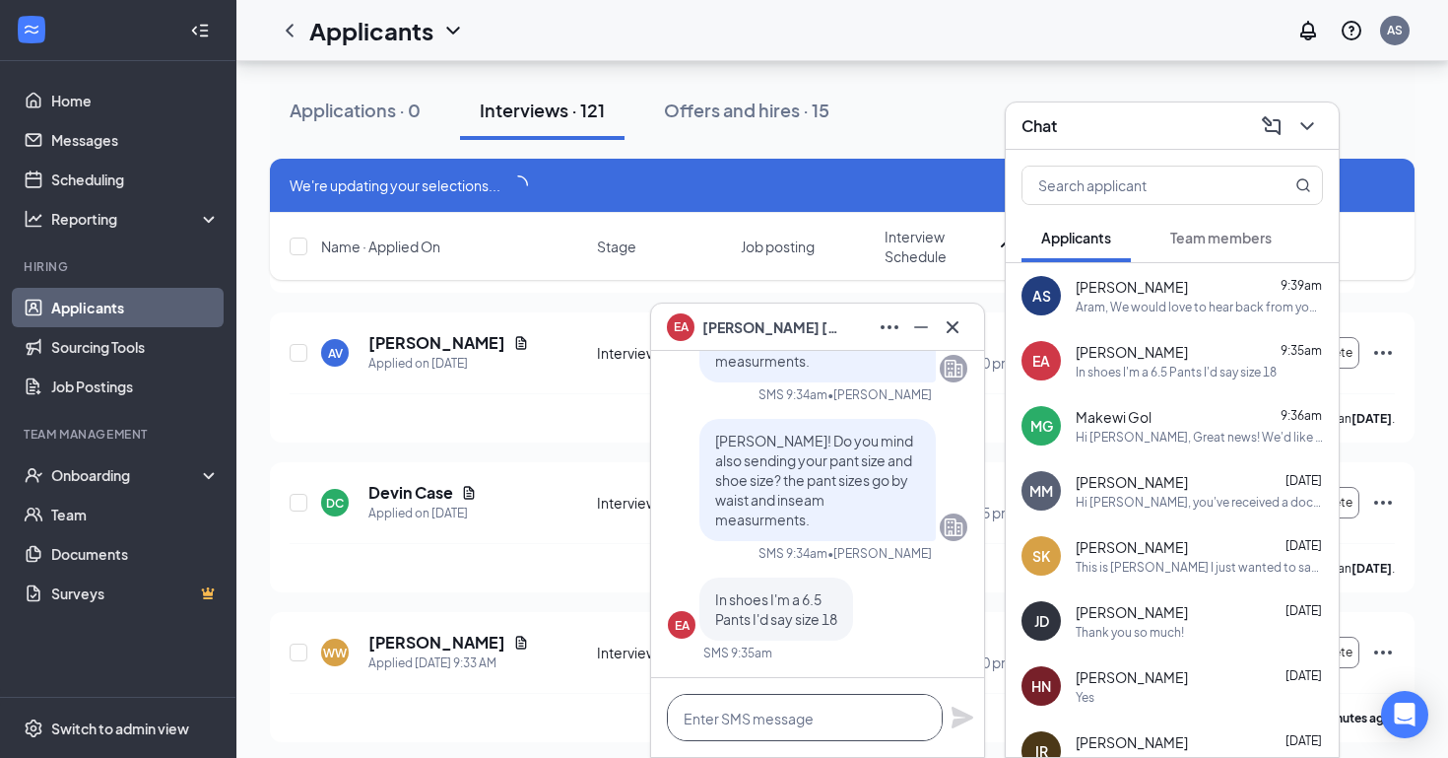
click at [776, 706] on textarea at bounding box center [805, 717] width 276 height 47
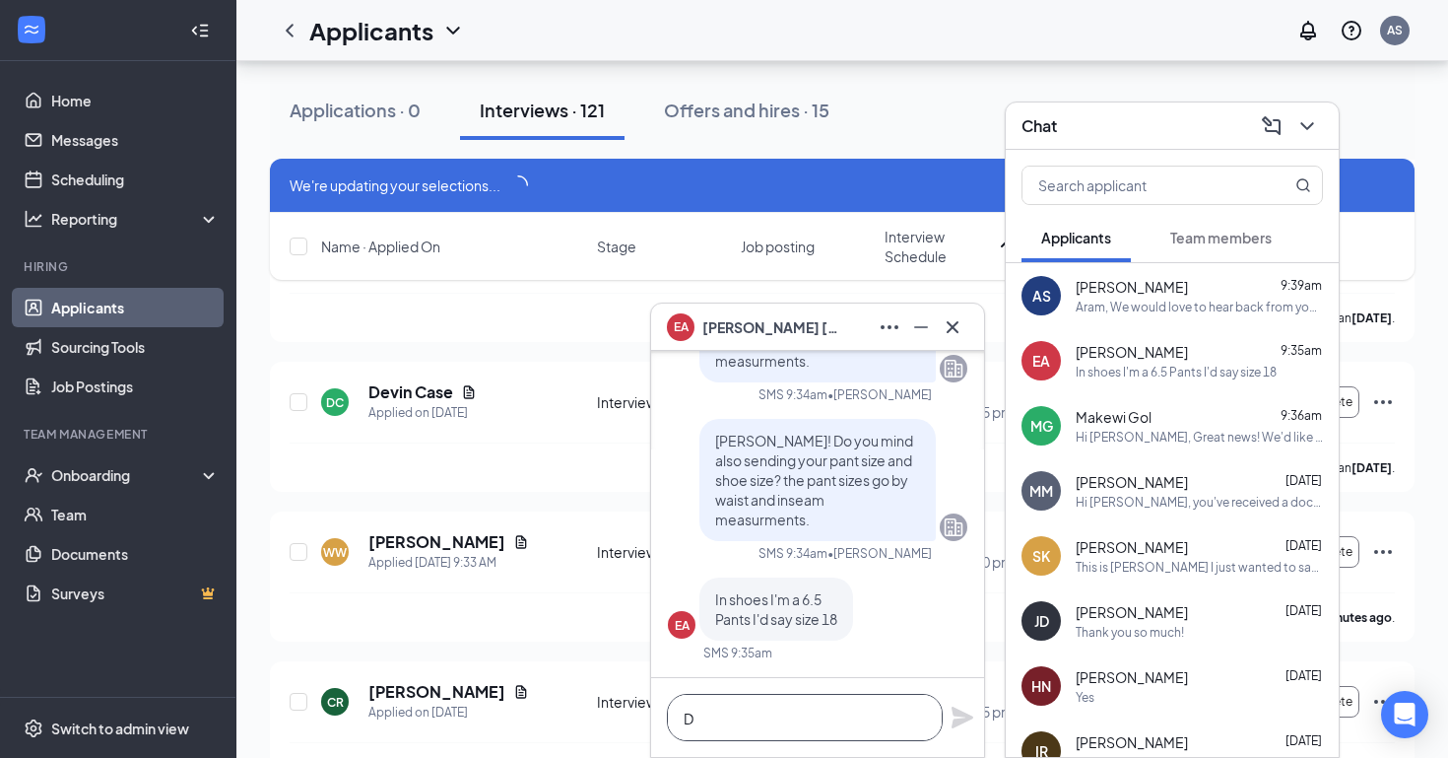
scroll to position [0, 0]
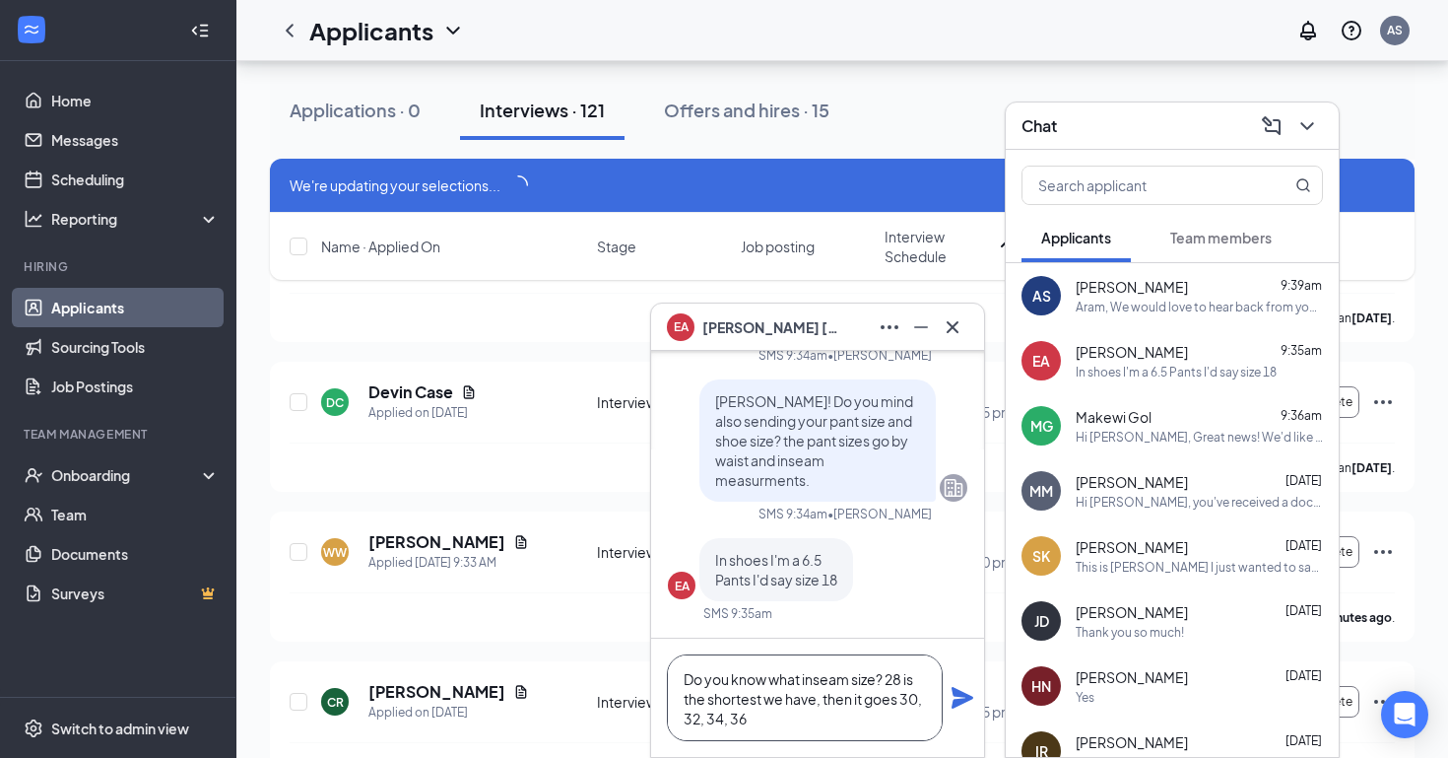
type textarea "Do you know what inseam size? 28 is the shortest we have, then it goes 30, 32, …"
click at [967, 700] on icon "Plane" at bounding box center [963, 698] width 22 height 22
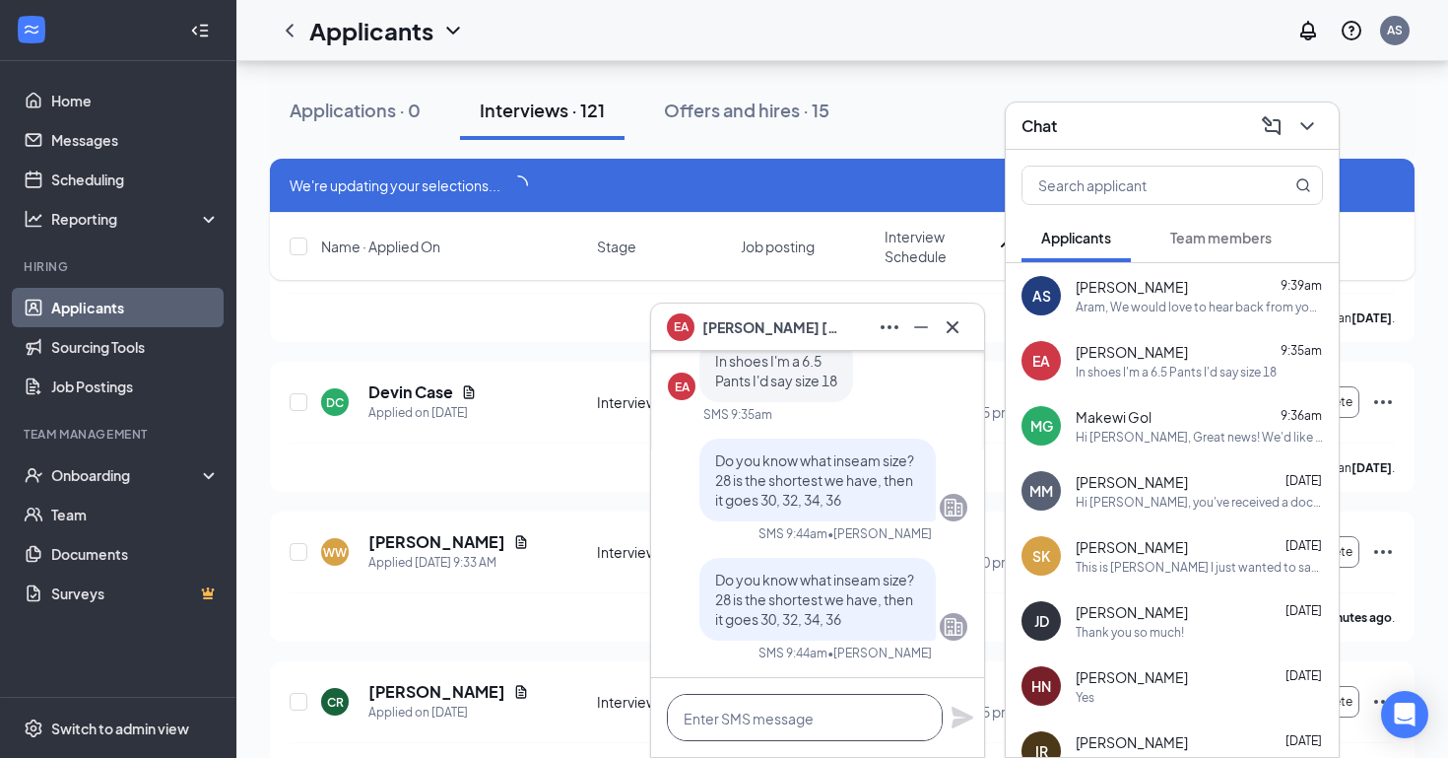
click at [765, 712] on textarea at bounding box center [805, 717] width 276 height 47
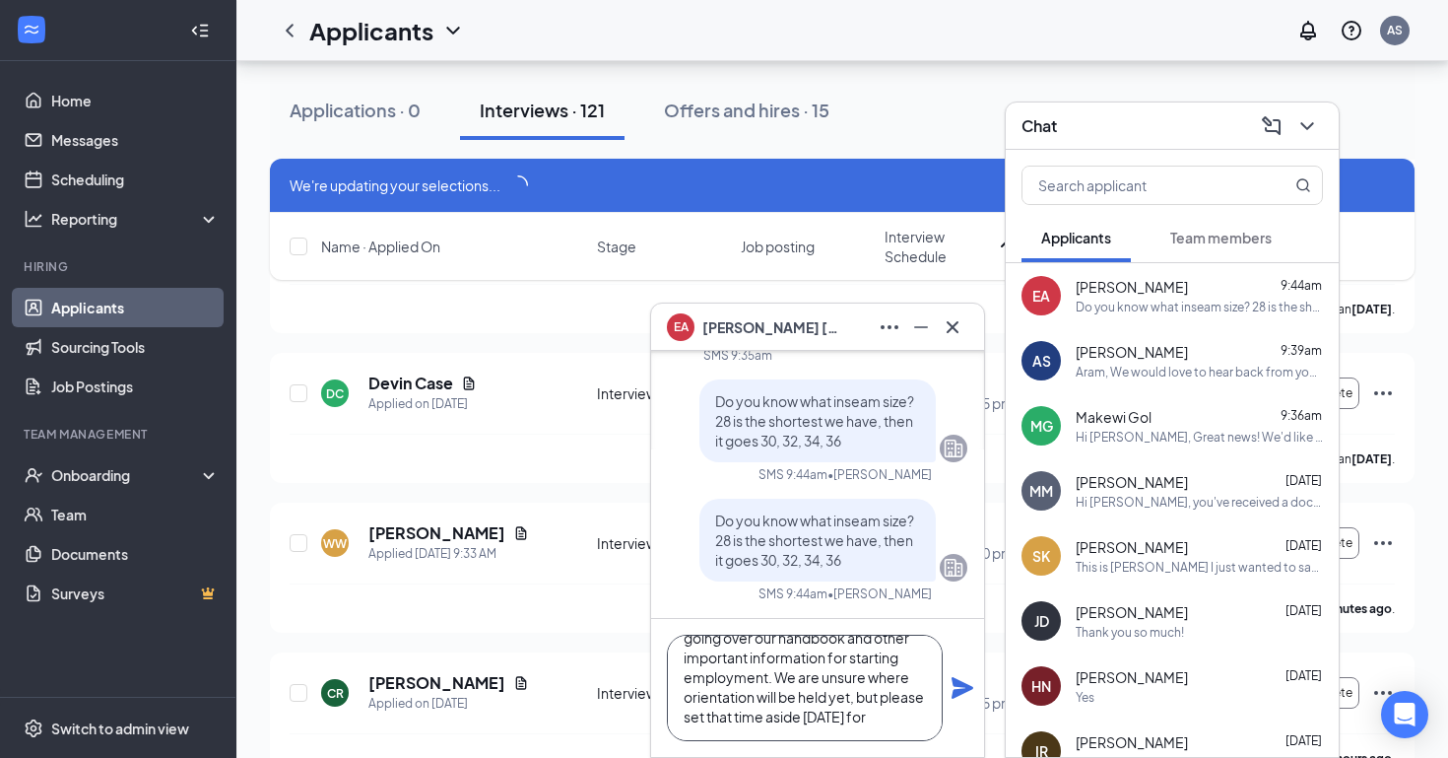
scroll to position [99, 0]
type textarea "Also we will be having orientation [DATE] at 4:30pm-6pm. We would like everyone…"
click at [965, 689] on icon "Plane" at bounding box center [963, 688] width 22 height 22
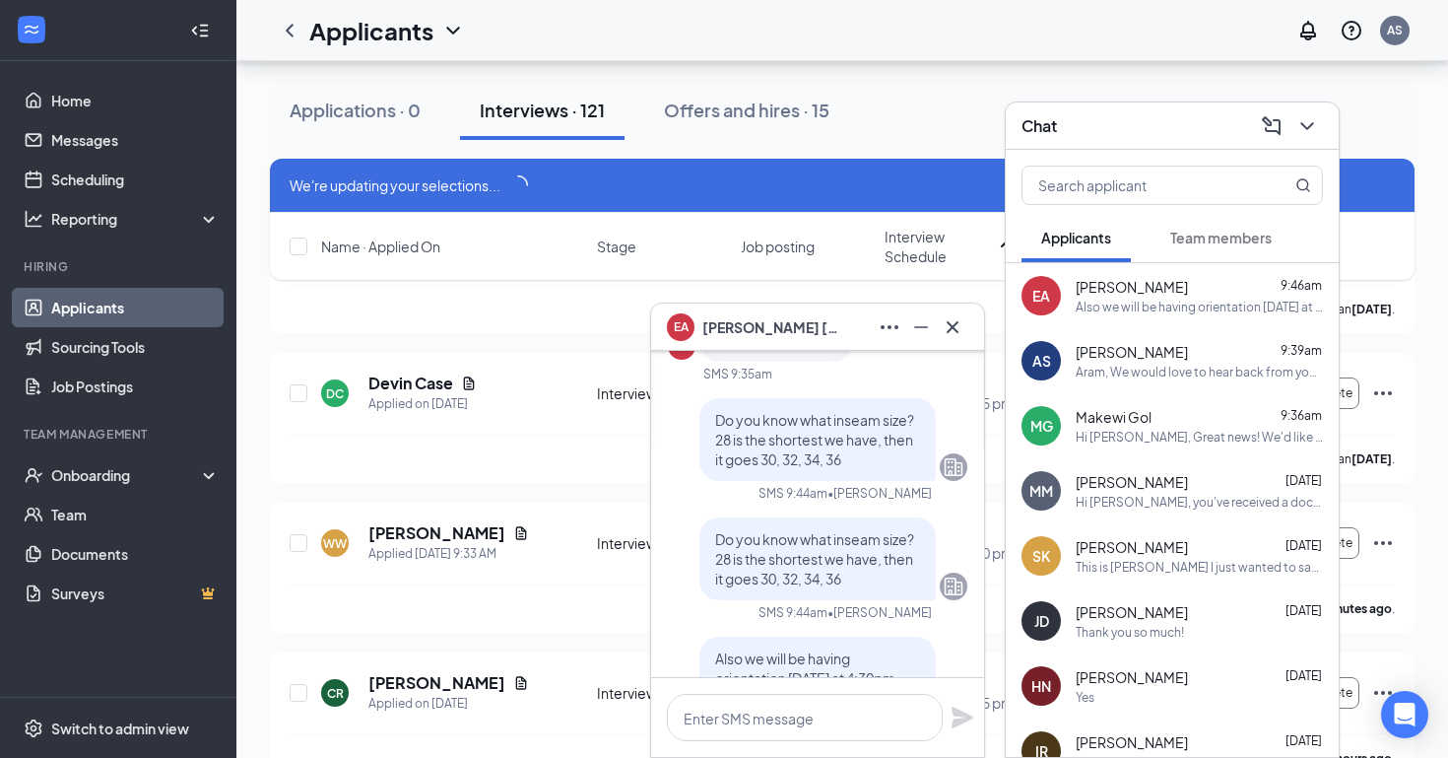
scroll to position [-486, 0]
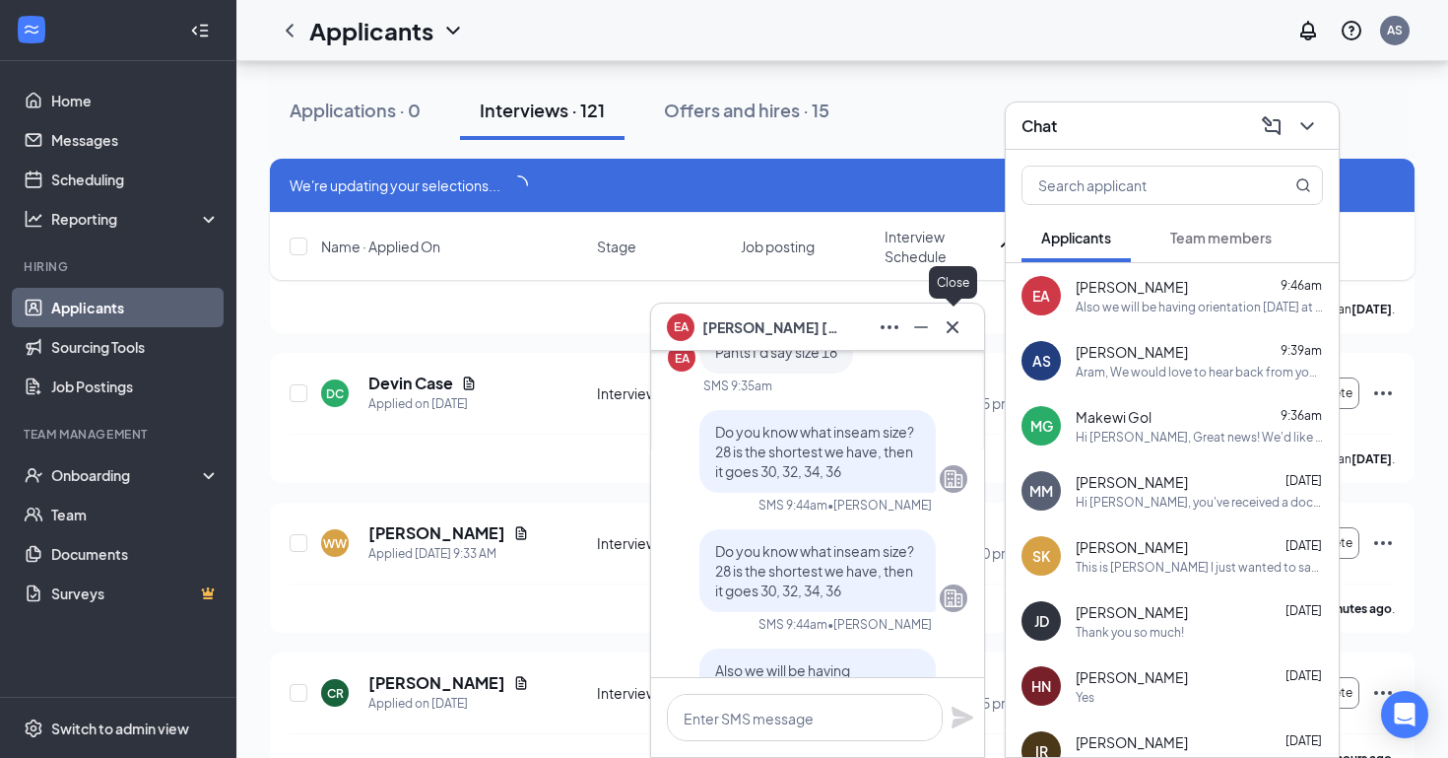
click at [958, 316] on icon "Cross" at bounding box center [953, 327] width 24 height 24
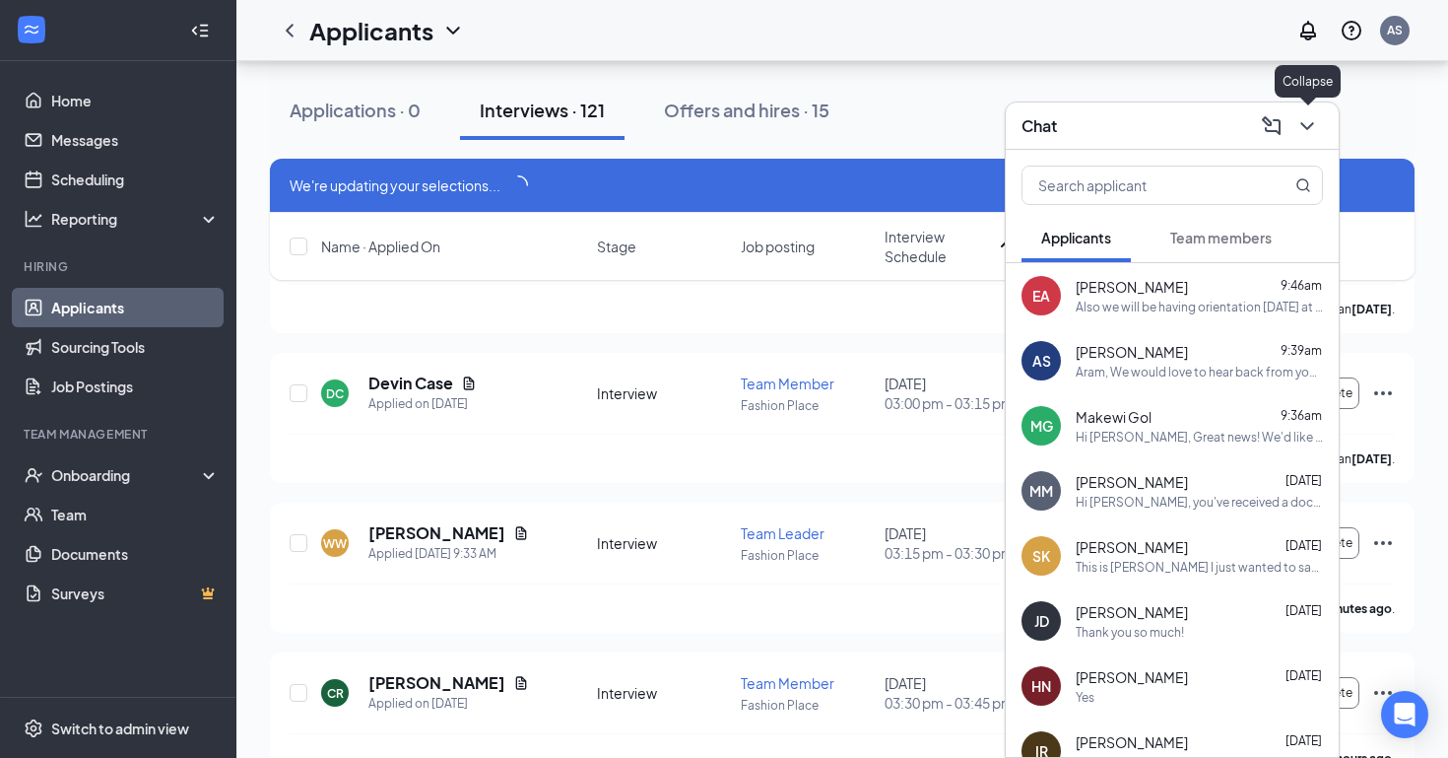
click at [1312, 124] on icon "ChevronDown" at bounding box center [1307, 126] width 13 height 8
